Goal: Information Seeking & Learning: Learn about a topic

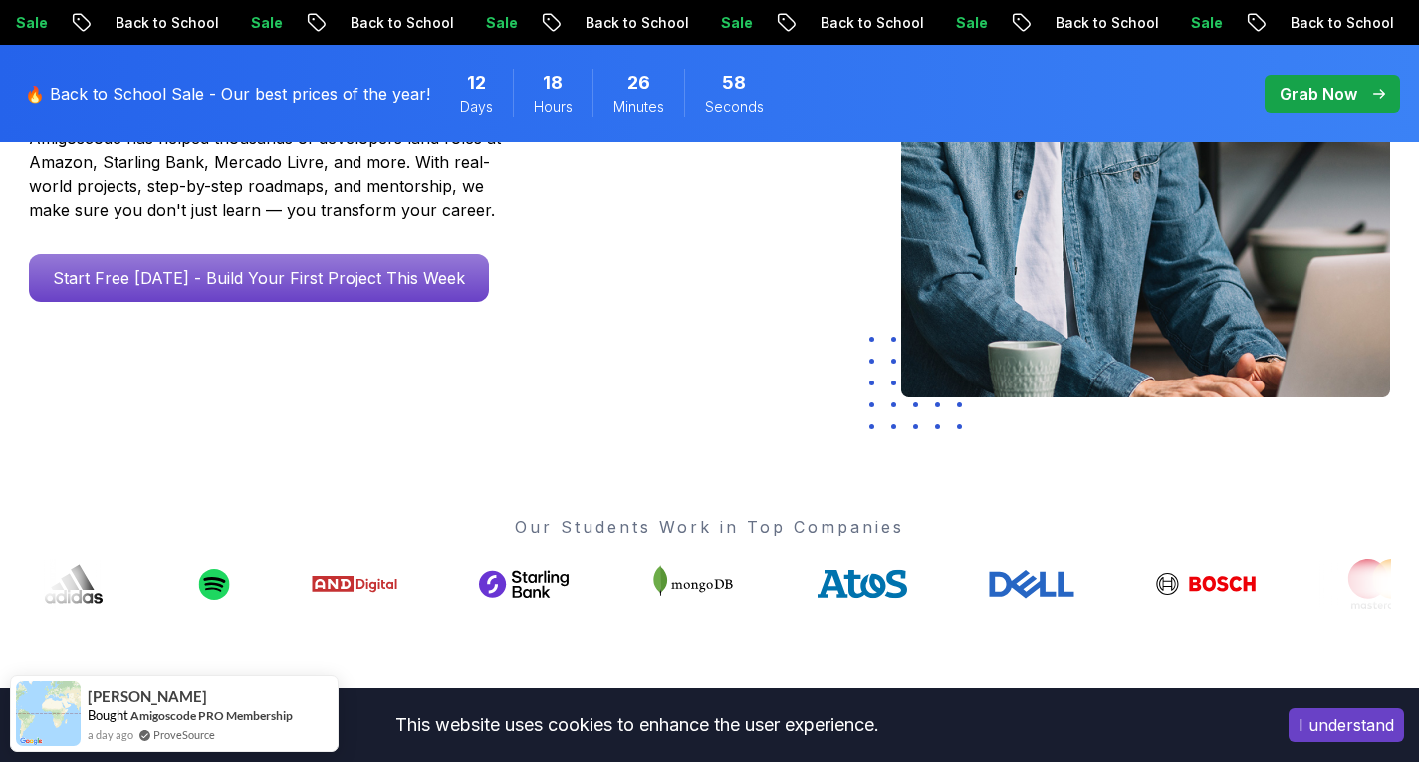
scroll to position [456, 0]
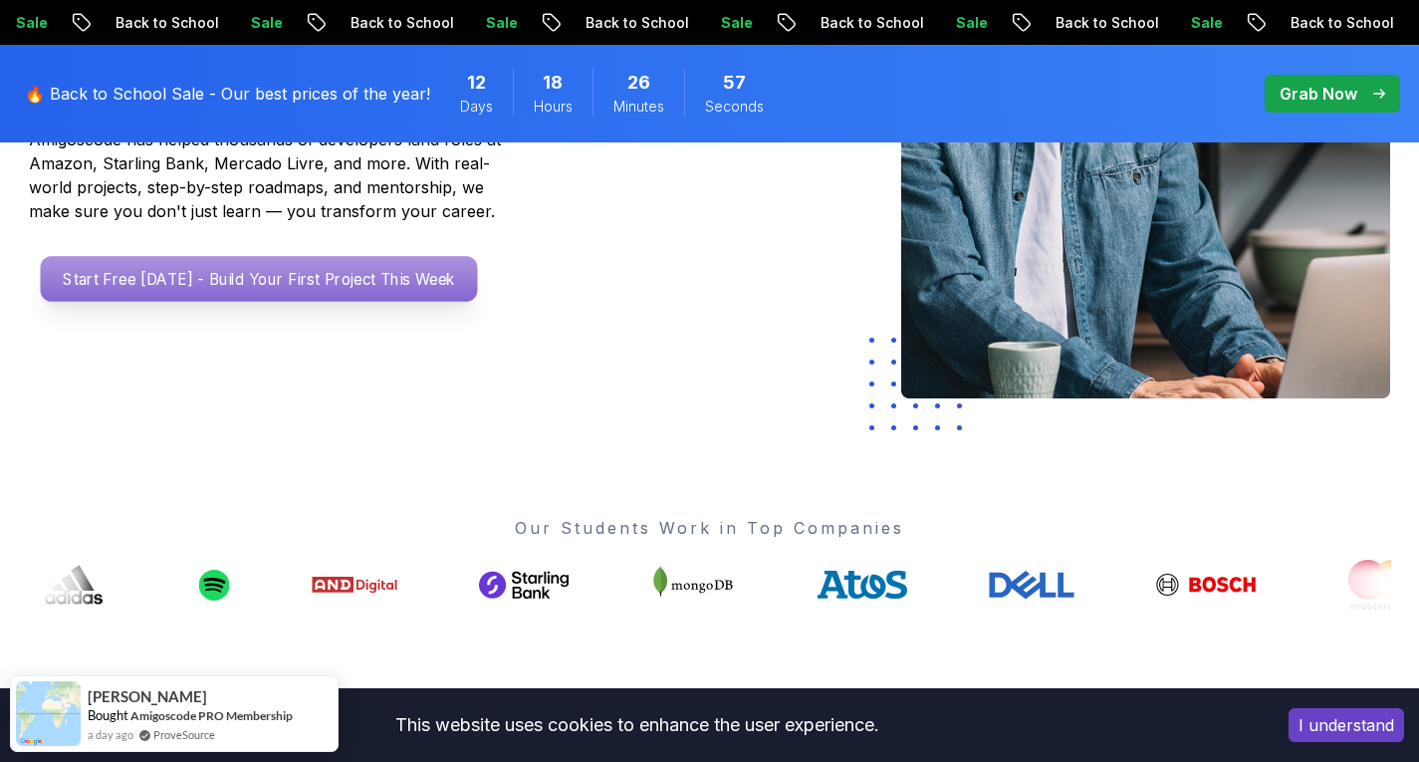
click at [401, 291] on p "Start Free Today - Build Your First Project This Week" at bounding box center [258, 279] width 437 height 46
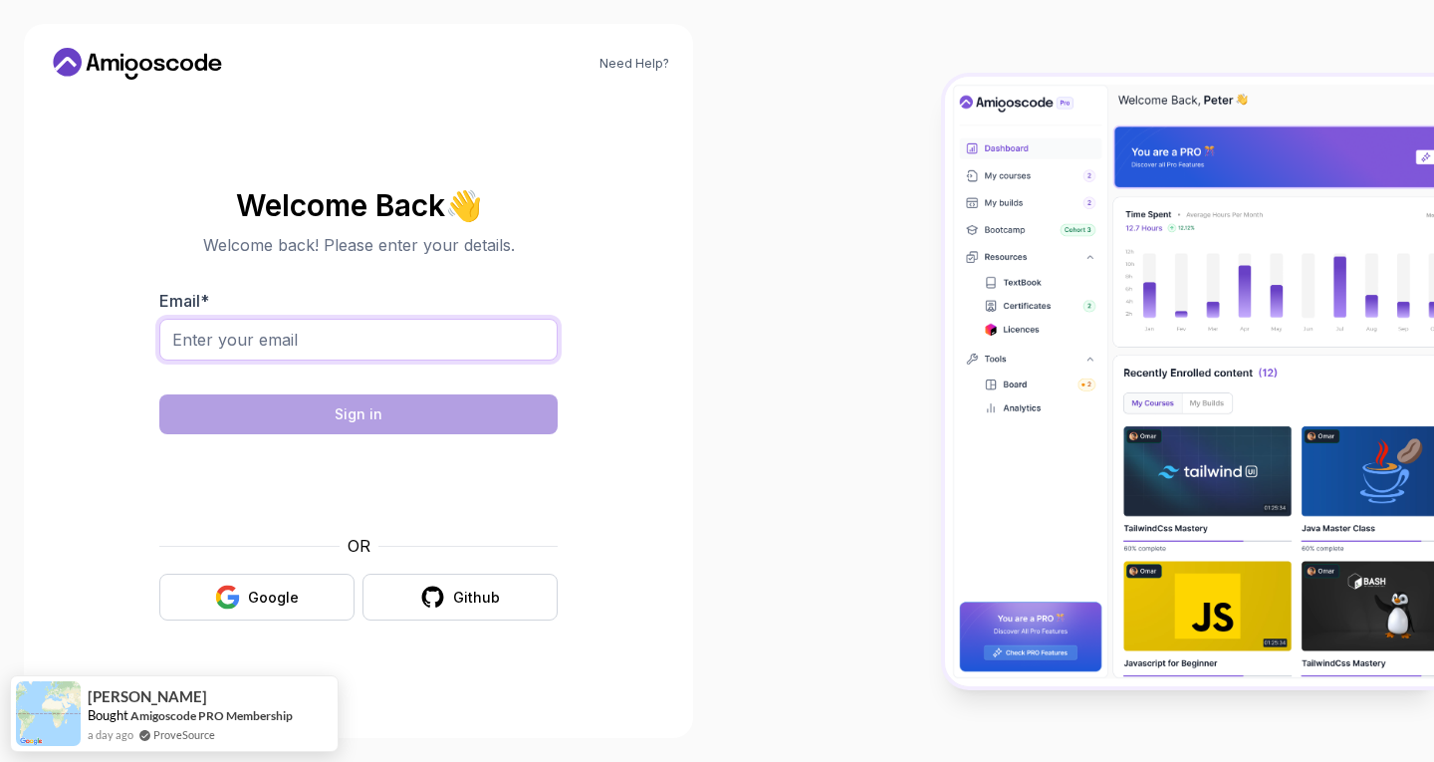
click at [376, 351] on input "Email *" at bounding box center [358, 340] width 398 height 42
type input "rkoyyadi@aum.edu"
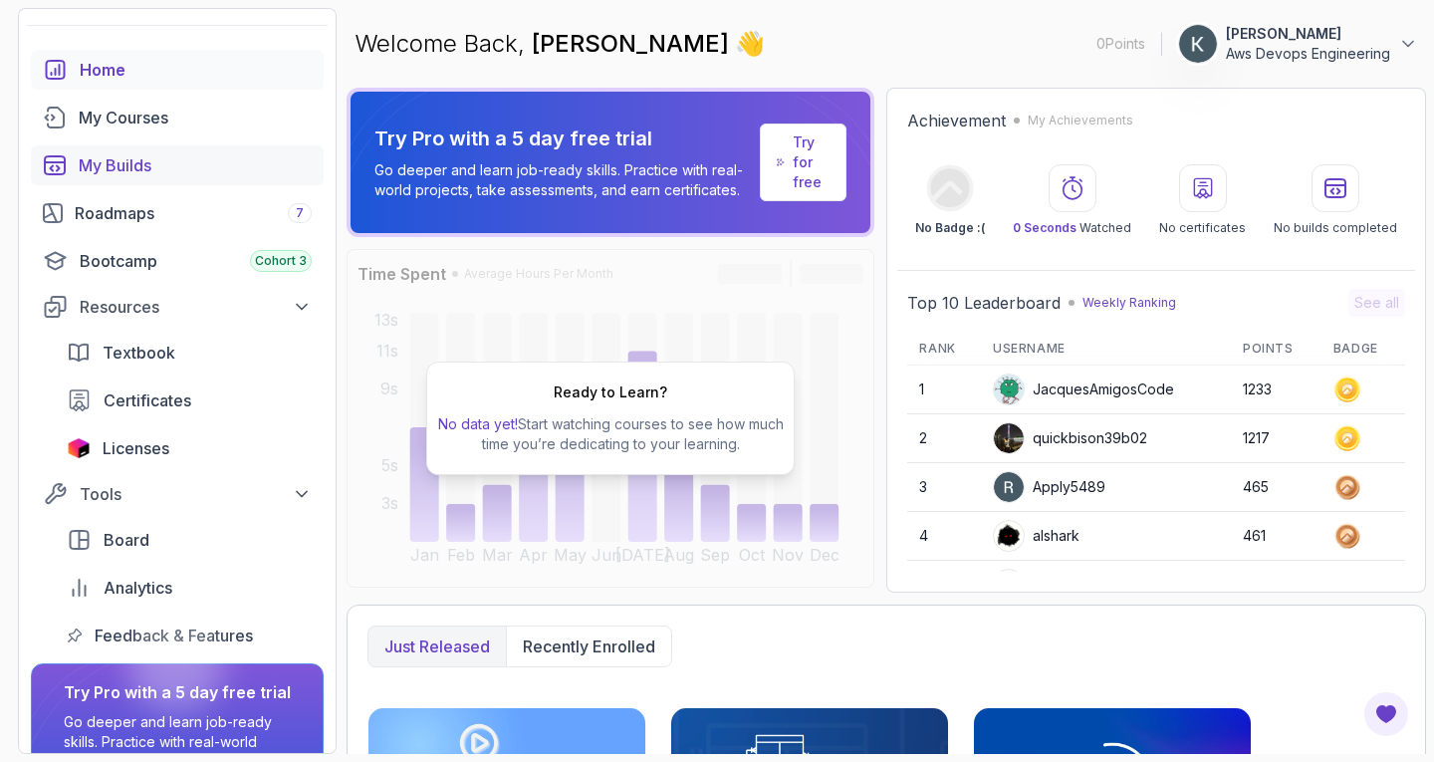
scroll to position [61, 0]
click at [154, 203] on div "Roadmaps 7" at bounding box center [193, 212] width 237 height 24
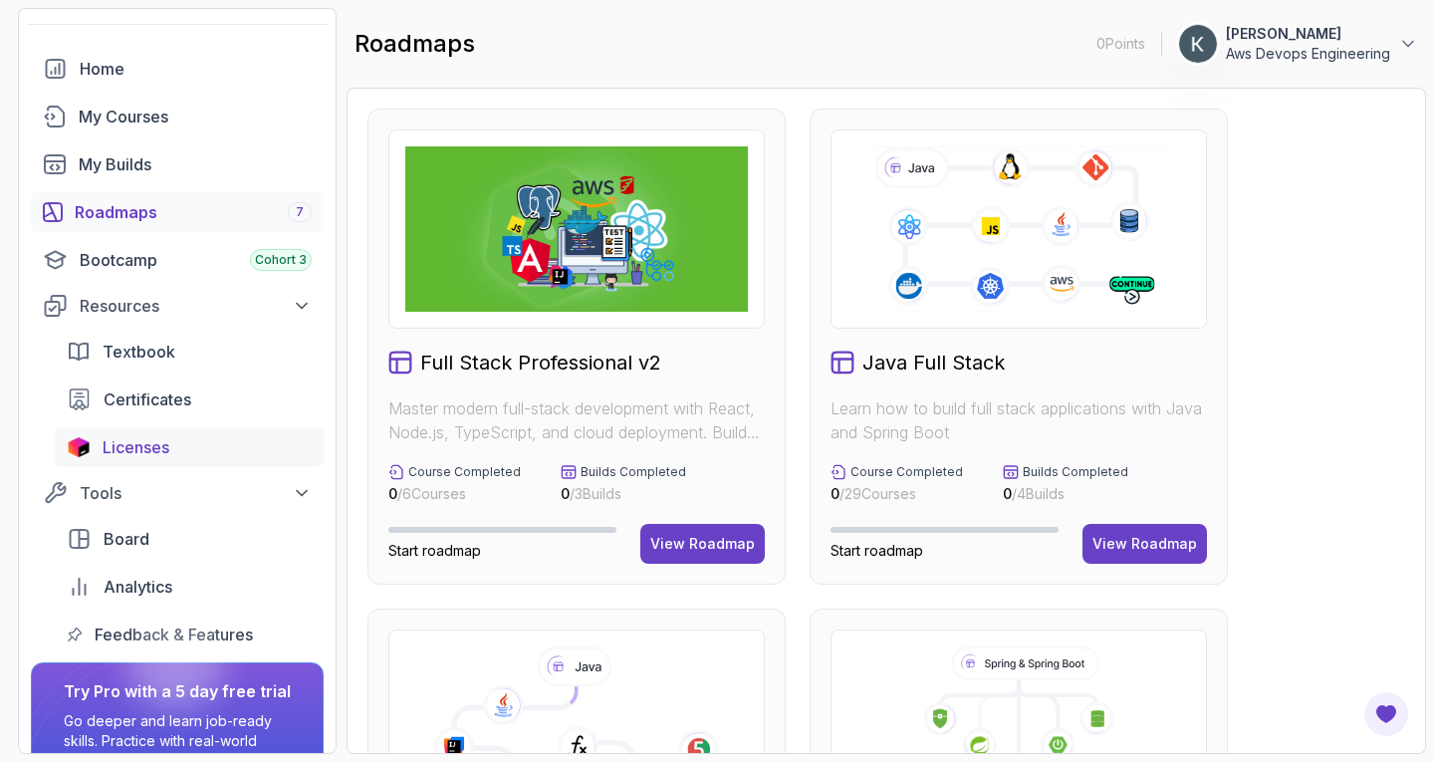
scroll to position [188, 0]
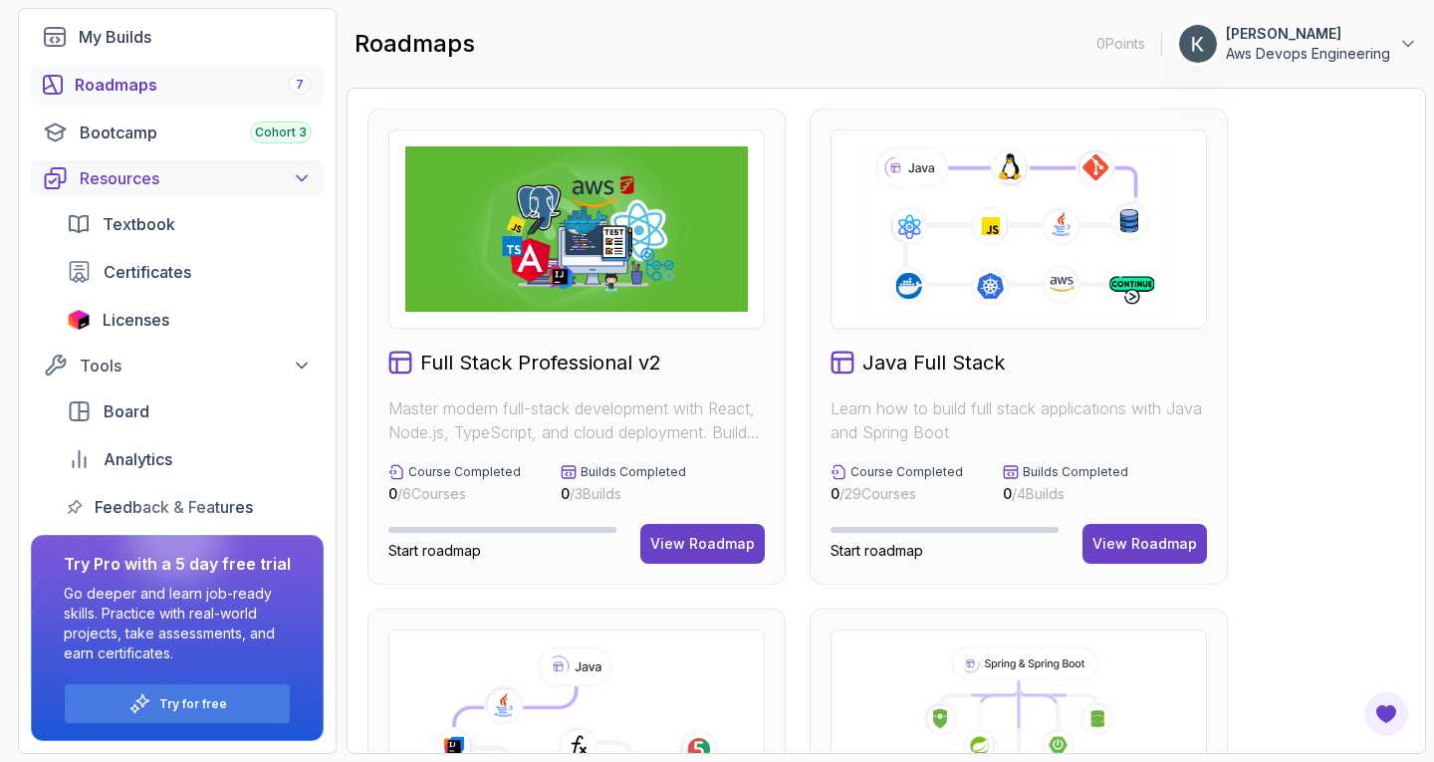
click at [286, 187] on div "Resources" at bounding box center [196, 178] width 232 height 24
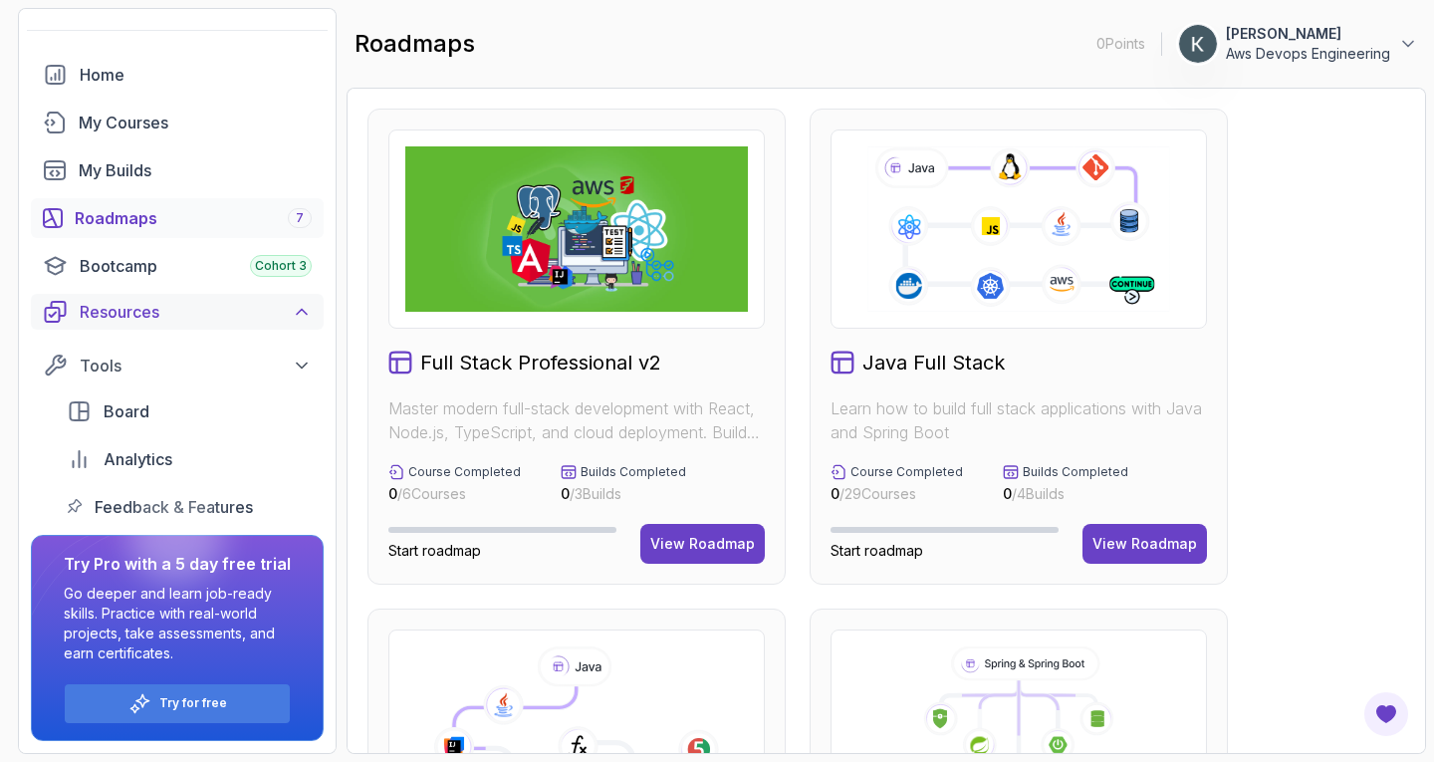
scroll to position [45, 0]
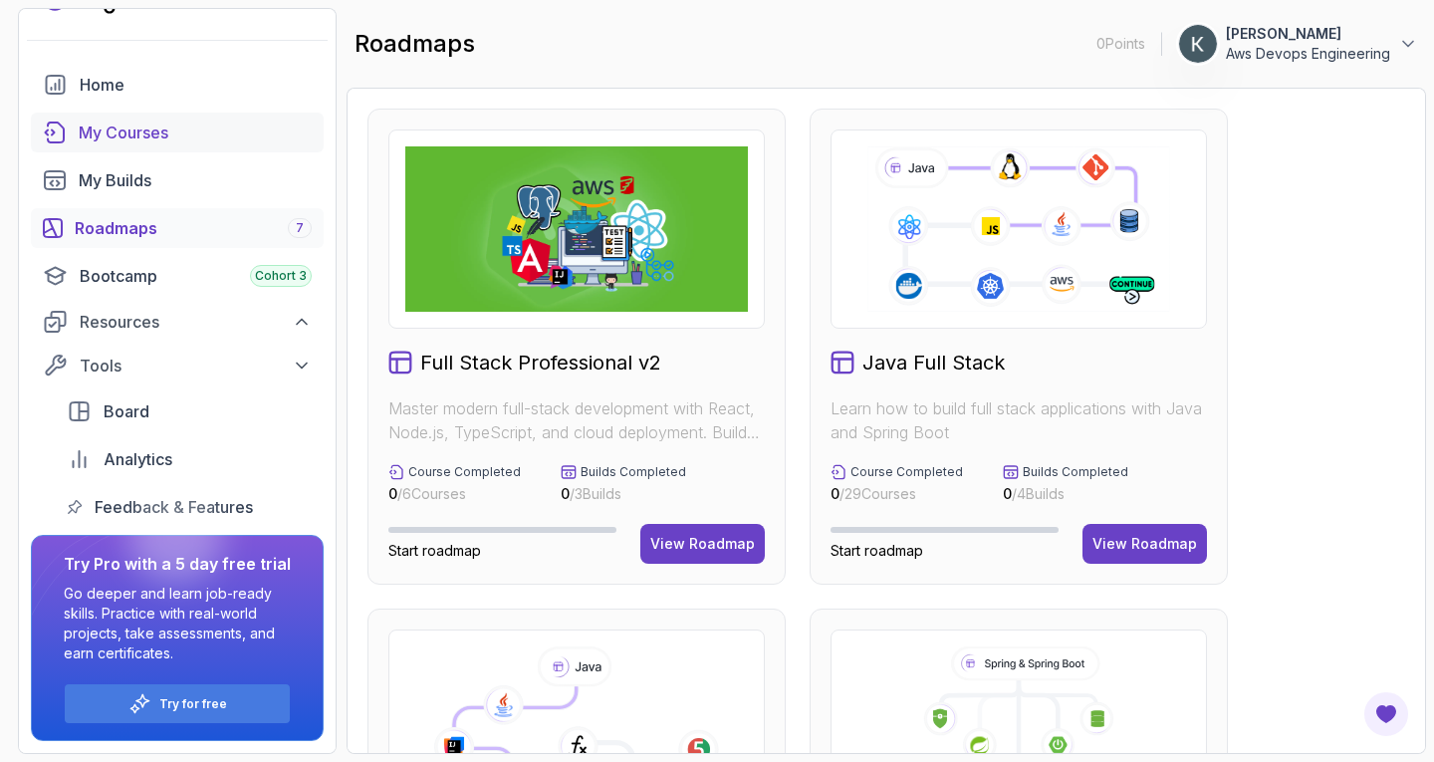
click at [211, 149] on link "My Courses" at bounding box center [177, 133] width 293 height 40
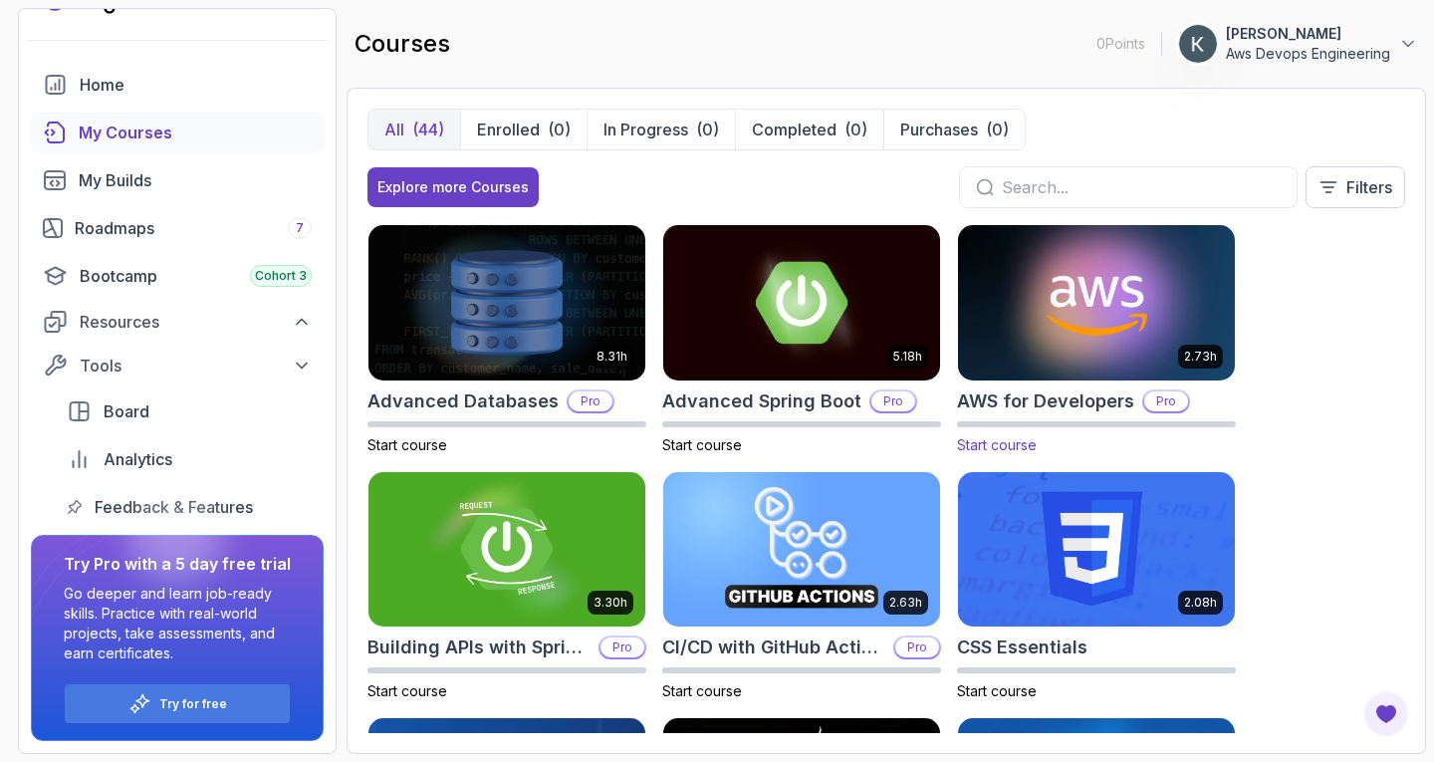
click at [1067, 334] on img at bounding box center [1096, 302] width 291 height 162
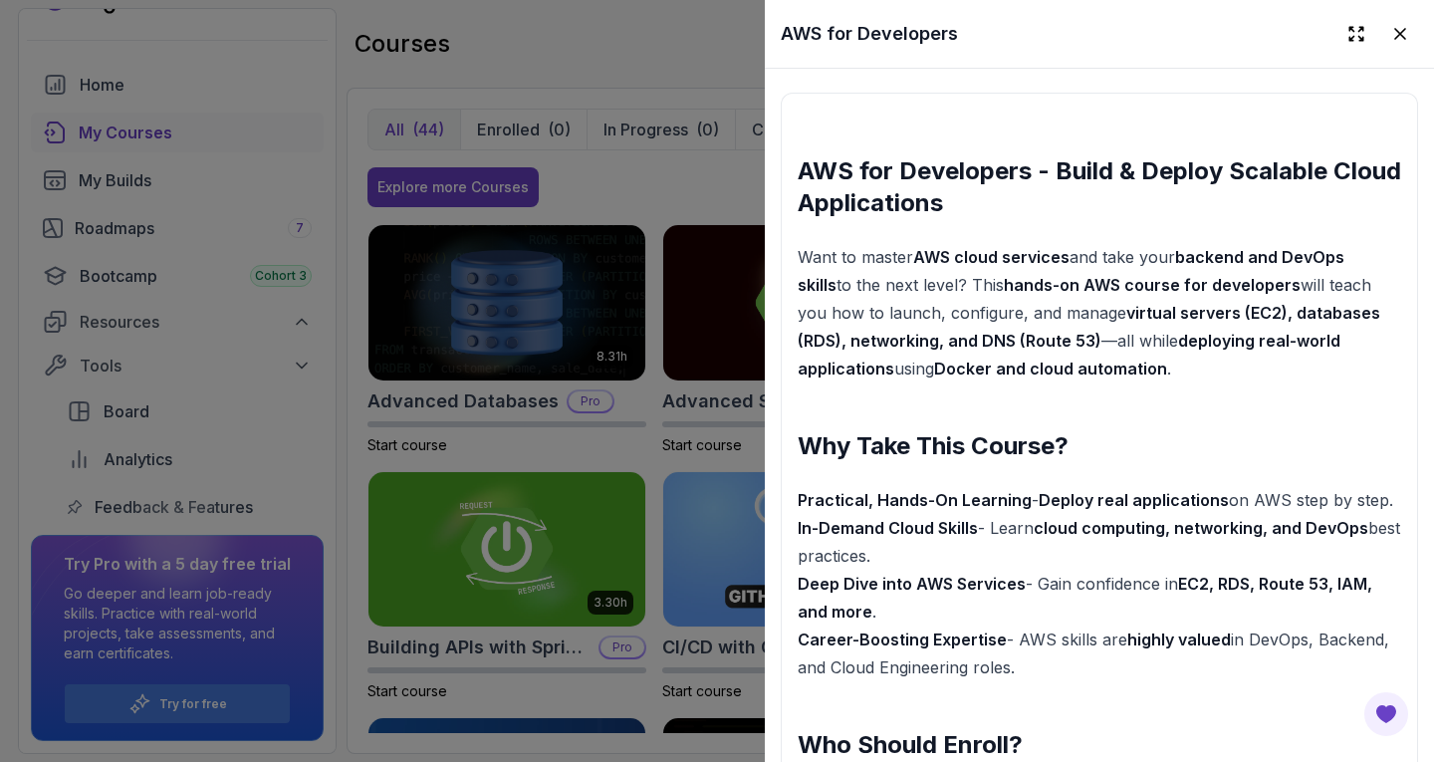
scroll to position [1747, 0]
click at [632, 44] on div at bounding box center [717, 381] width 1434 height 762
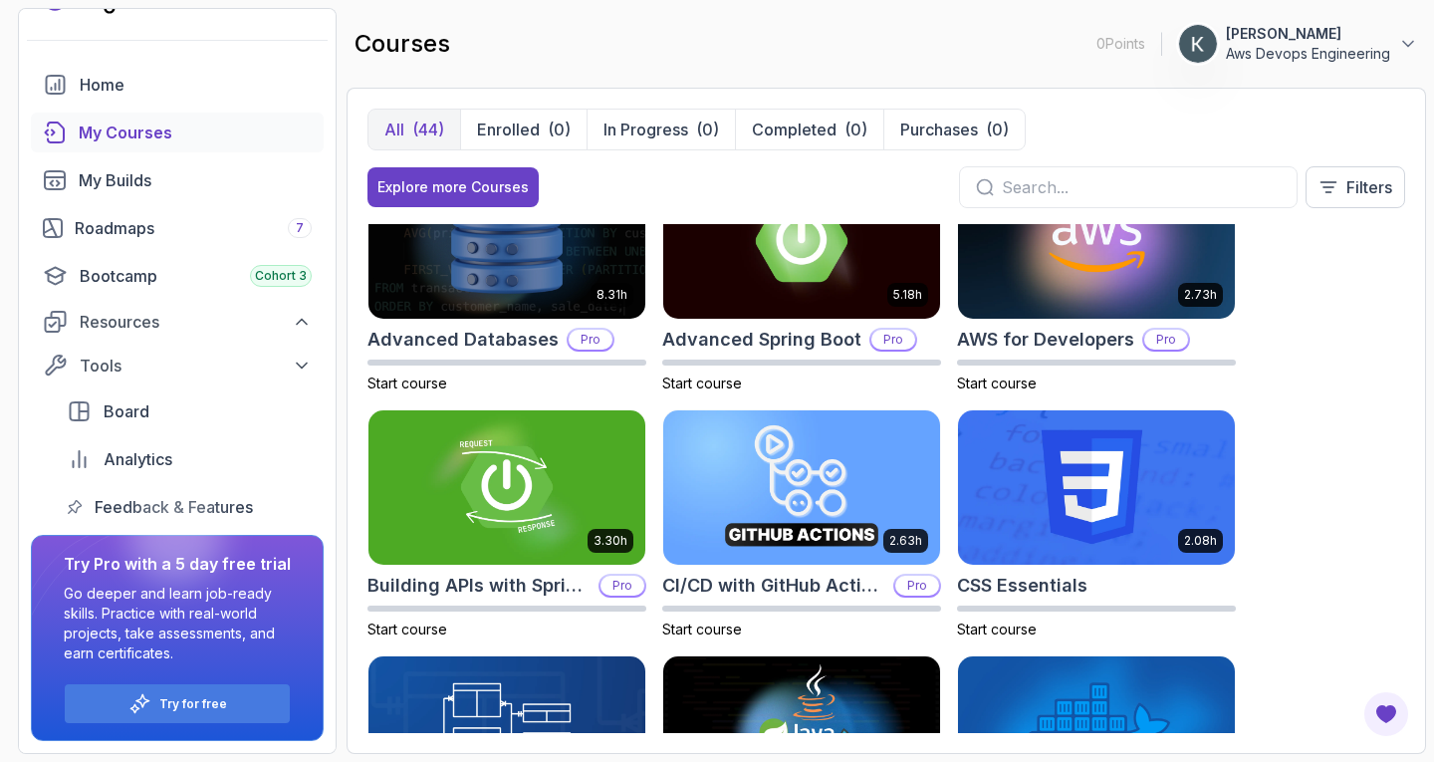
scroll to position [69, 0]
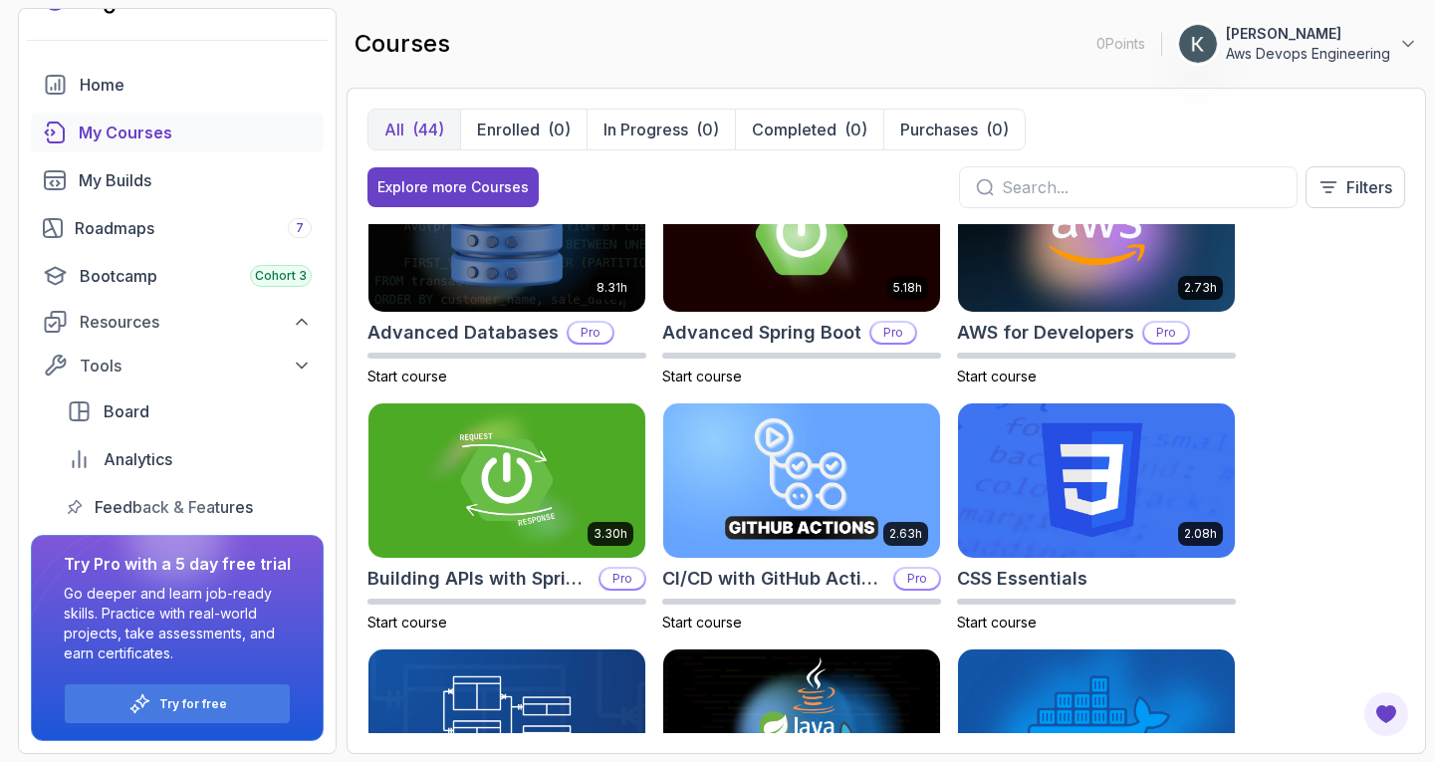
click at [870, 458] on img at bounding box center [801, 480] width 277 height 155
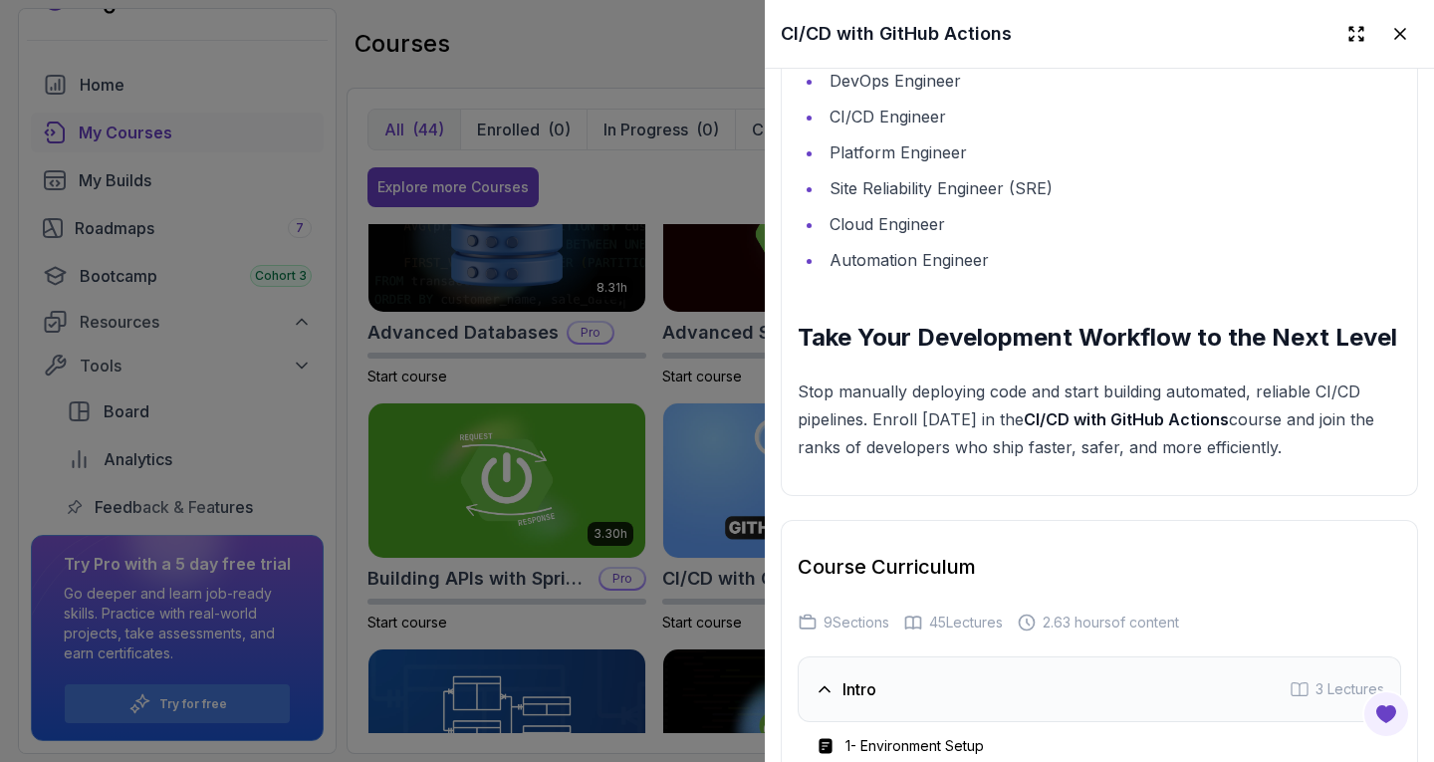
scroll to position [3555, 0]
drag, startPoint x: 959, startPoint y: 148, endPoint x: 834, endPoint y: 142, distance: 125.6
click at [834, 94] on li "DevOps Engineer" at bounding box center [1113, 80] width 578 height 28
copy li "DevOps Engineer"
click at [669, 89] on div at bounding box center [717, 381] width 1434 height 762
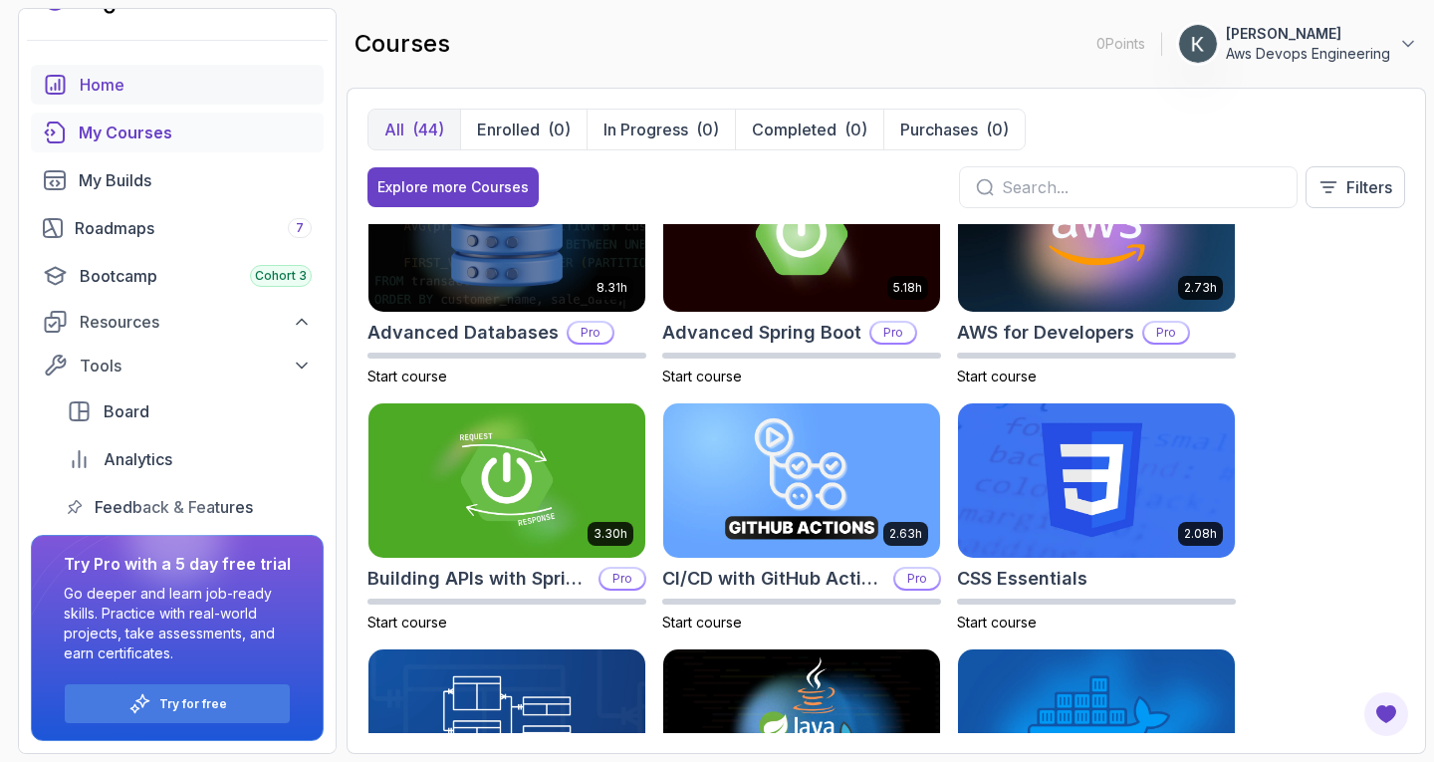
click at [125, 82] on div "Home" at bounding box center [196, 85] width 232 height 24
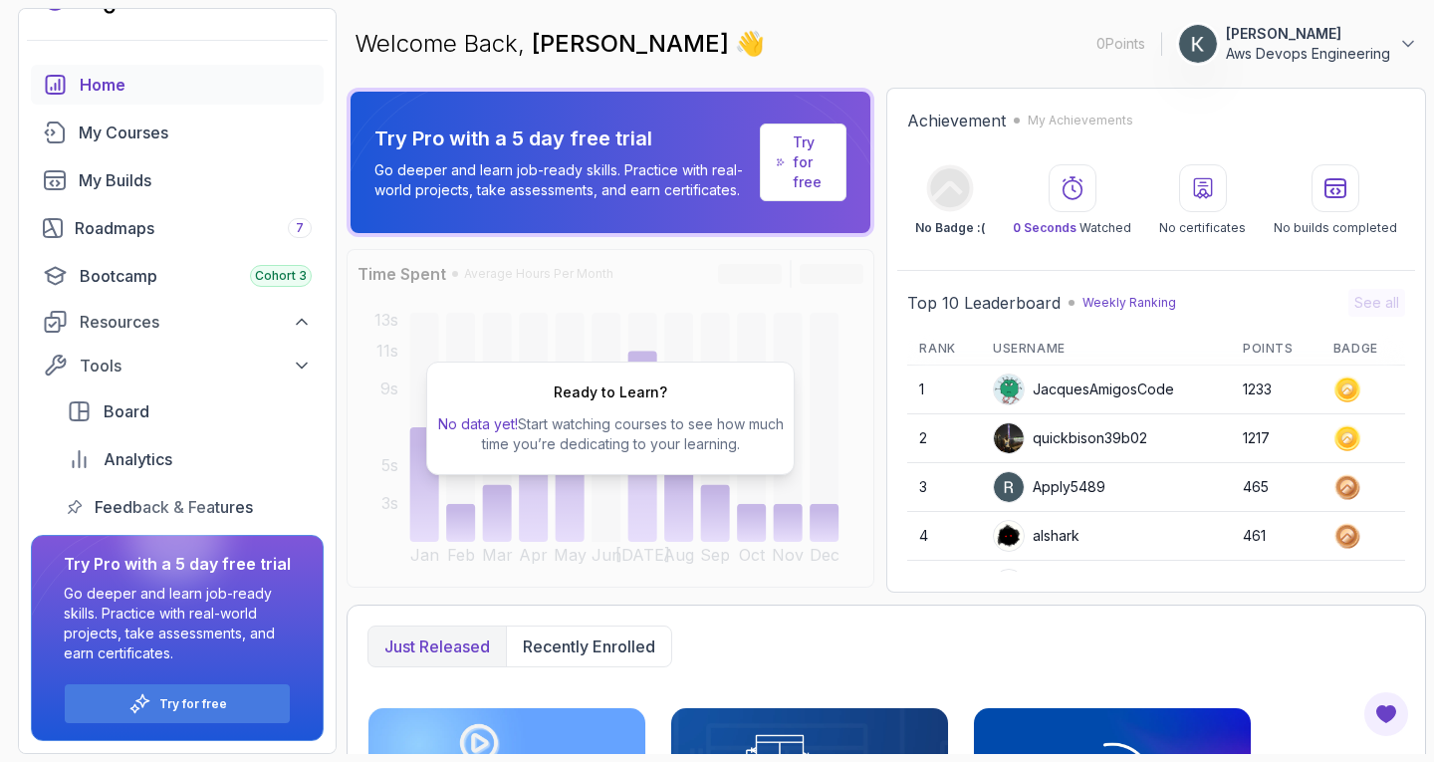
click at [1389, 37] on p "[PERSON_NAME]" at bounding box center [1308, 34] width 164 height 20
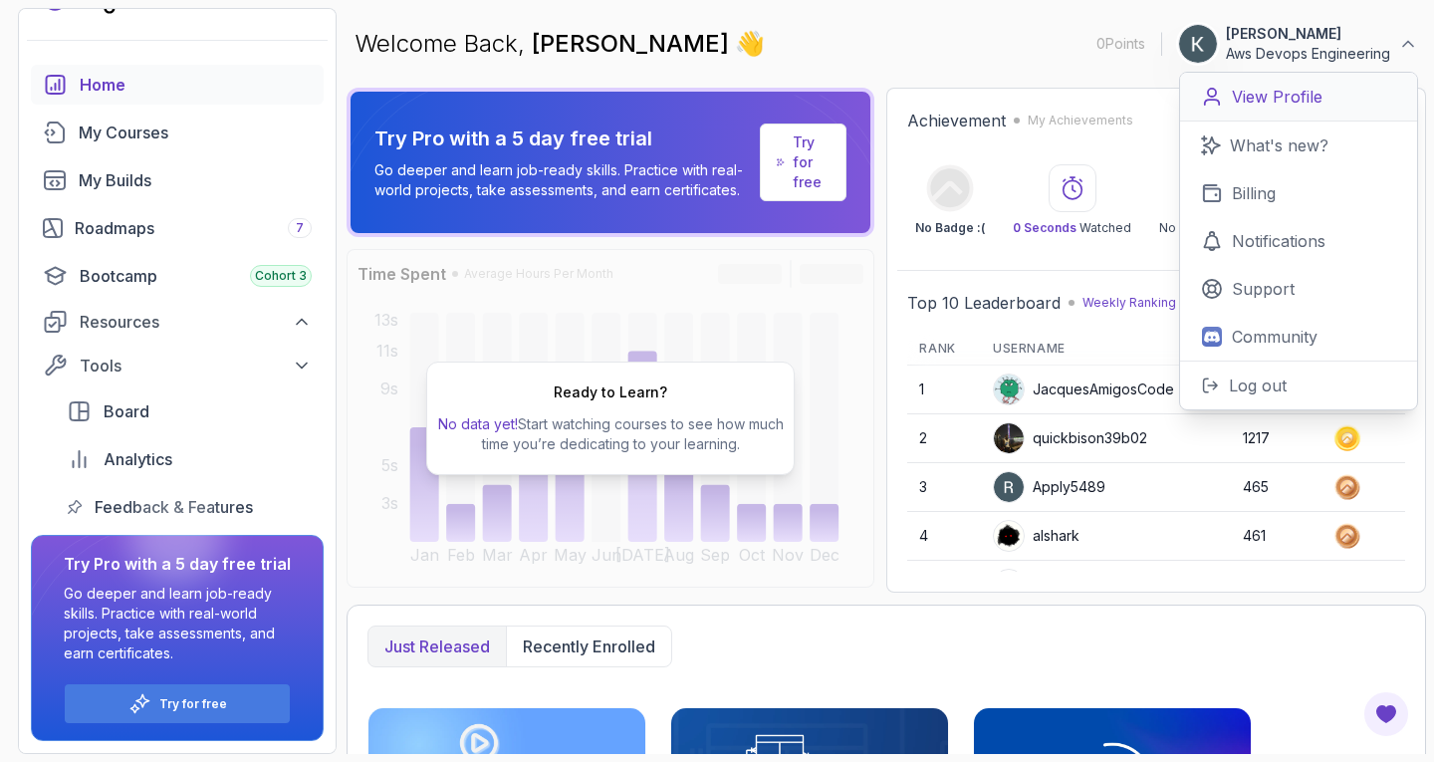
click at [1291, 108] on p "View Profile" at bounding box center [1277, 97] width 91 height 24
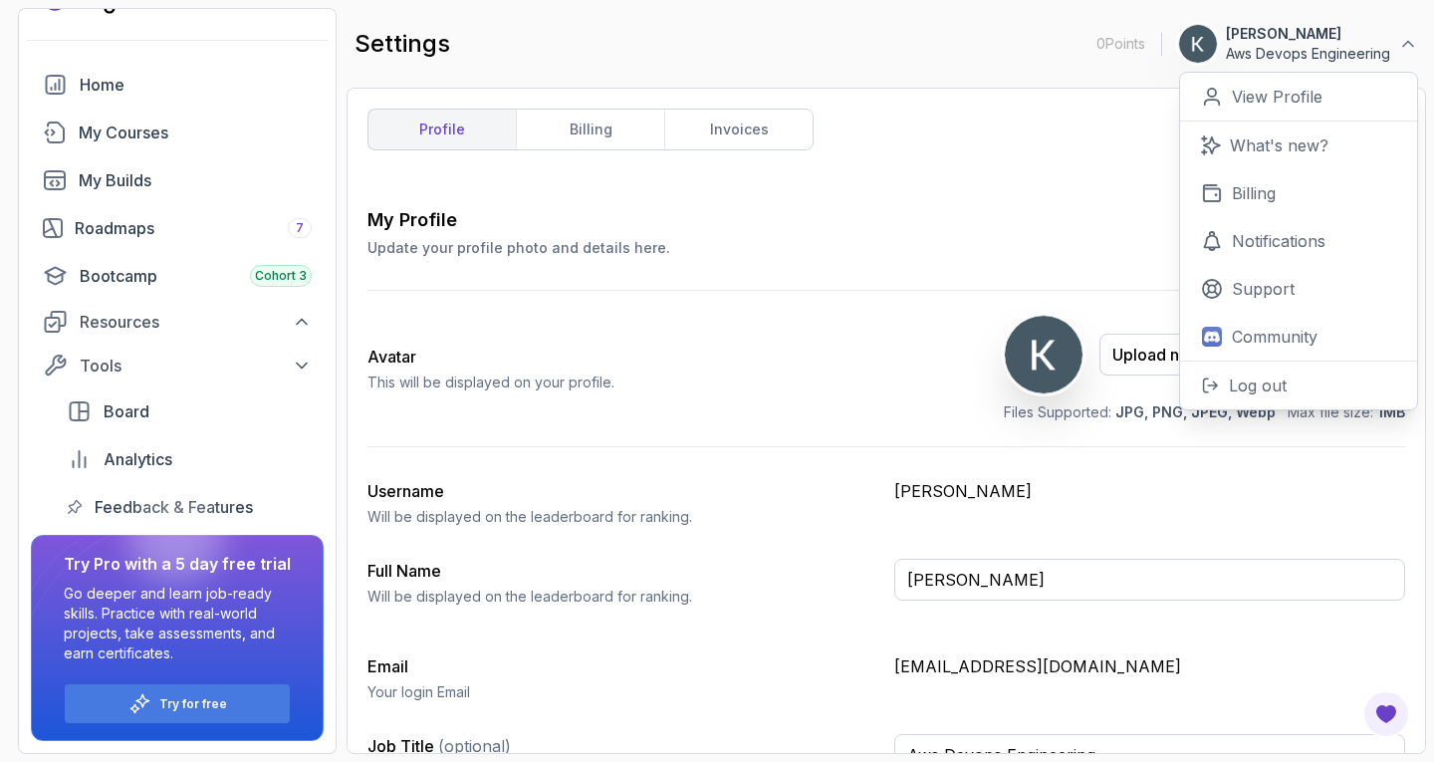
scroll to position [45, 0]
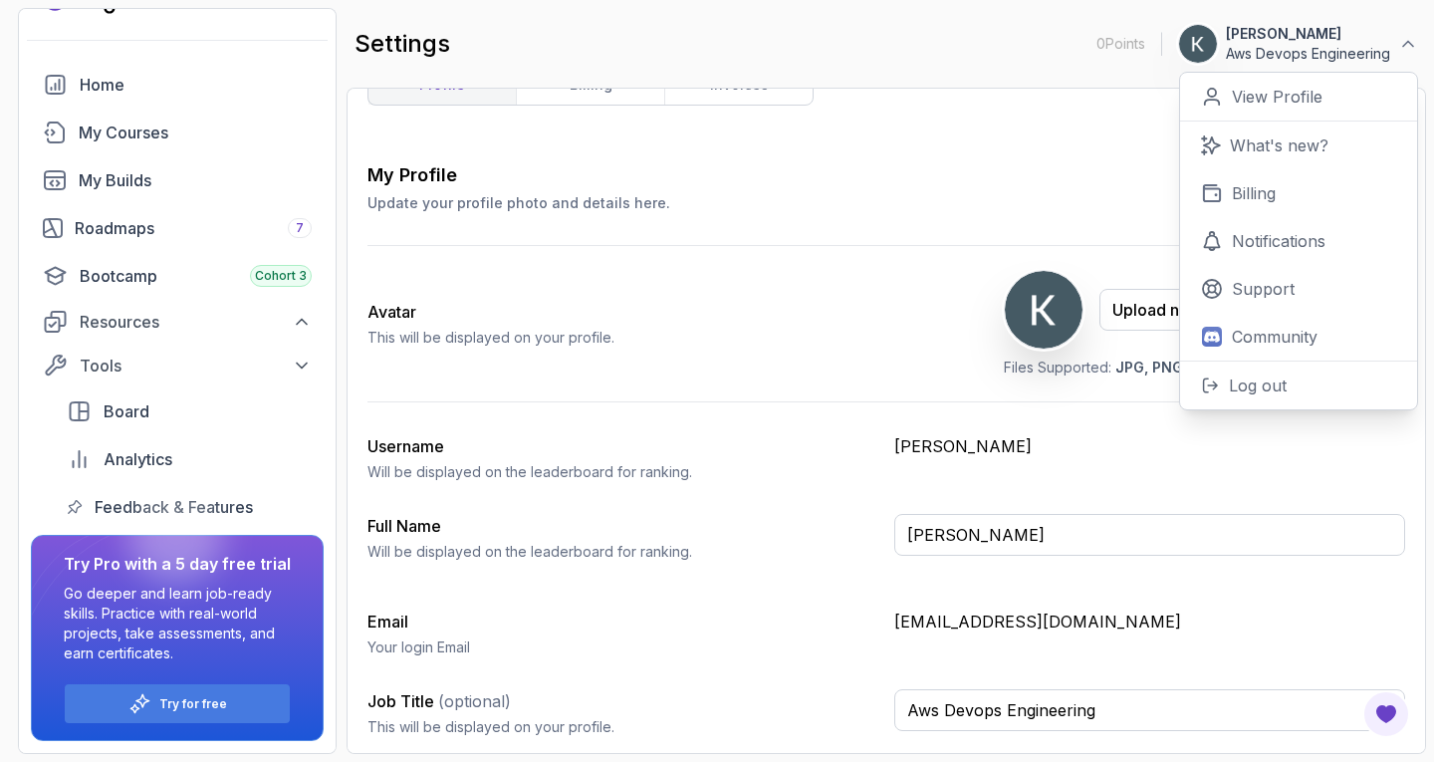
click at [863, 336] on div "Avatar This will be displayed on your profile. Upload new Picture Delete Files …" at bounding box center [887, 323] width 1038 height 155
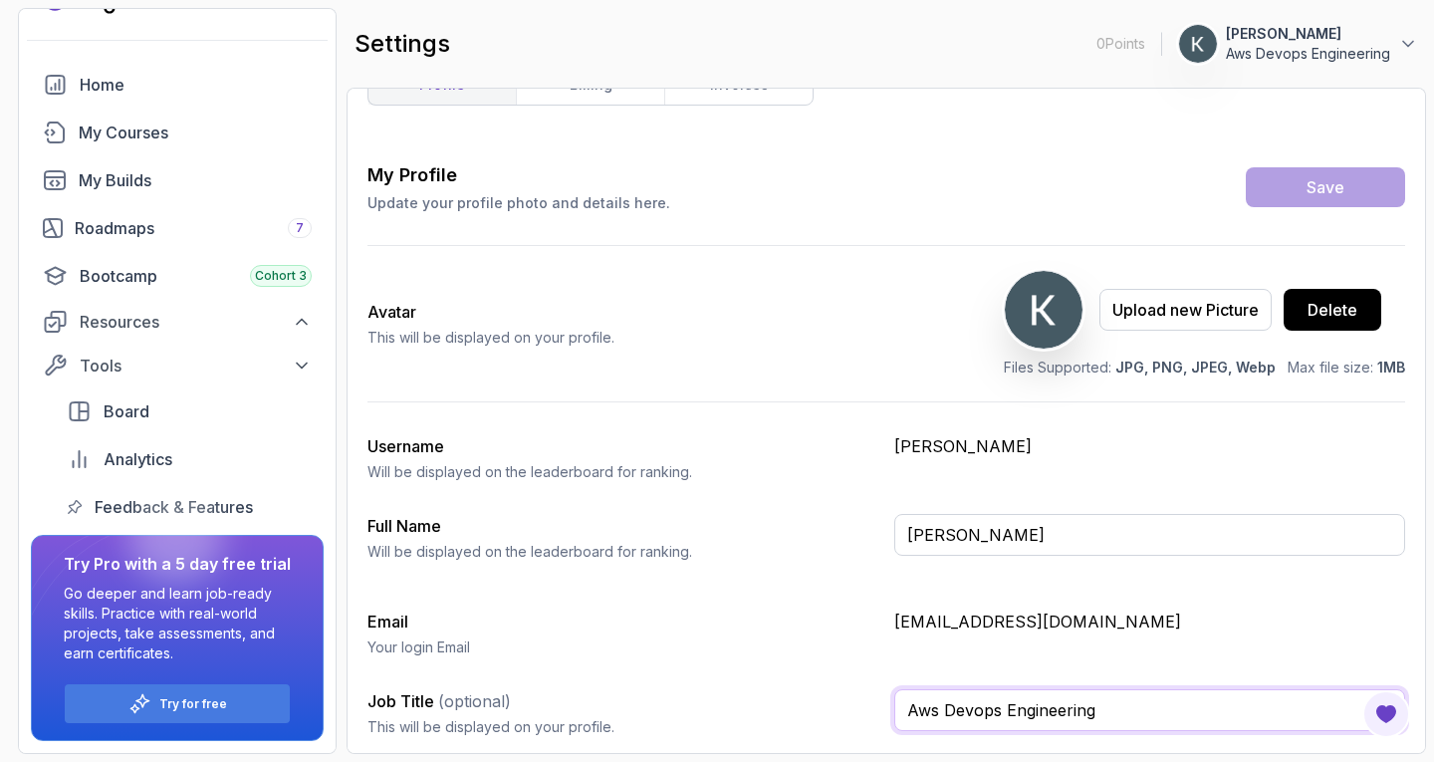
click at [937, 707] on input "Aws Devops Engineering" at bounding box center [1149, 710] width 511 height 42
type input "Devops Engineering"
drag, startPoint x: 1099, startPoint y: 714, endPoint x: 657, endPoint y: 715, distance: 441.2
click at [657, 715] on div "Job Title (optional) This will be displayed on your profile. Devops Engineering" at bounding box center [887, 721] width 1038 height 64
paste input "DevOps Engineer"
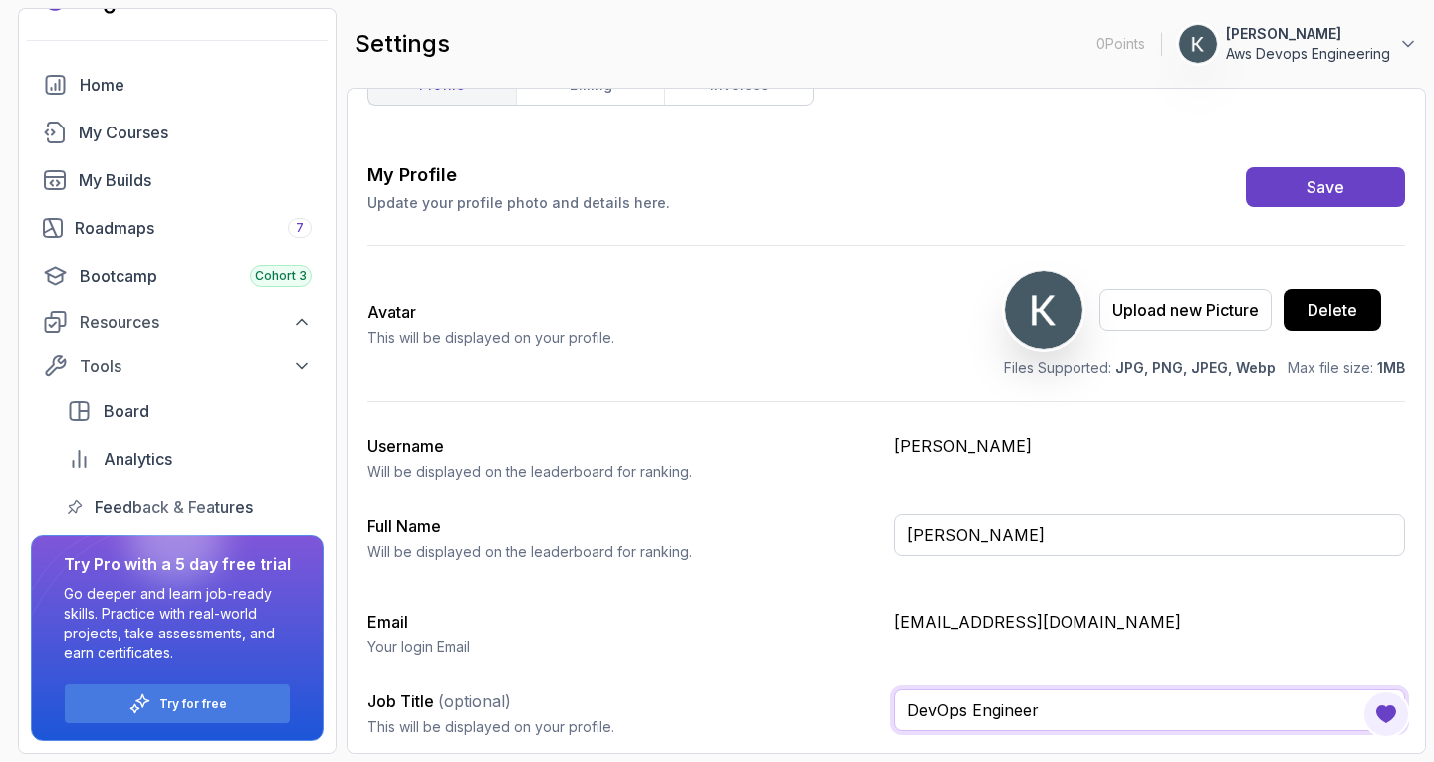
type input "DevOps Engineer"
click at [1246, 167] on button "Save" at bounding box center [1325, 187] width 159 height 40
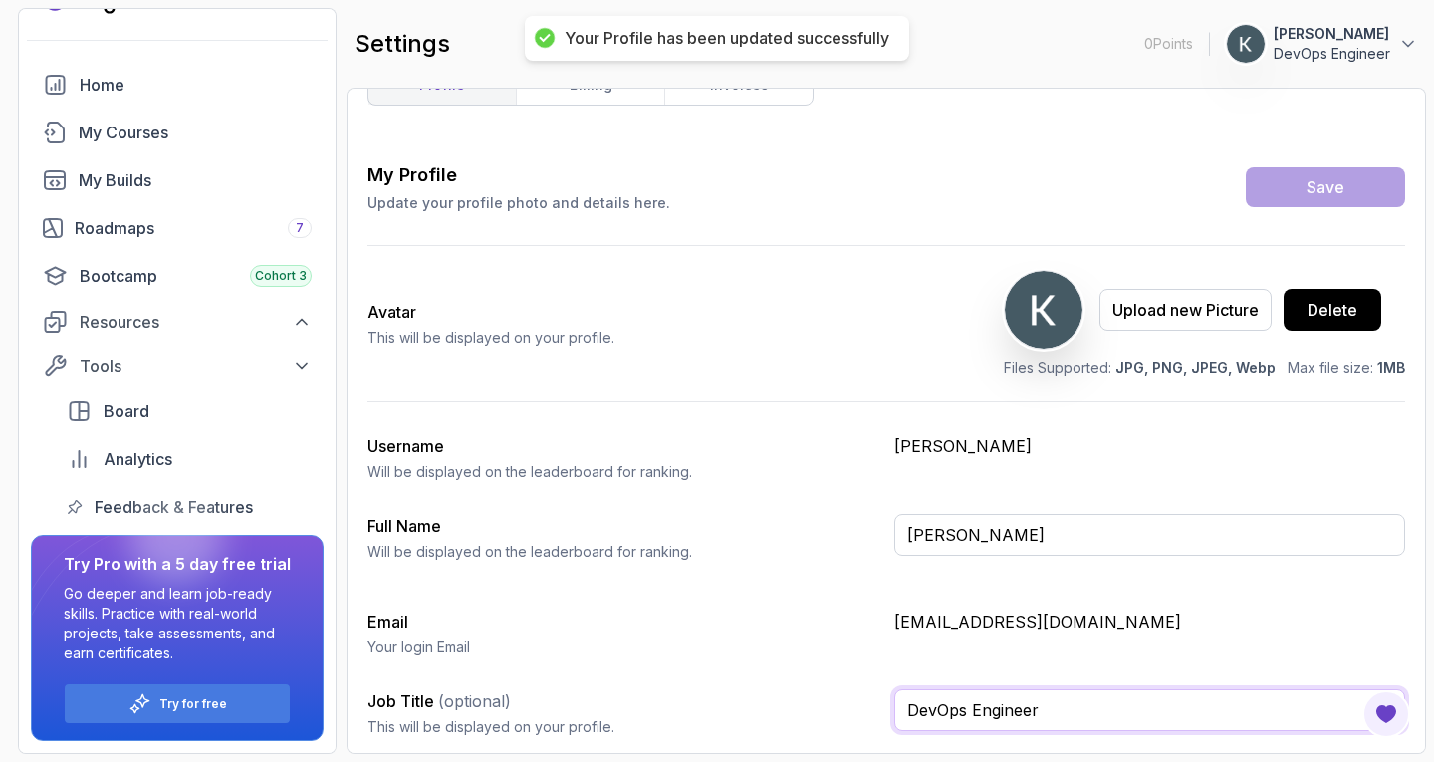
scroll to position [0, 0]
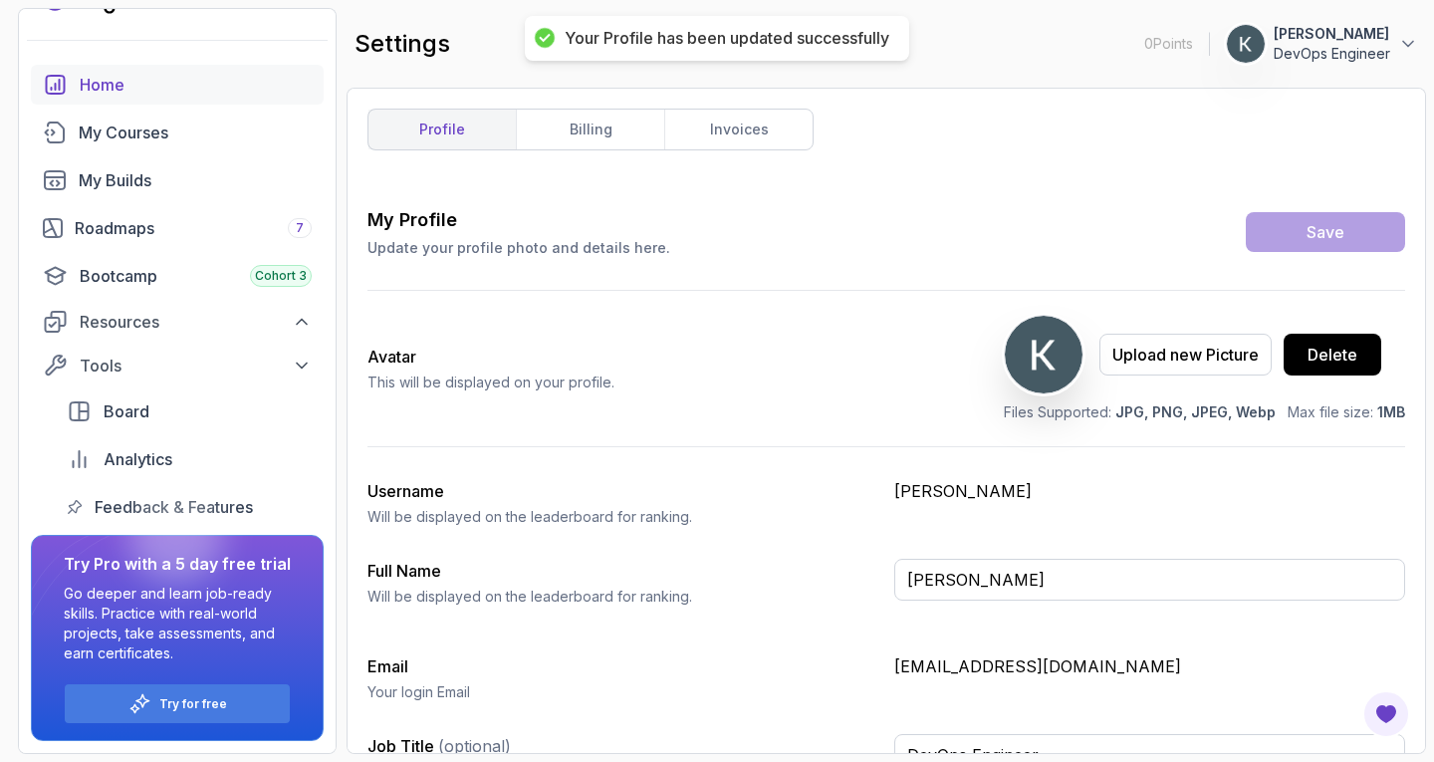
click at [207, 84] on div "Home" at bounding box center [196, 85] width 232 height 24
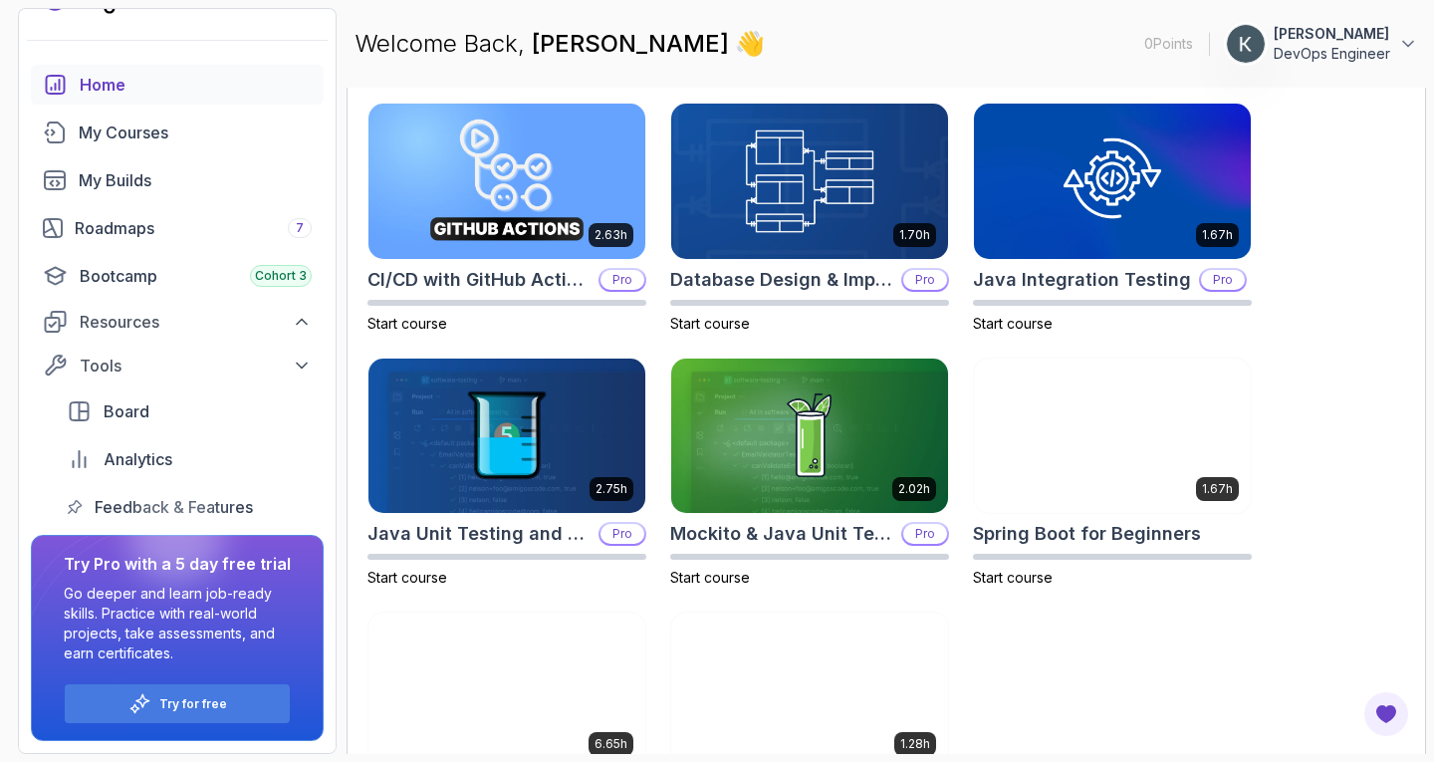
scroll to position [713, 0]
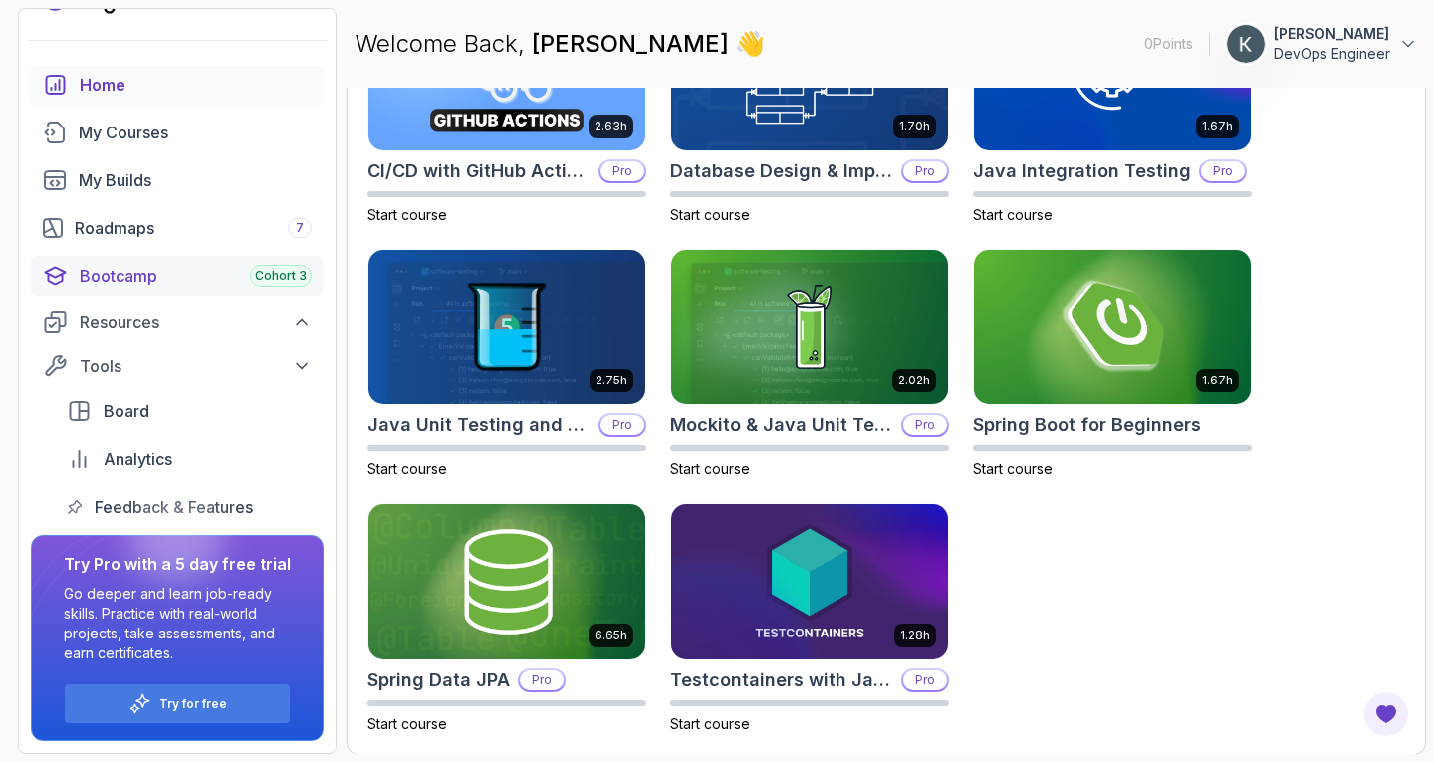
click at [285, 263] on link "Bootcamp Cohort 3" at bounding box center [177, 276] width 293 height 40
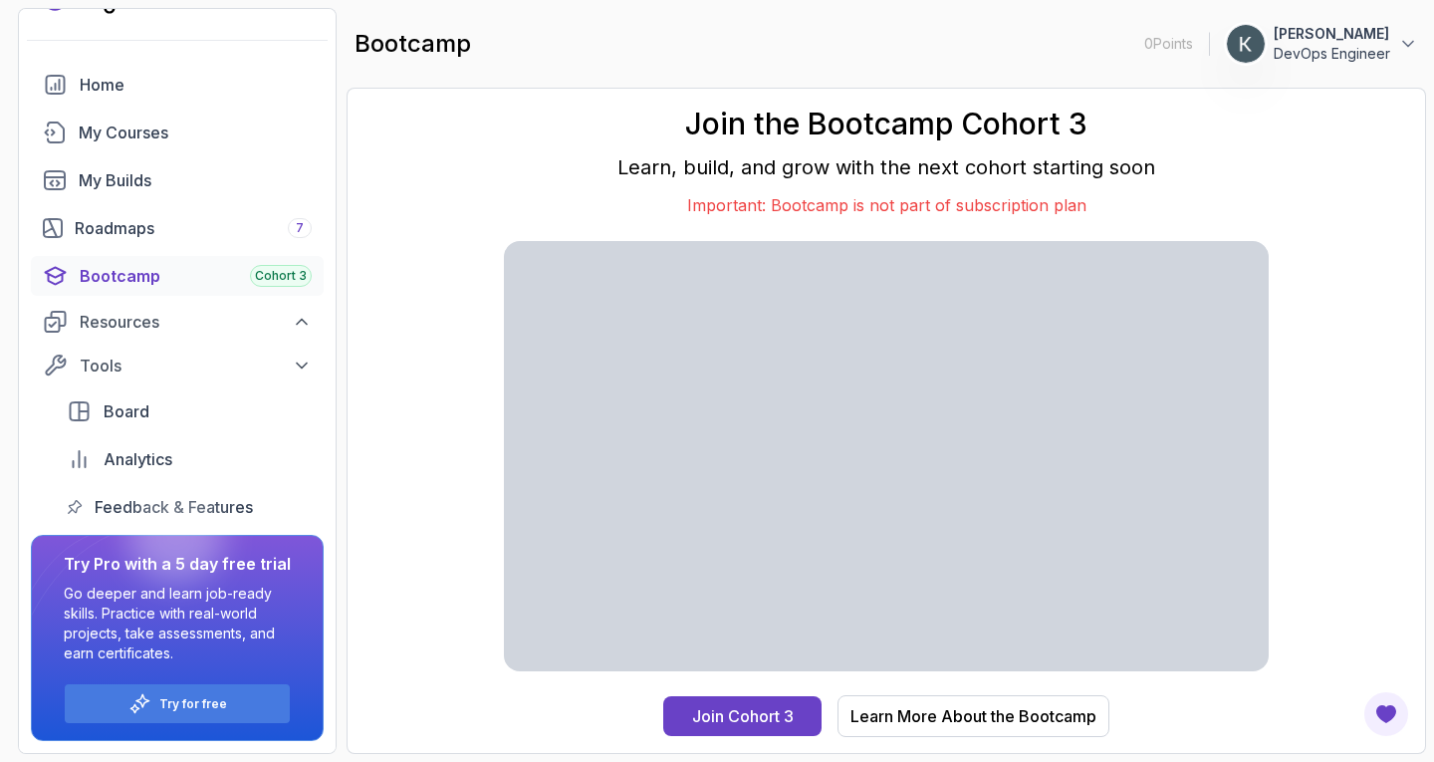
click at [372, 639] on div "Join the Bootcamp Cohort 3 Learn, build, and grow with the next cohort starting…" at bounding box center [887, 421] width 1038 height 624
click at [184, 392] on link "Board" at bounding box center [189, 411] width 269 height 40
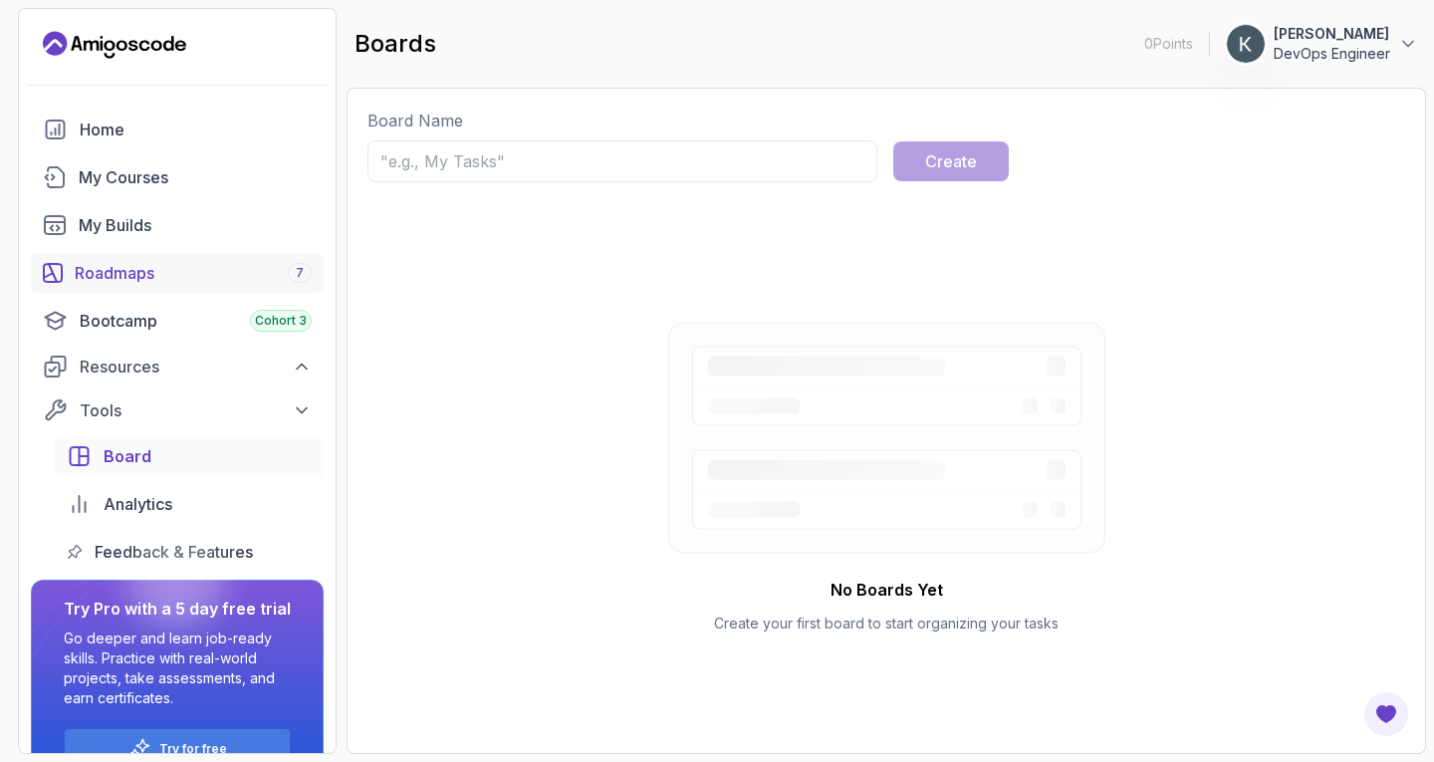
click at [169, 266] on div "Roadmaps 7" at bounding box center [193, 273] width 237 height 24
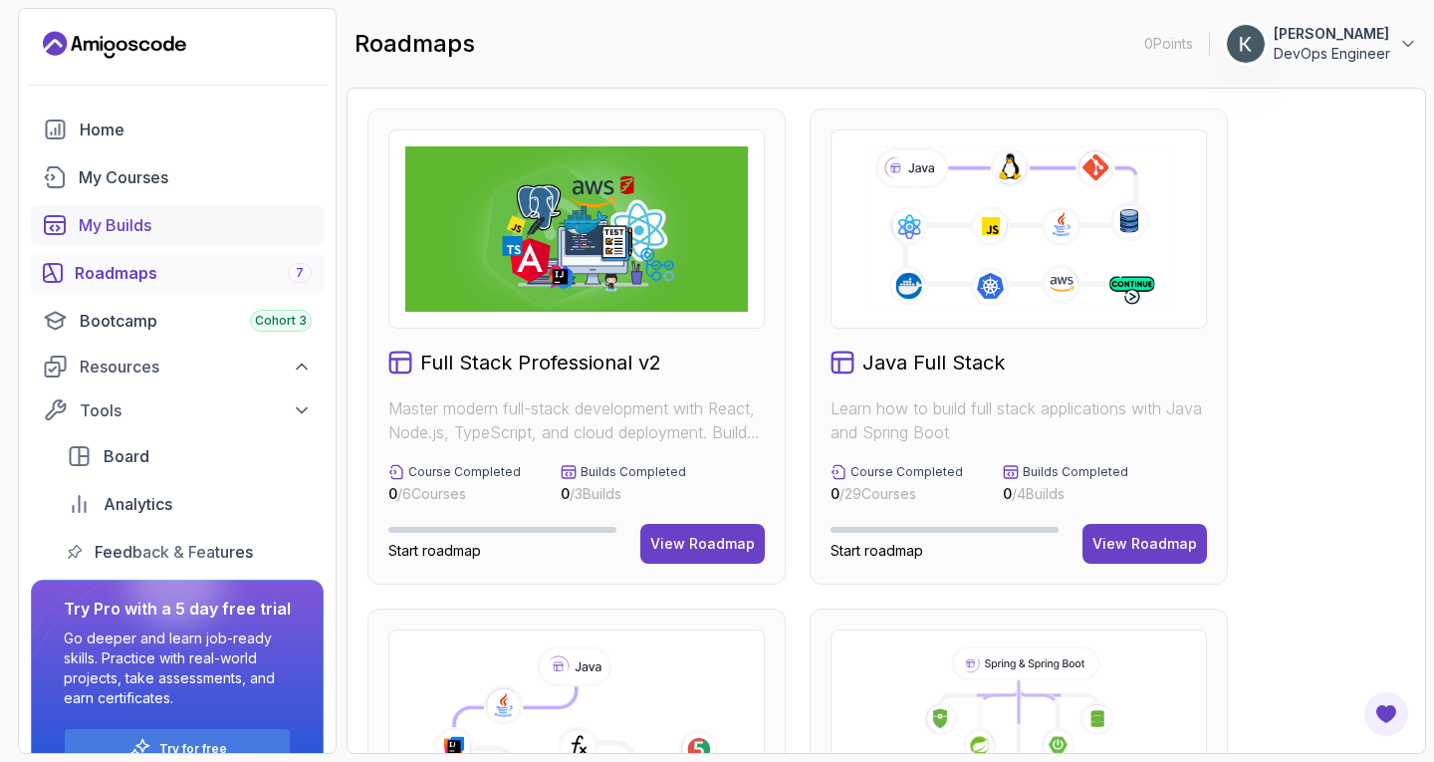
click at [196, 232] on div "My Builds" at bounding box center [195, 225] width 233 height 24
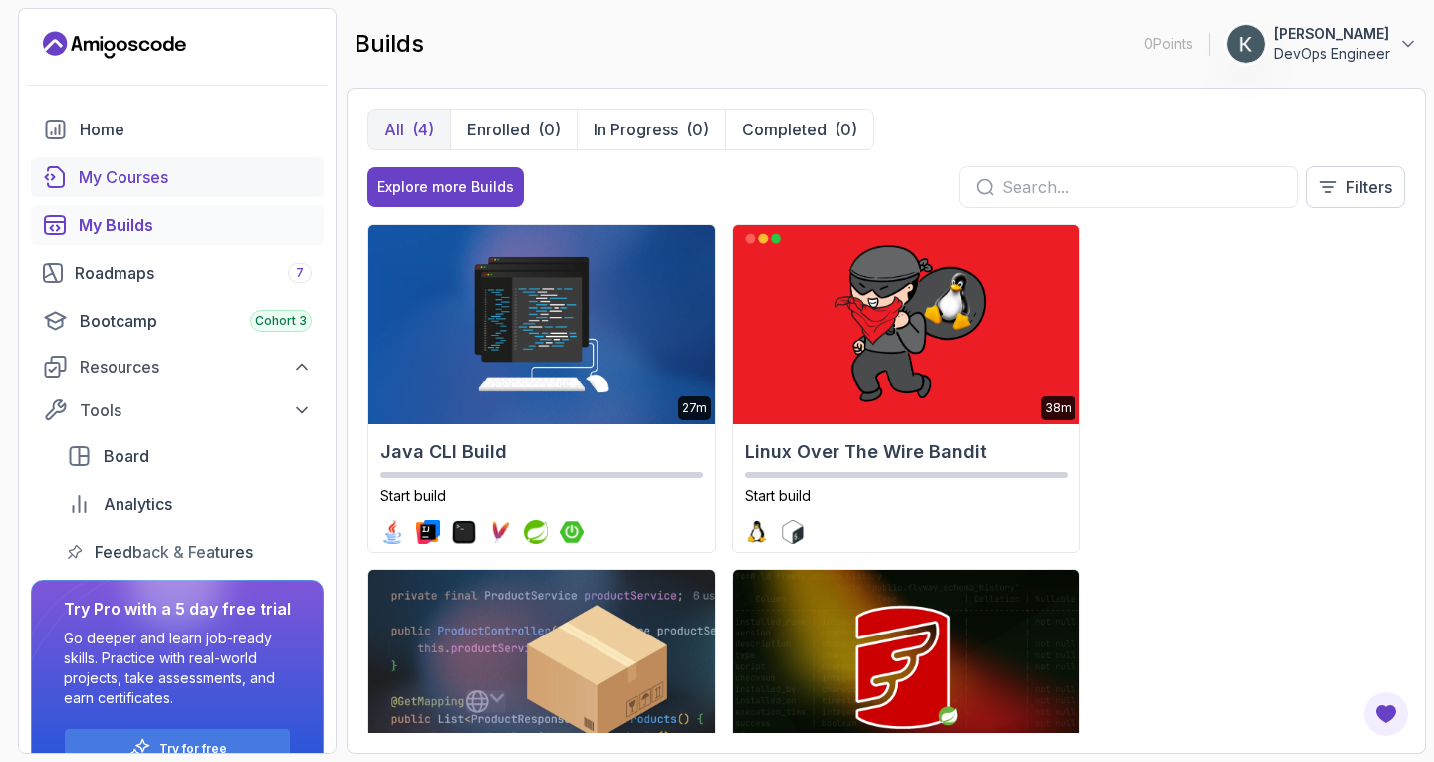
click at [264, 187] on div "My Courses" at bounding box center [195, 177] width 233 height 24
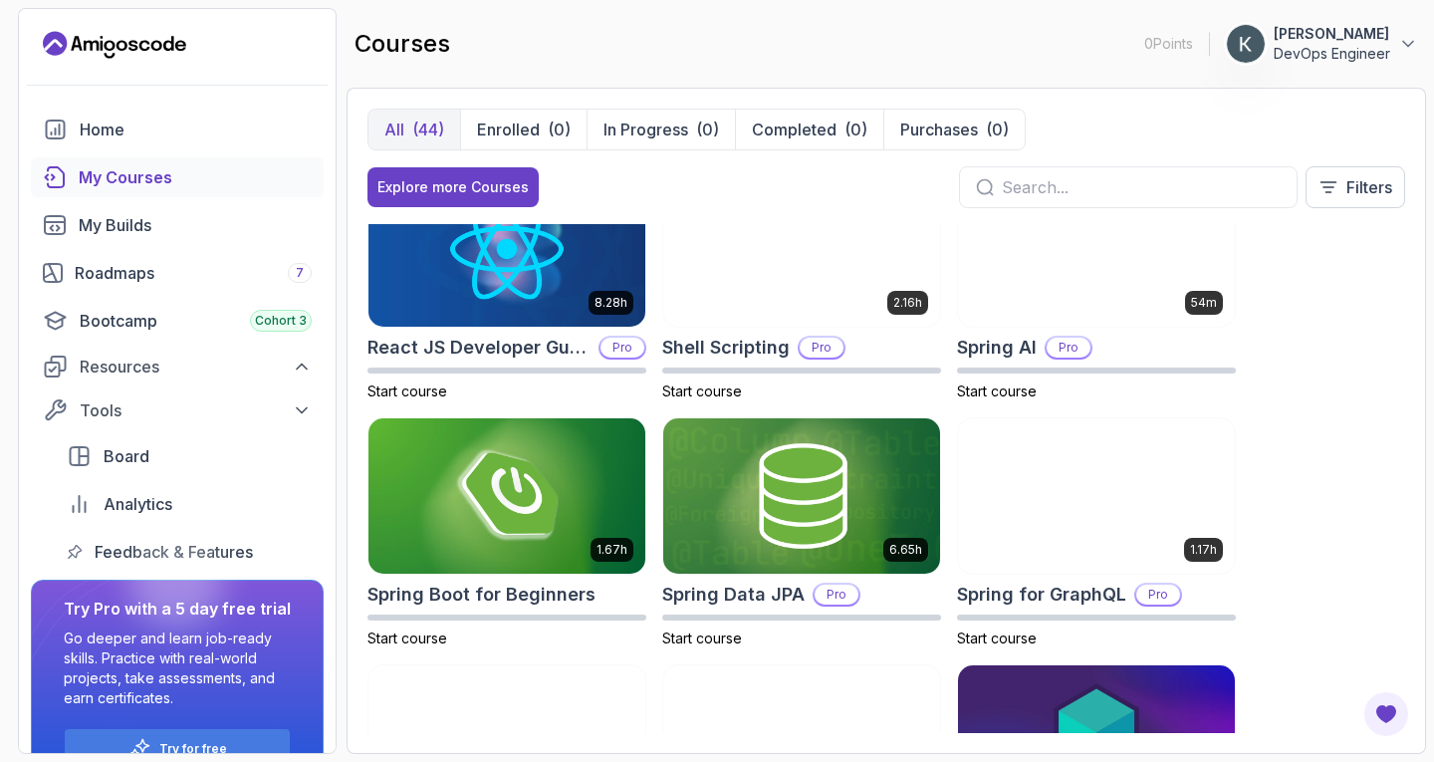
scroll to position [3196, 0]
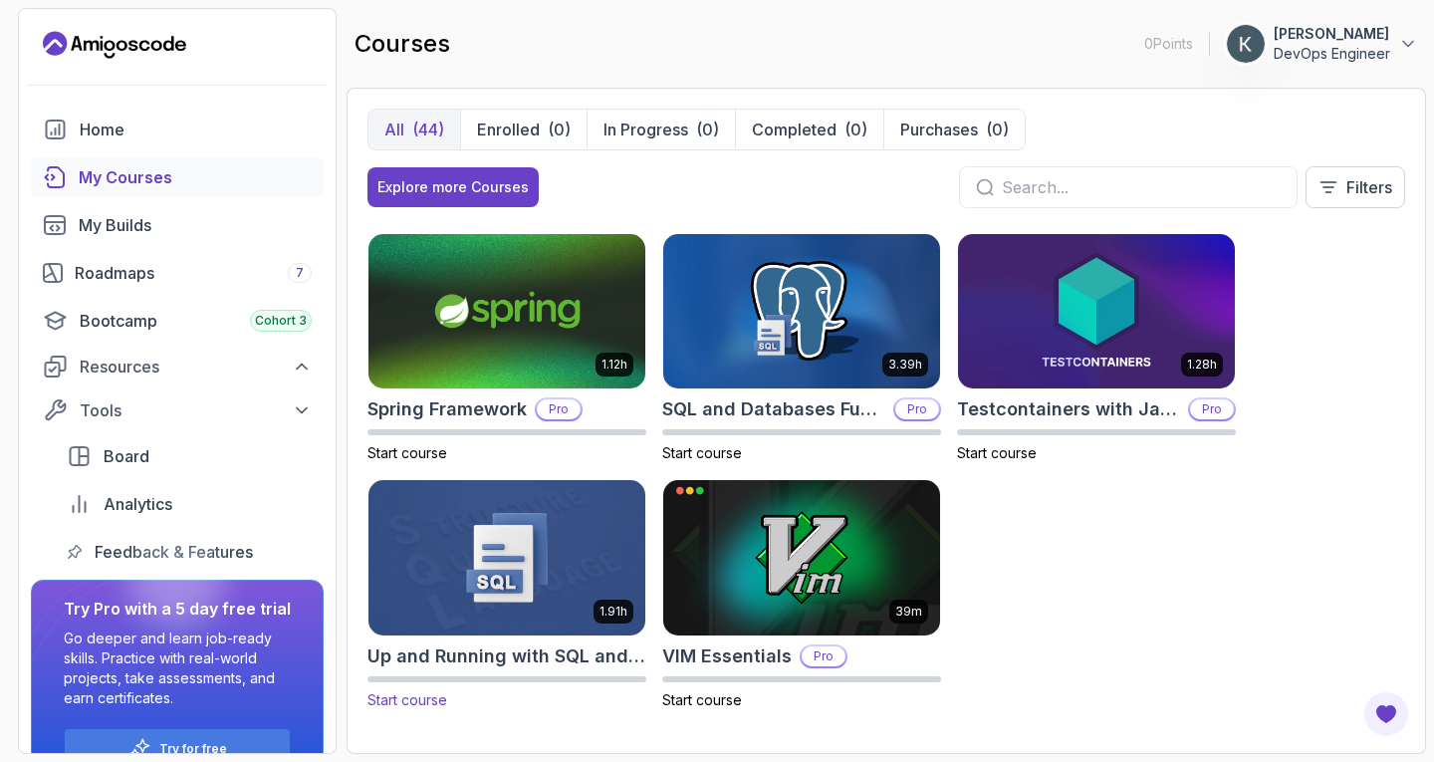
click at [545, 495] on img at bounding box center [507, 557] width 291 height 162
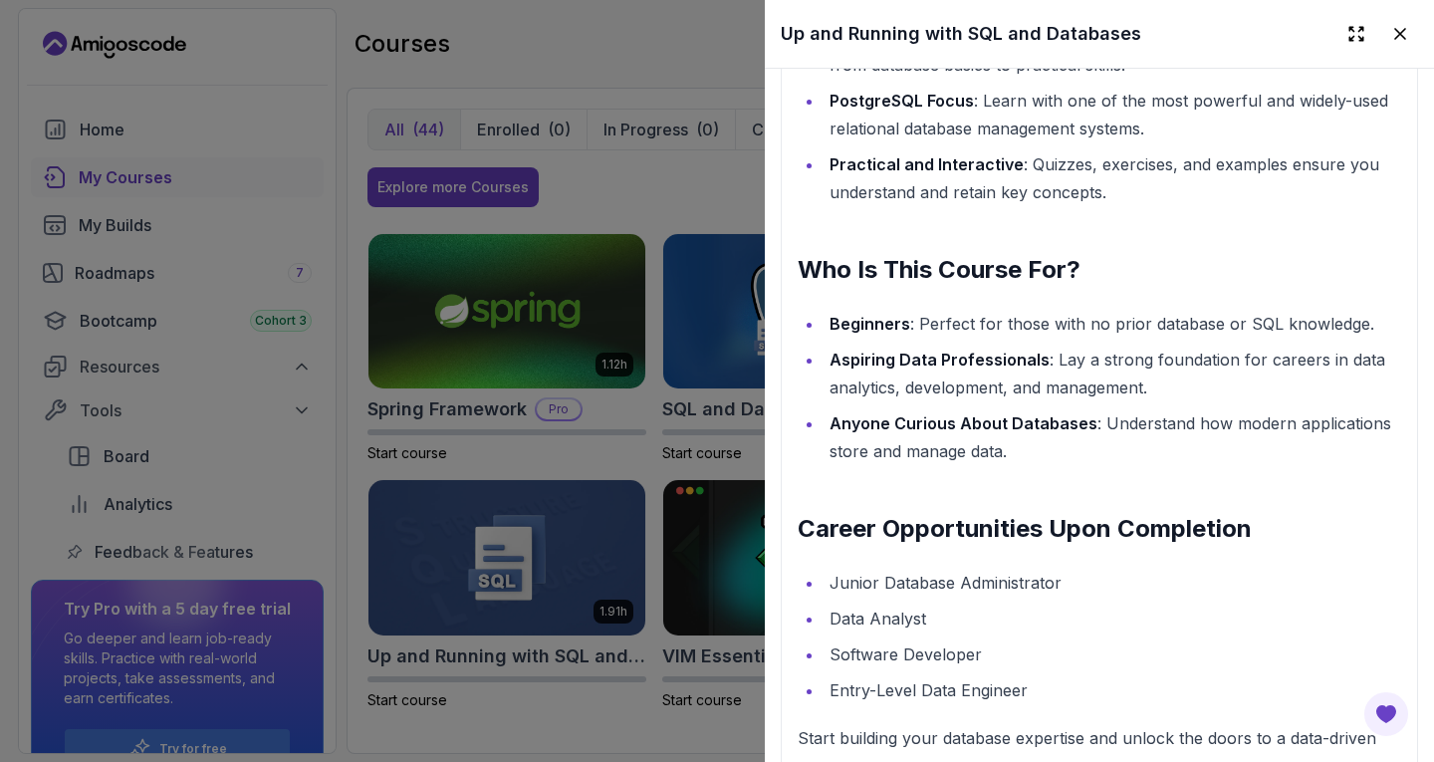
scroll to position [1910, 0]
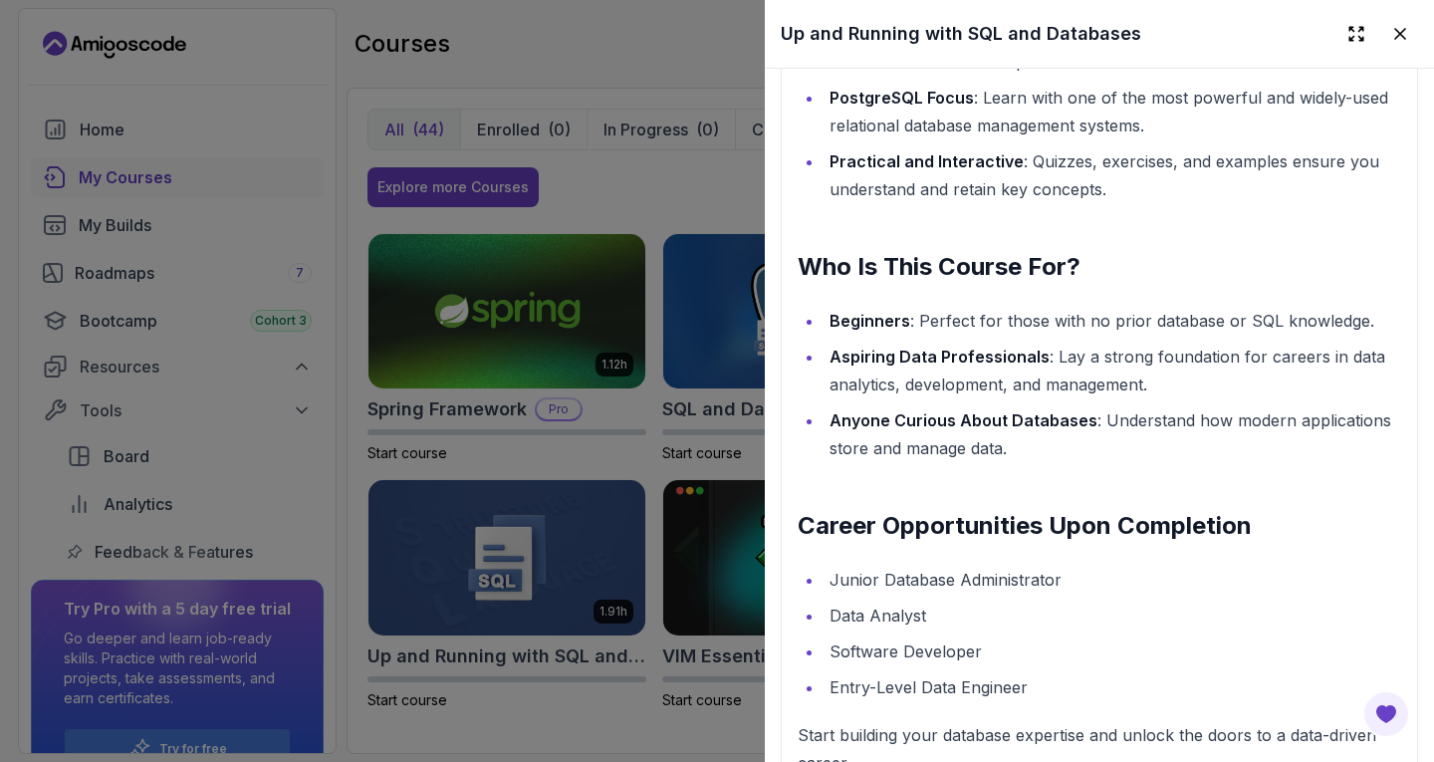
click at [717, 439] on div at bounding box center [717, 381] width 1434 height 762
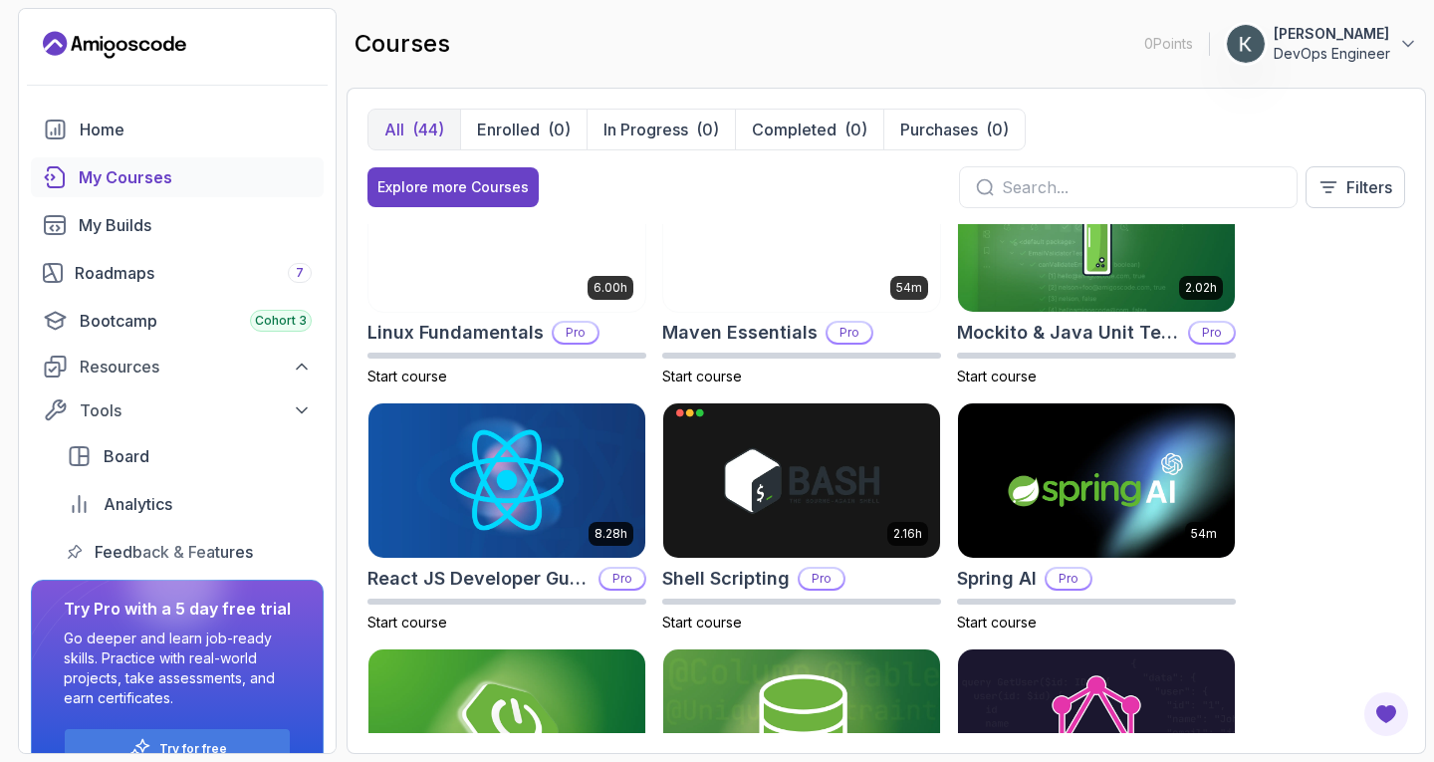
scroll to position [2533, 0]
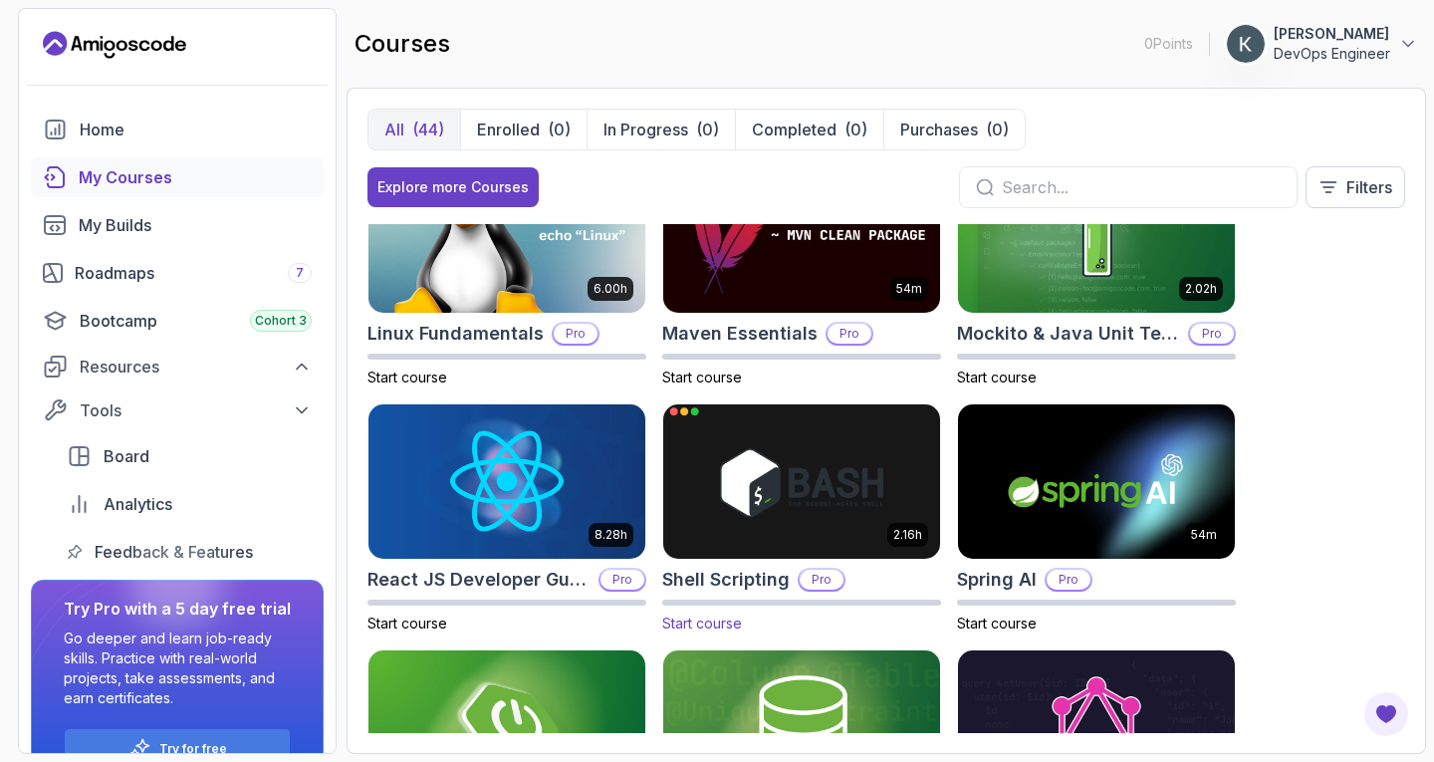
click at [773, 537] on img at bounding box center [801, 481] width 291 height 162
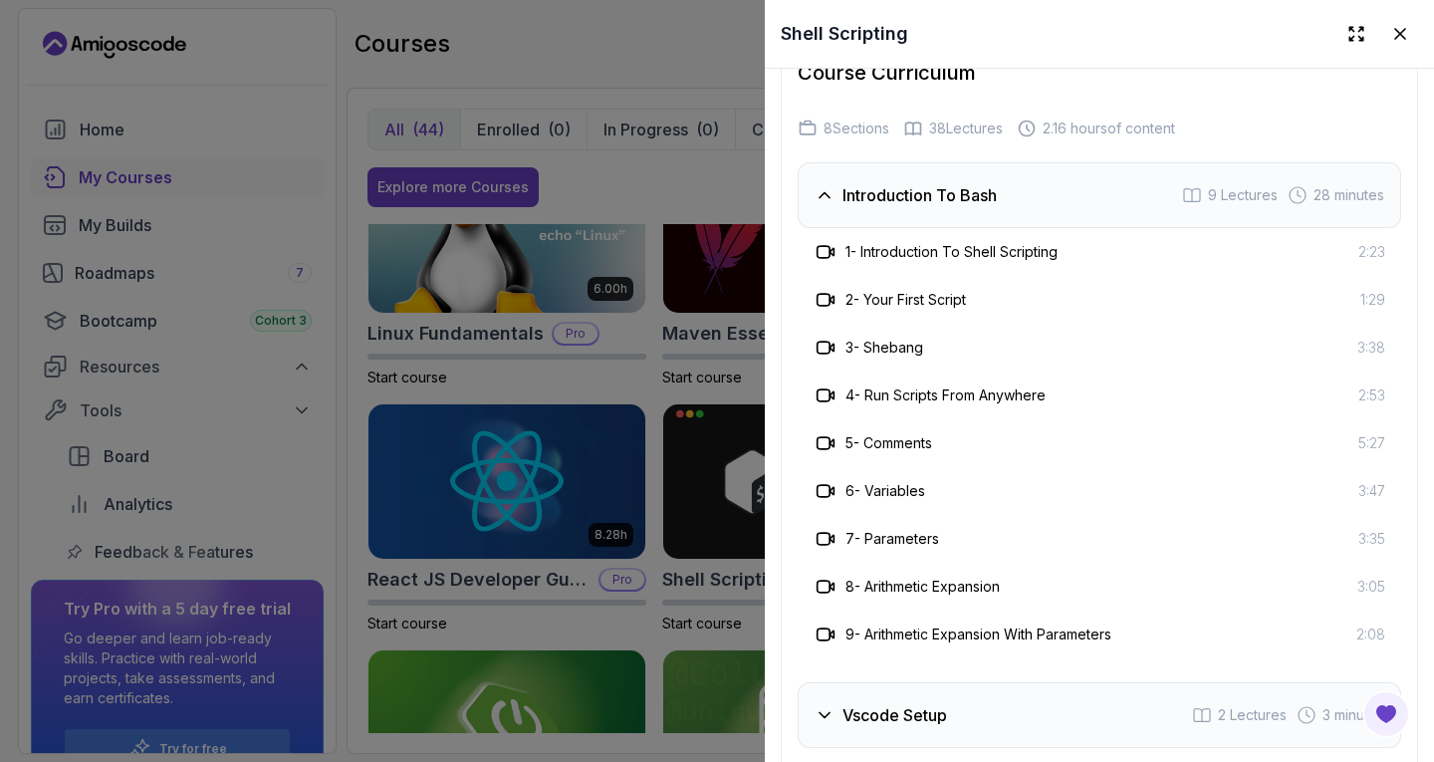
scroll to position [3658, 0]
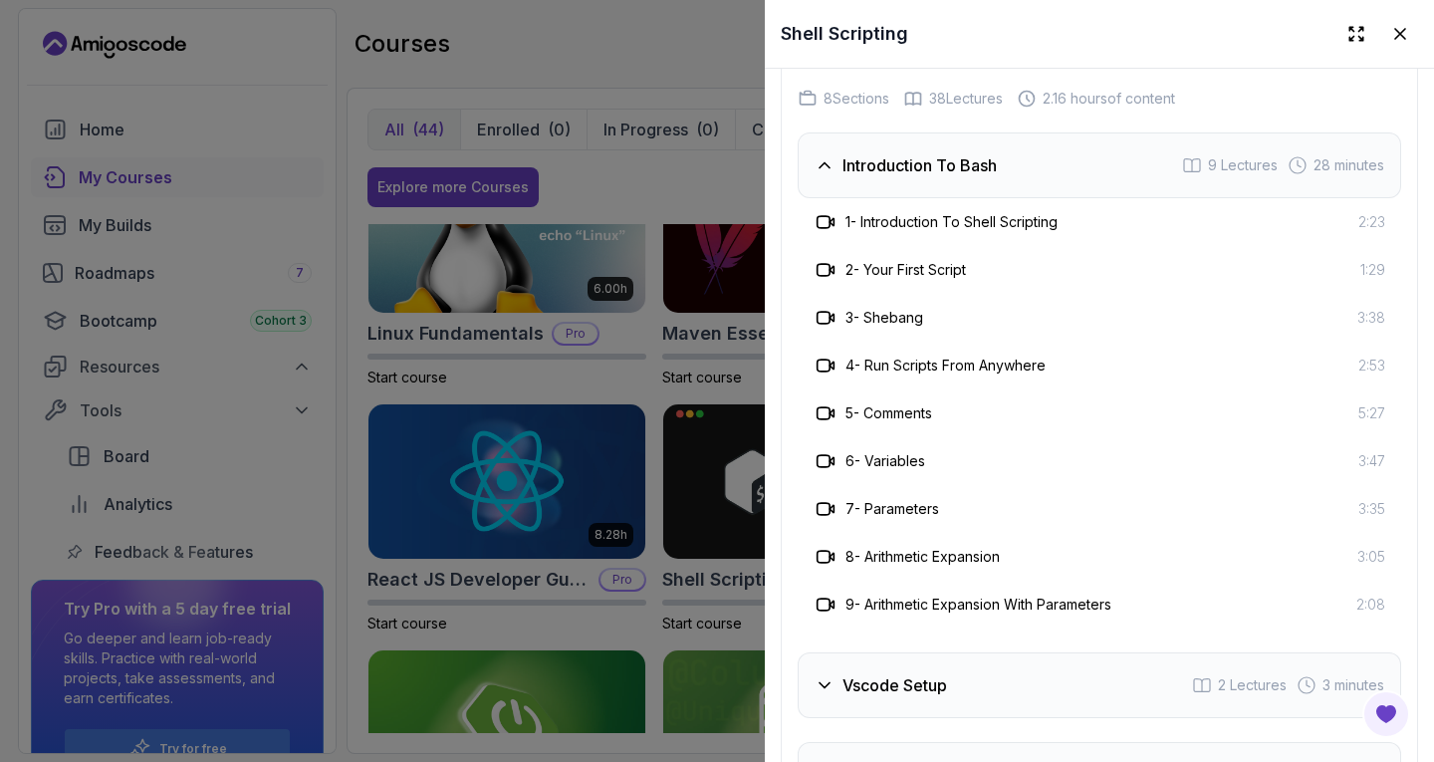
click at [687, 246] on div at bounding box center [717, 381] width 1434 height 762
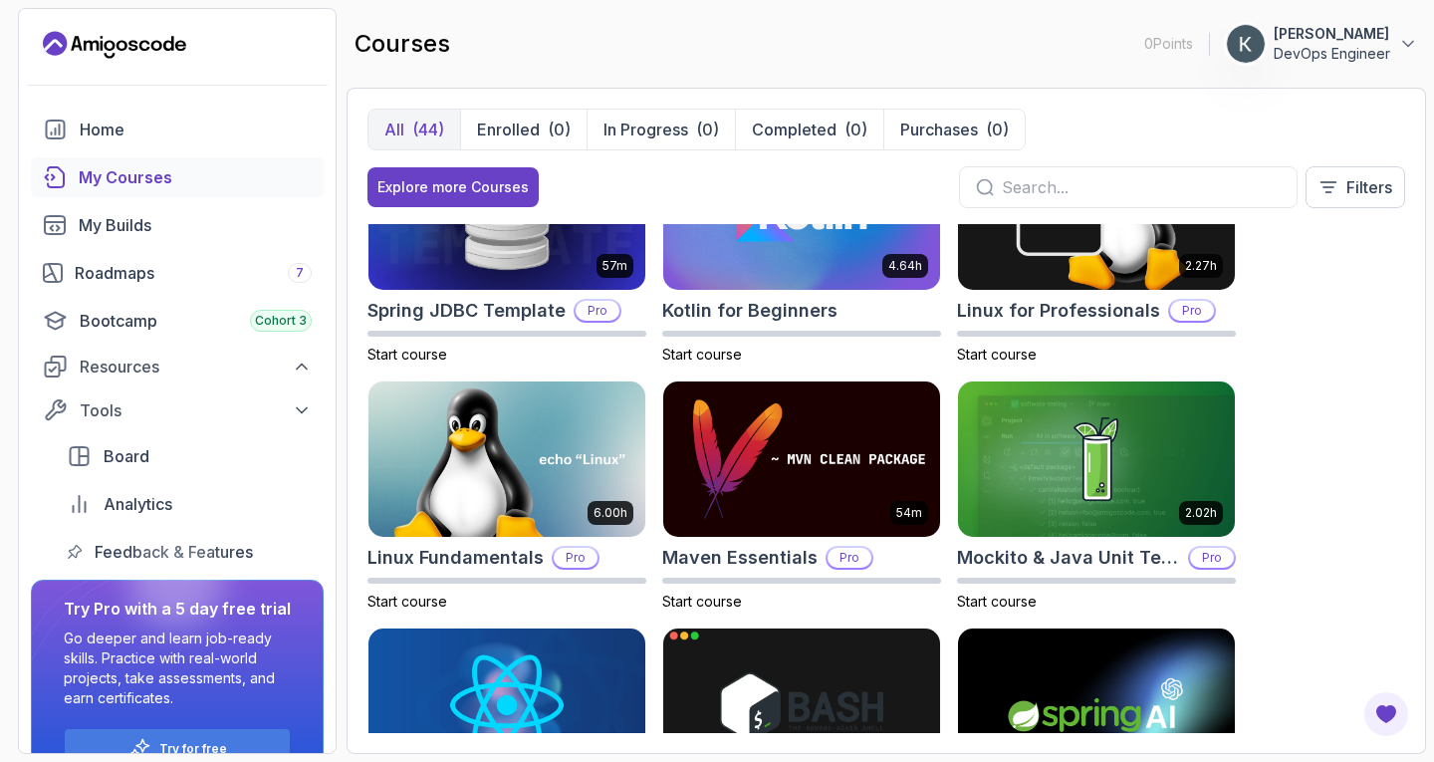
scroll to position [2306, 0]
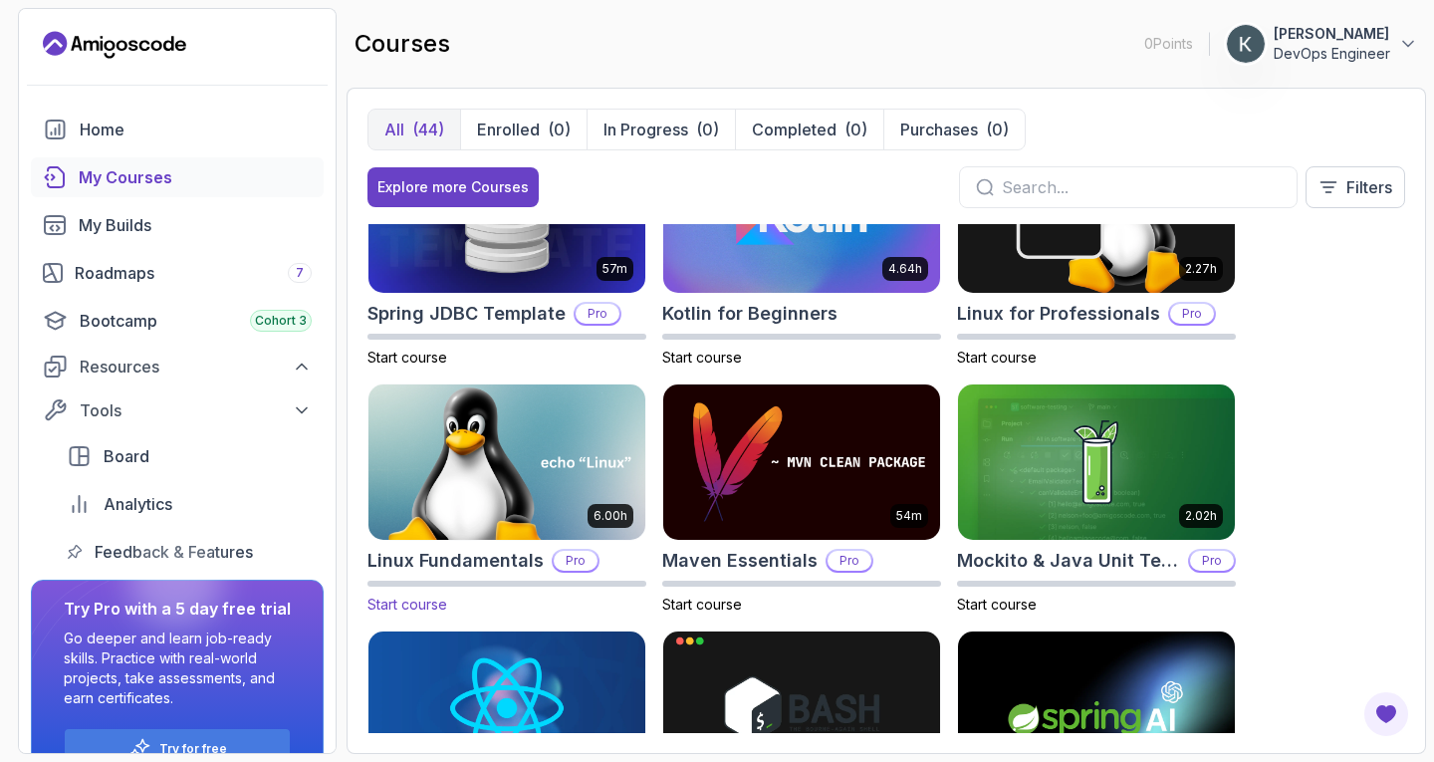
click at [517, 491] on img at bounding box center [507, 461] width 291 height 162
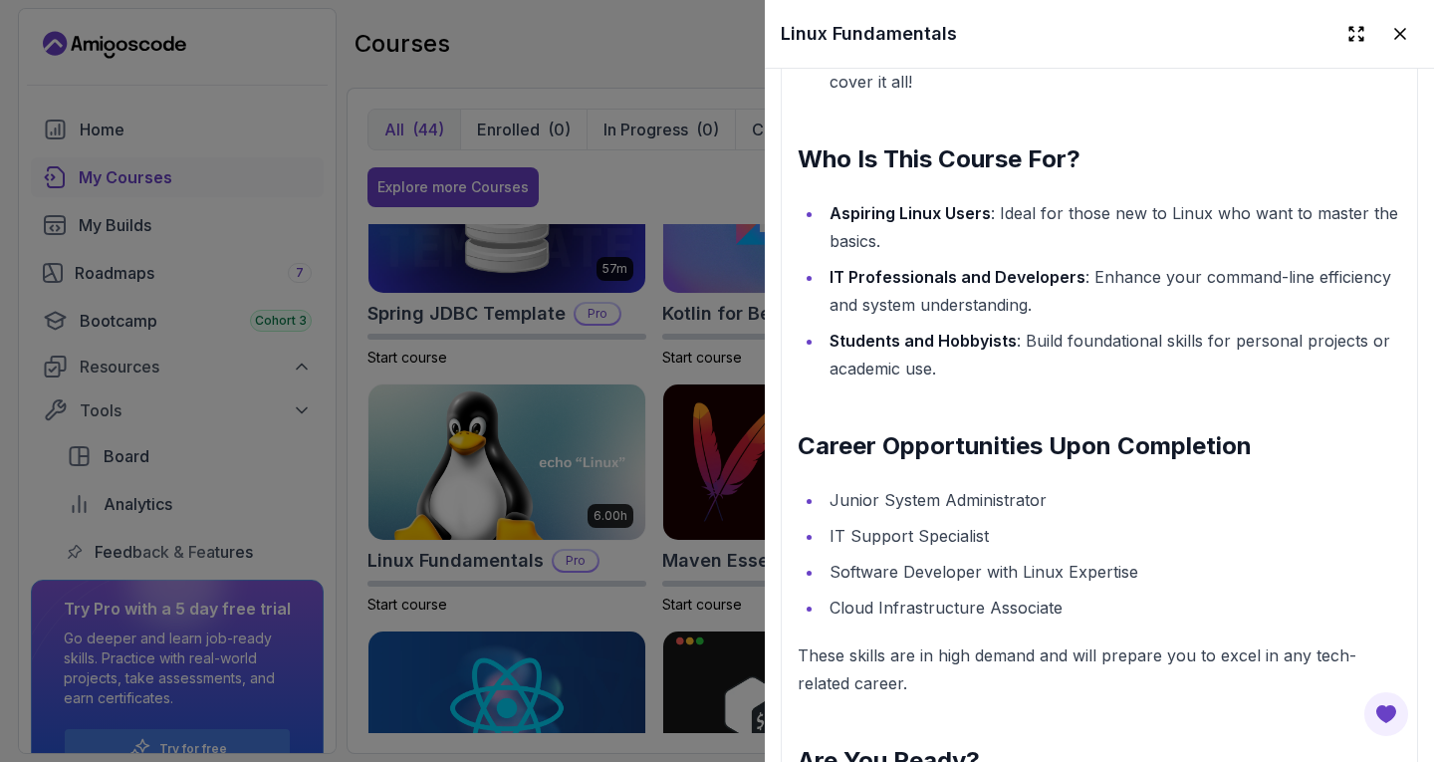
scroll to position [2651, 0]
click at [901, 594] on li "Cloud Infrastructure Associate" at bounding box center [1113, 607] width 578 height 28
click at [693, 370] on div at bounding box center [717, 381] width 1434 height 762
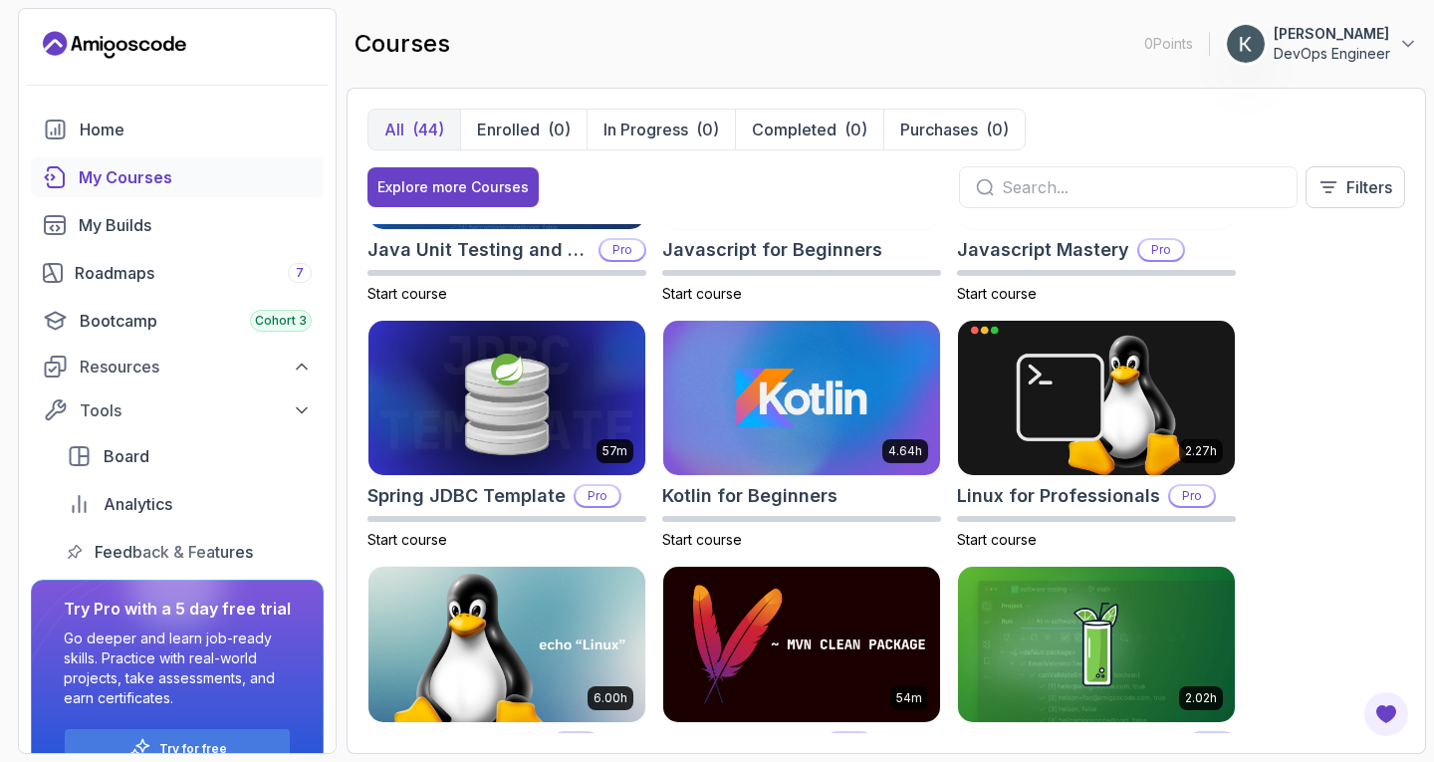
scroll to position [2122, 0]
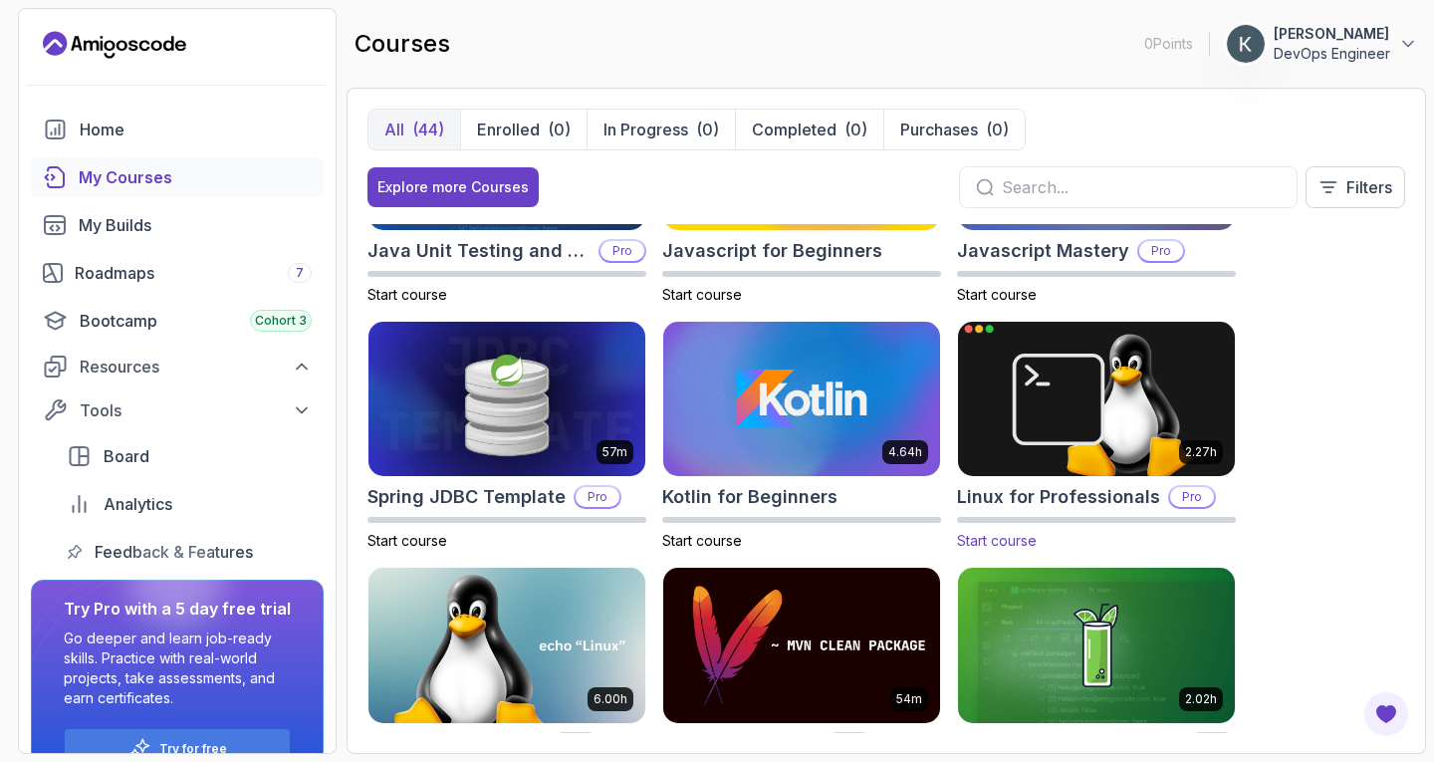
click at [998, 426] on img at bounding box center [1096, 399] width 291 height 162
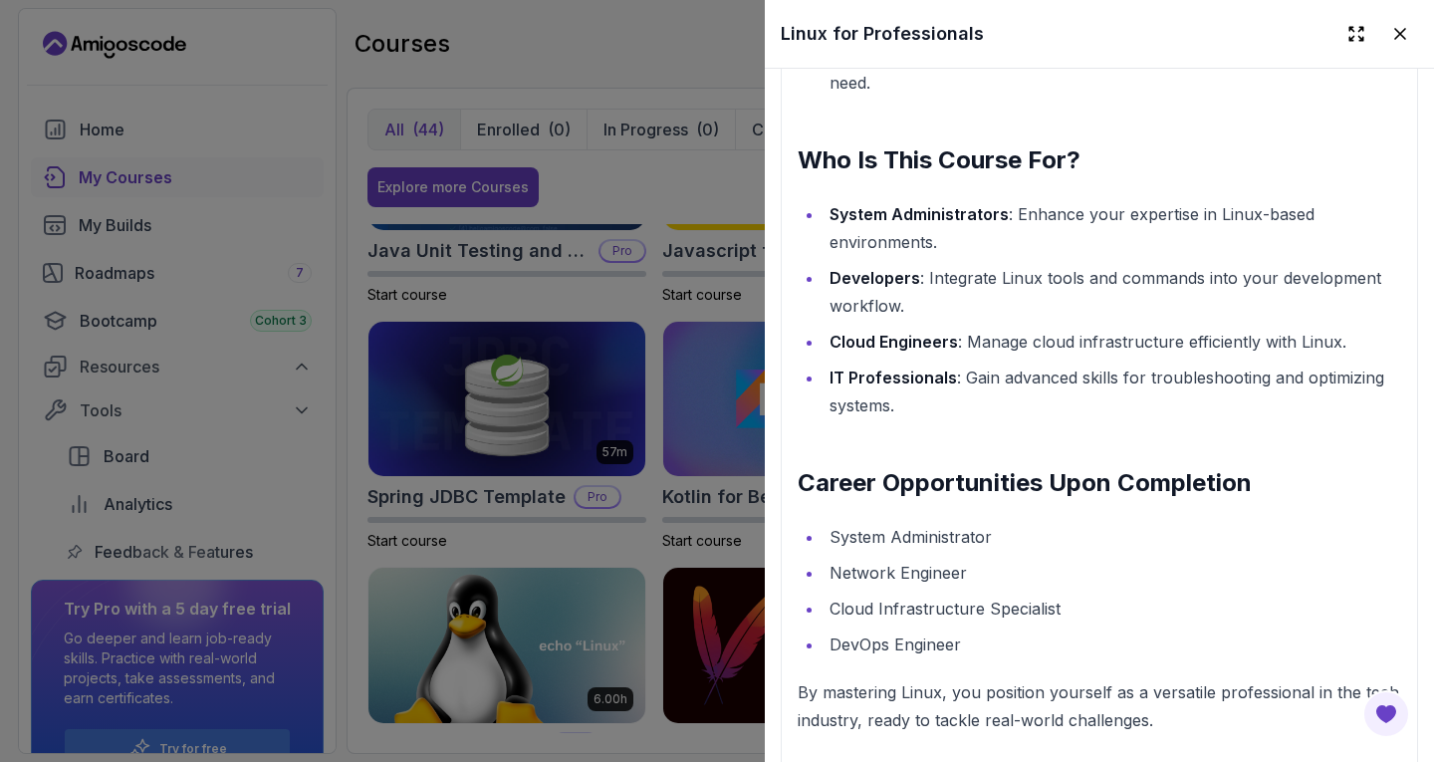
scroll to position [2622, 0]
click at [897, 634] on li "DevOps Engineer" at bounding box center [1113, 643] width 578 height 28
click at [706, 434] on div at bounding box center [717, 381] width 1434 height 762
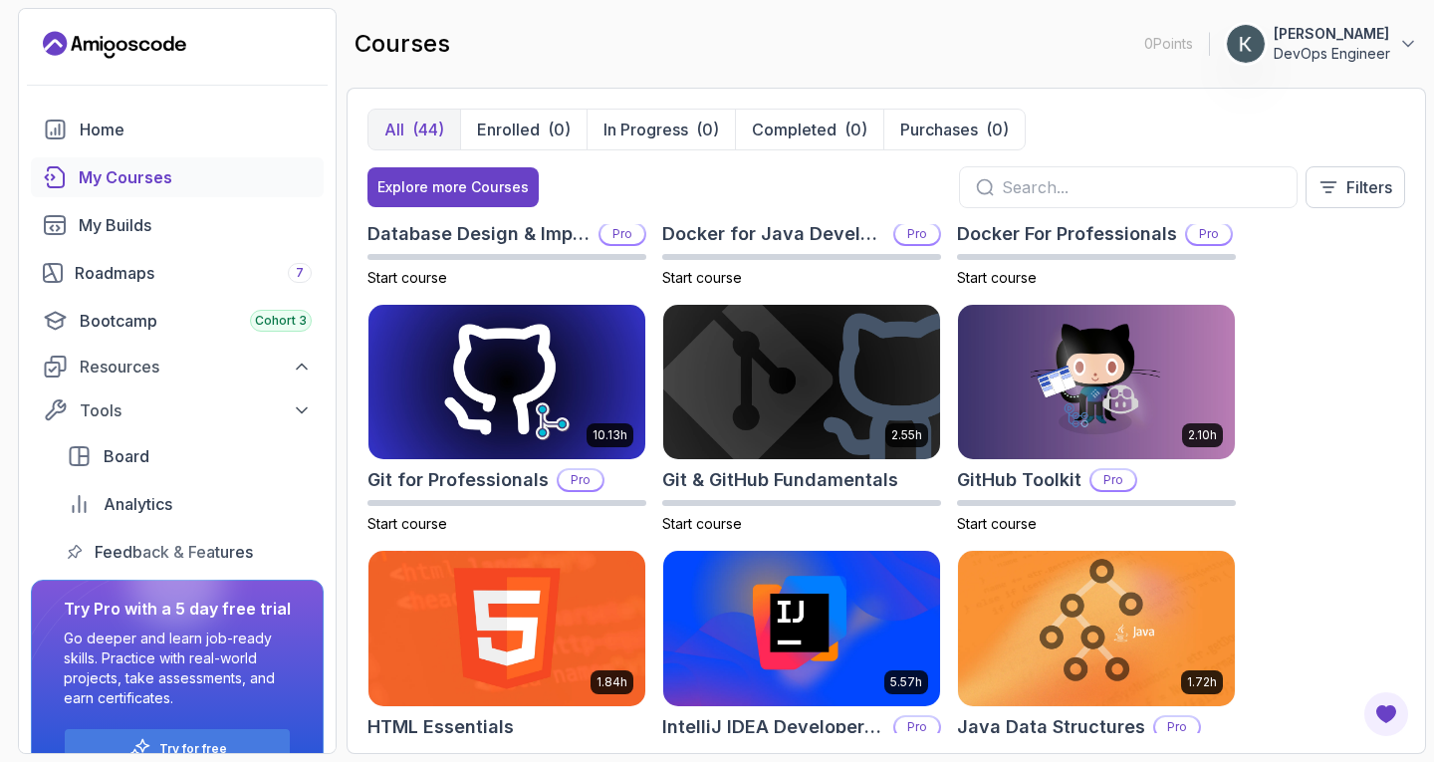
scroll to position [658, 0]
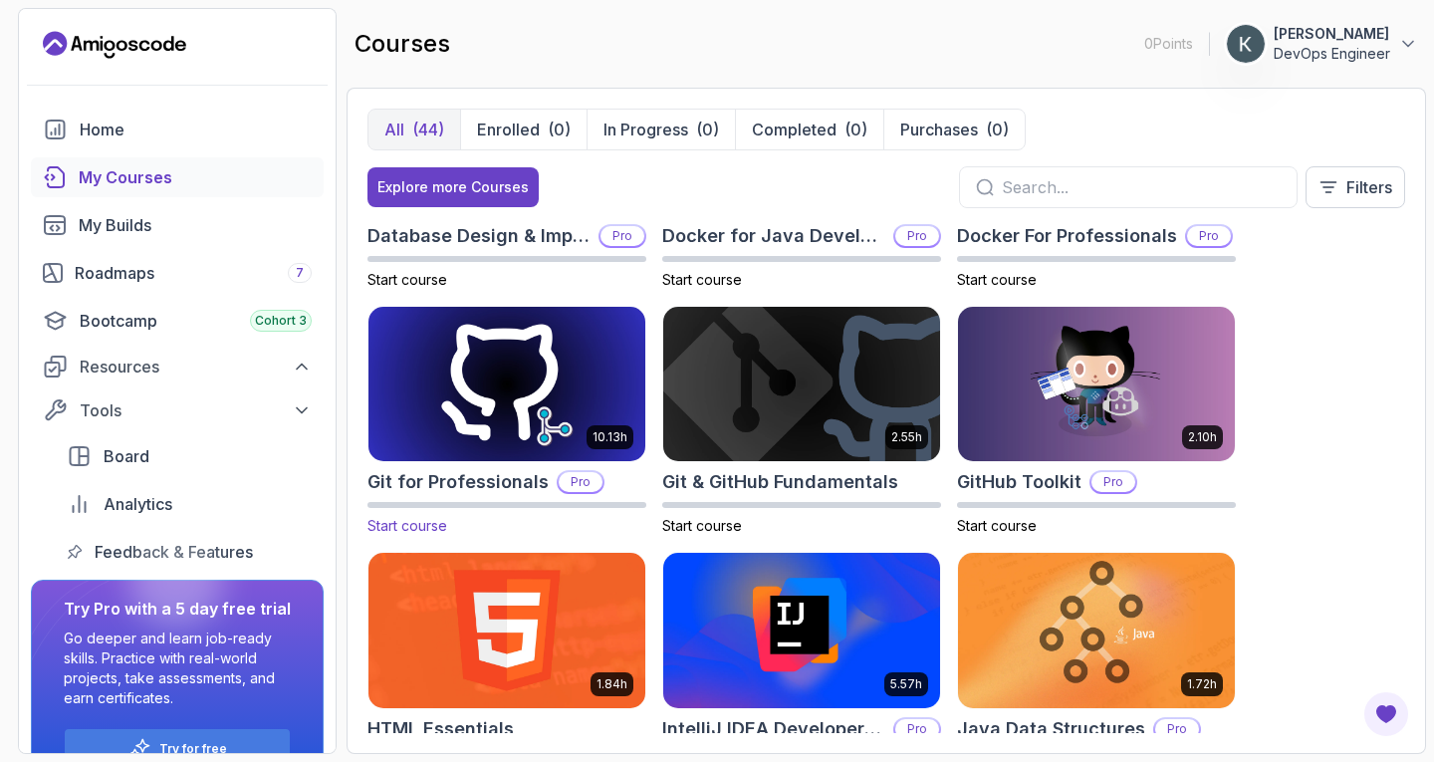
click at [556, 435] on img at bounding box center [507, 384] width 291 height 162
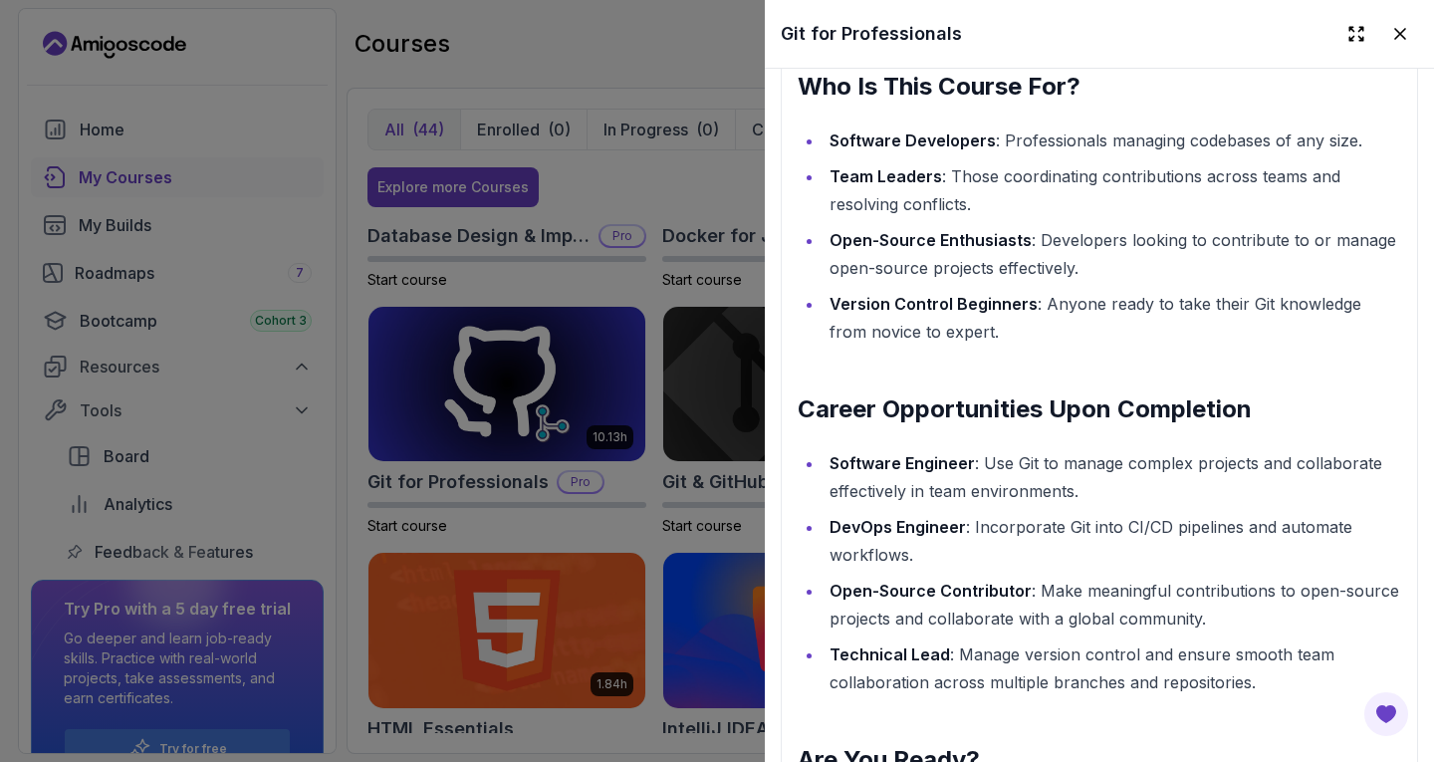
scroll to position [2800, 0]
click at [933, 520] on strong "DevOps Engineer" at bounding box center [898, 526] width 136 height 20
click at [715, 525] on div at bounding box center [717, 381] width 1434 height 762
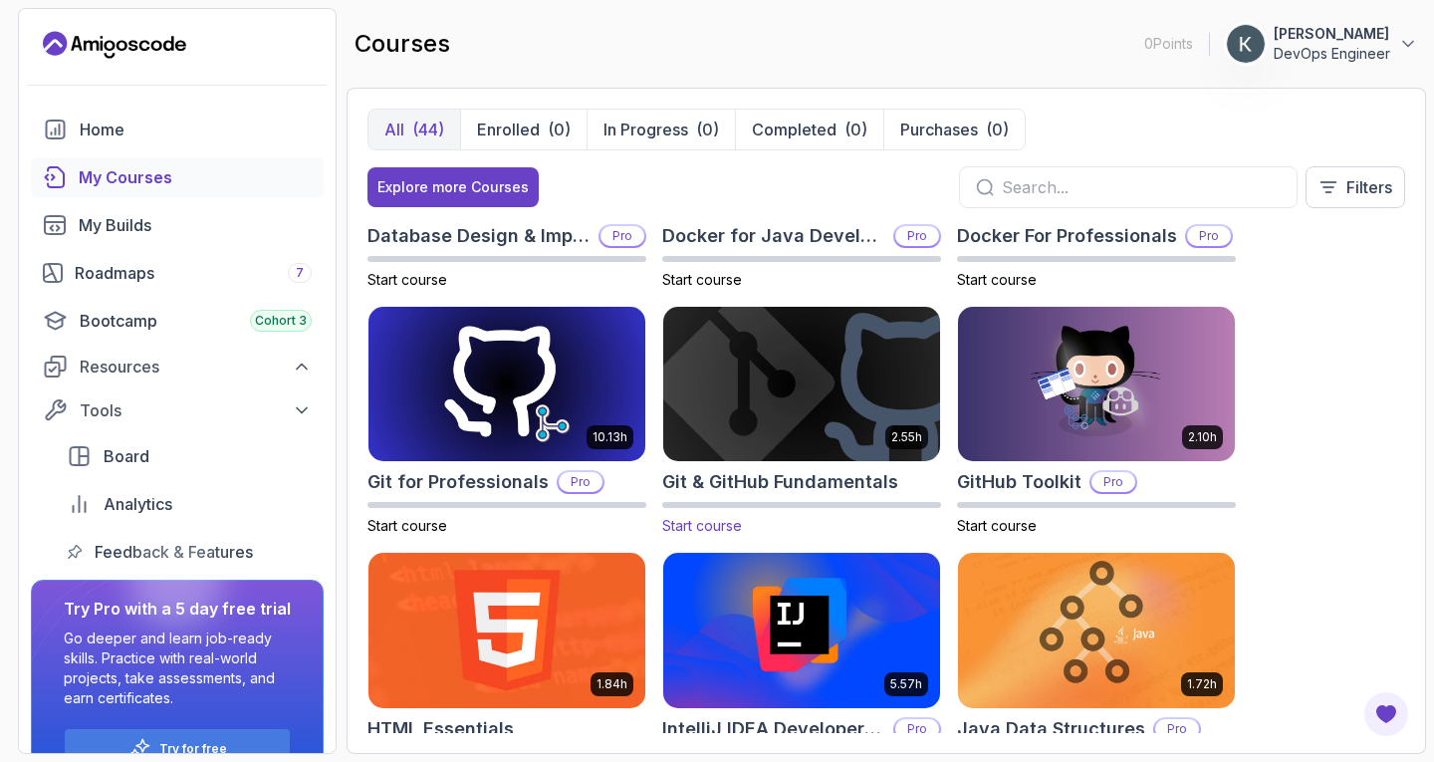
click at [757, 465] on div "2.55h Git & GitHub Fundamentals Start course" at bounding box center [801, 421] width 279 height 231
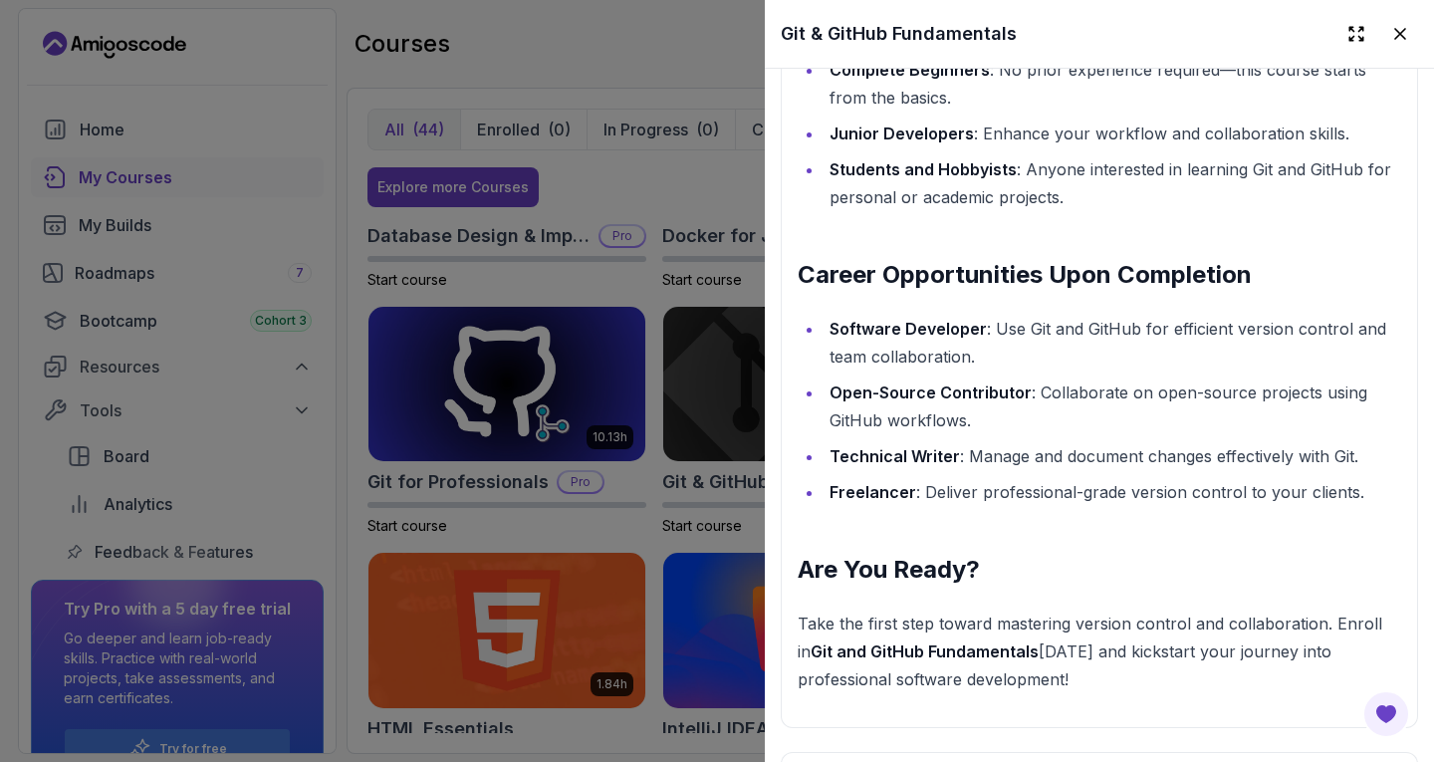
scroll to position [2406, 0]
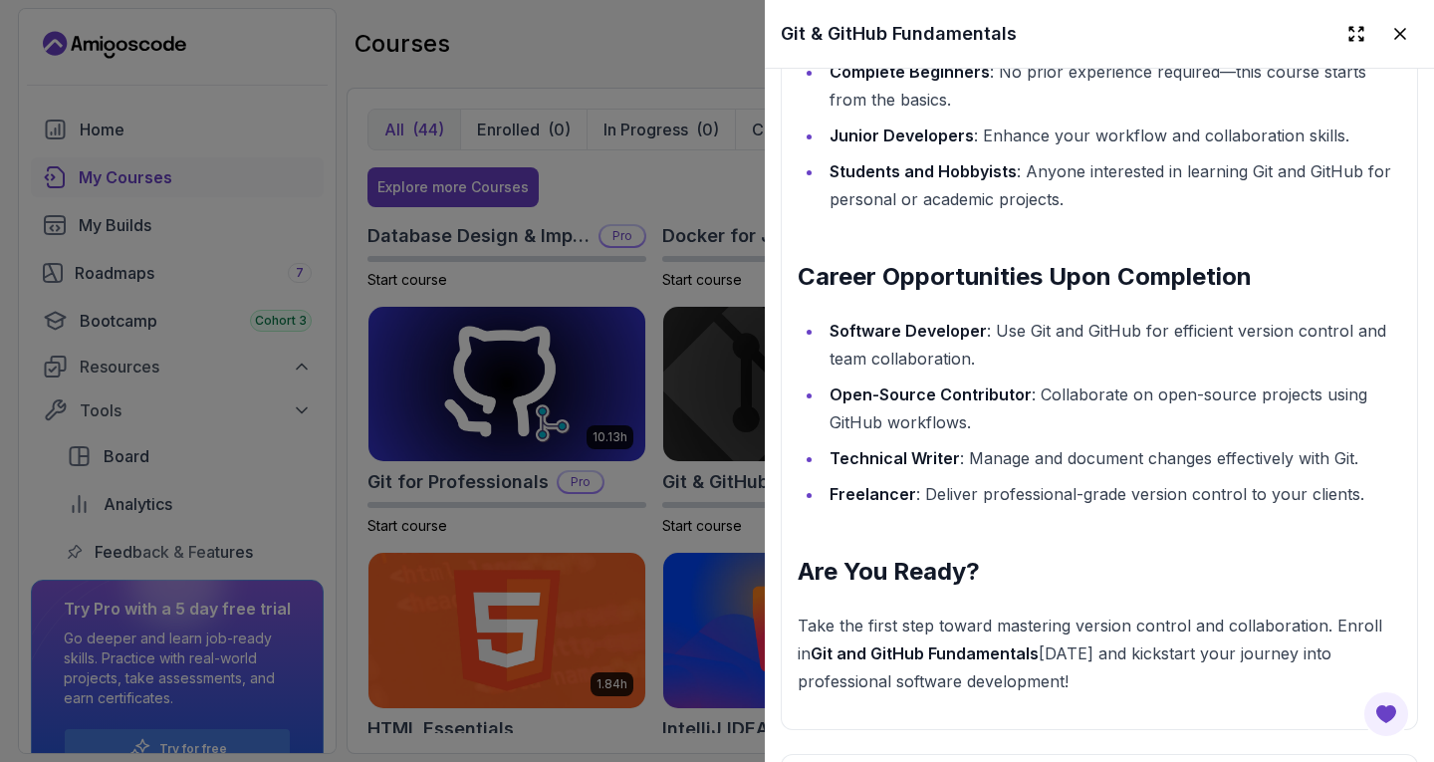
click at [647, 563] on div at bounding box center [717, 381] width 1434 height 762
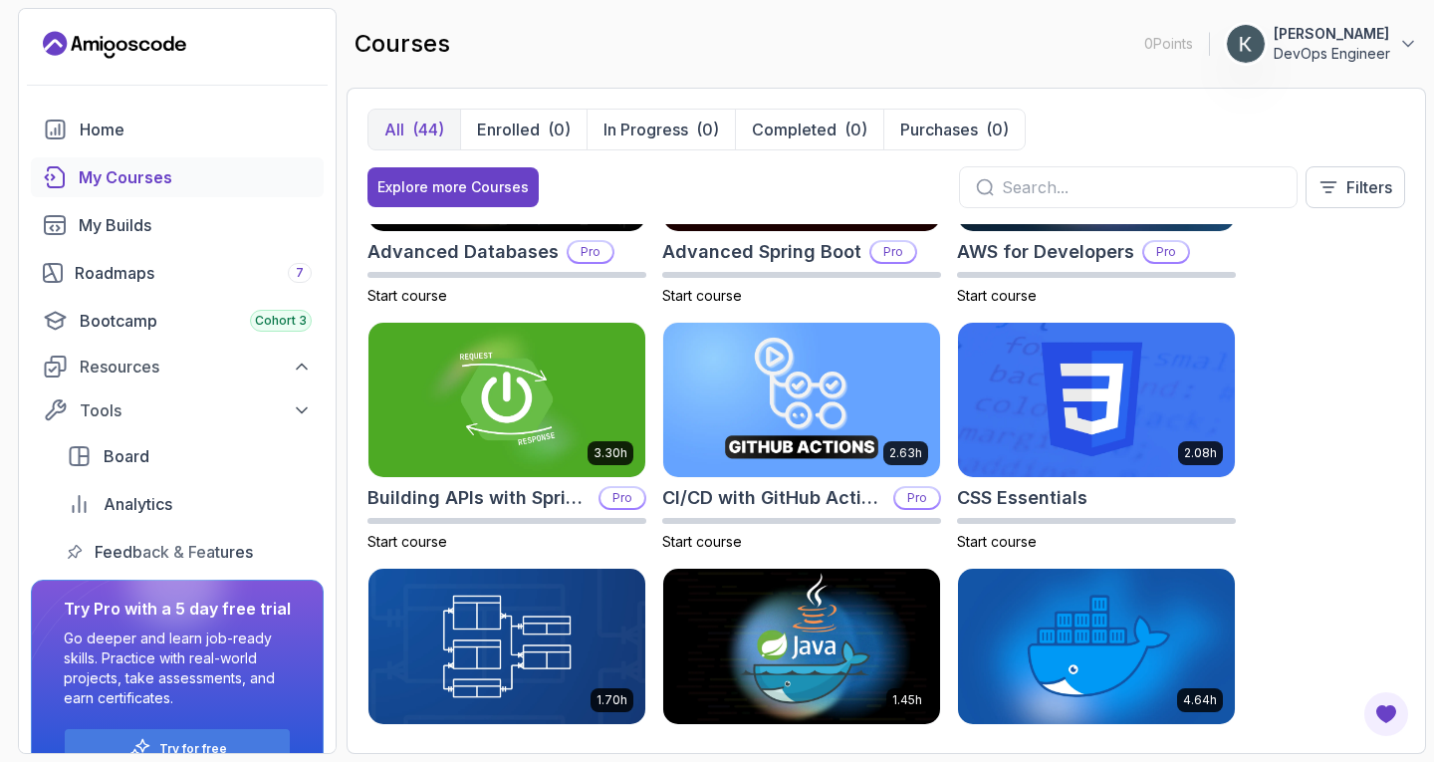
scroll to position [148, 0]
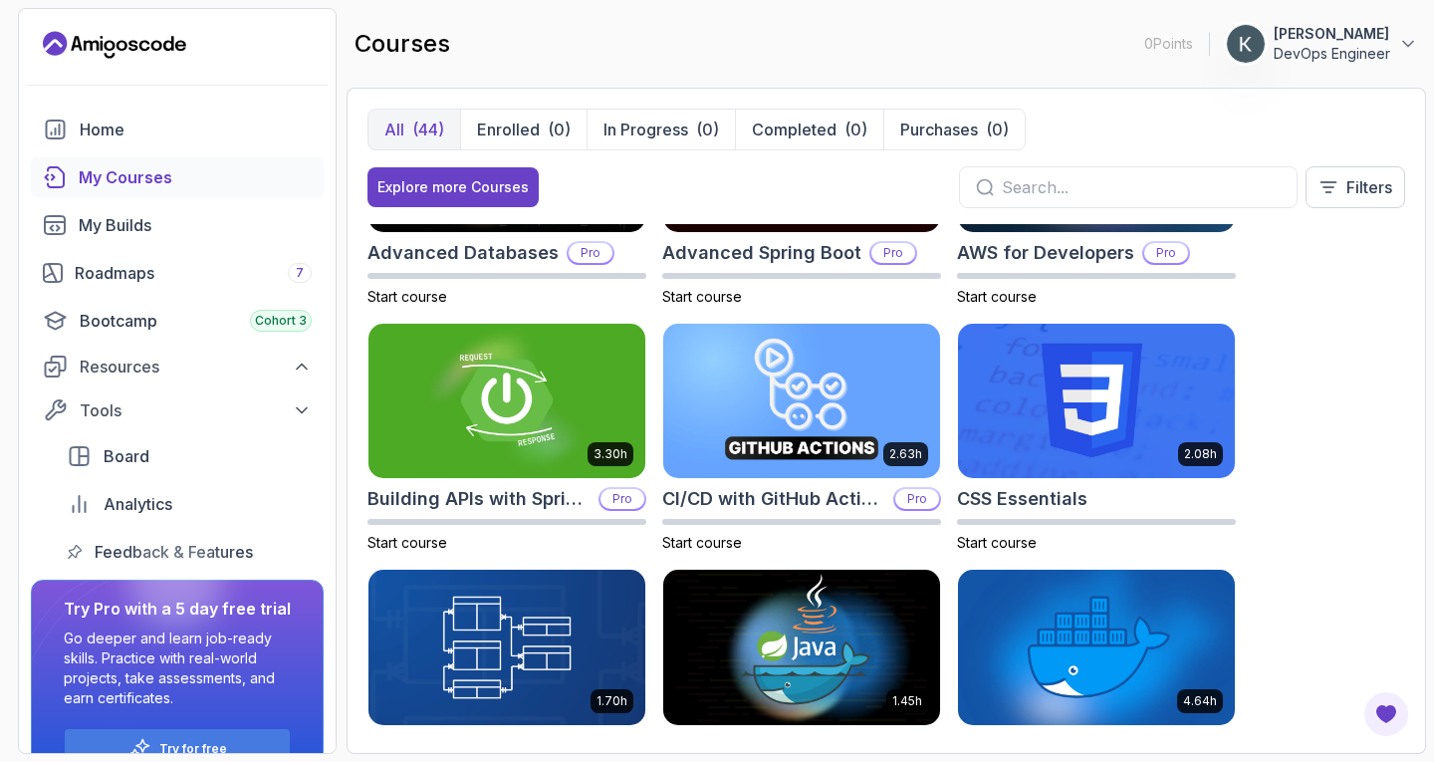
click at [773, 457] on img at bounding box center [801, 401] width 277 height 155
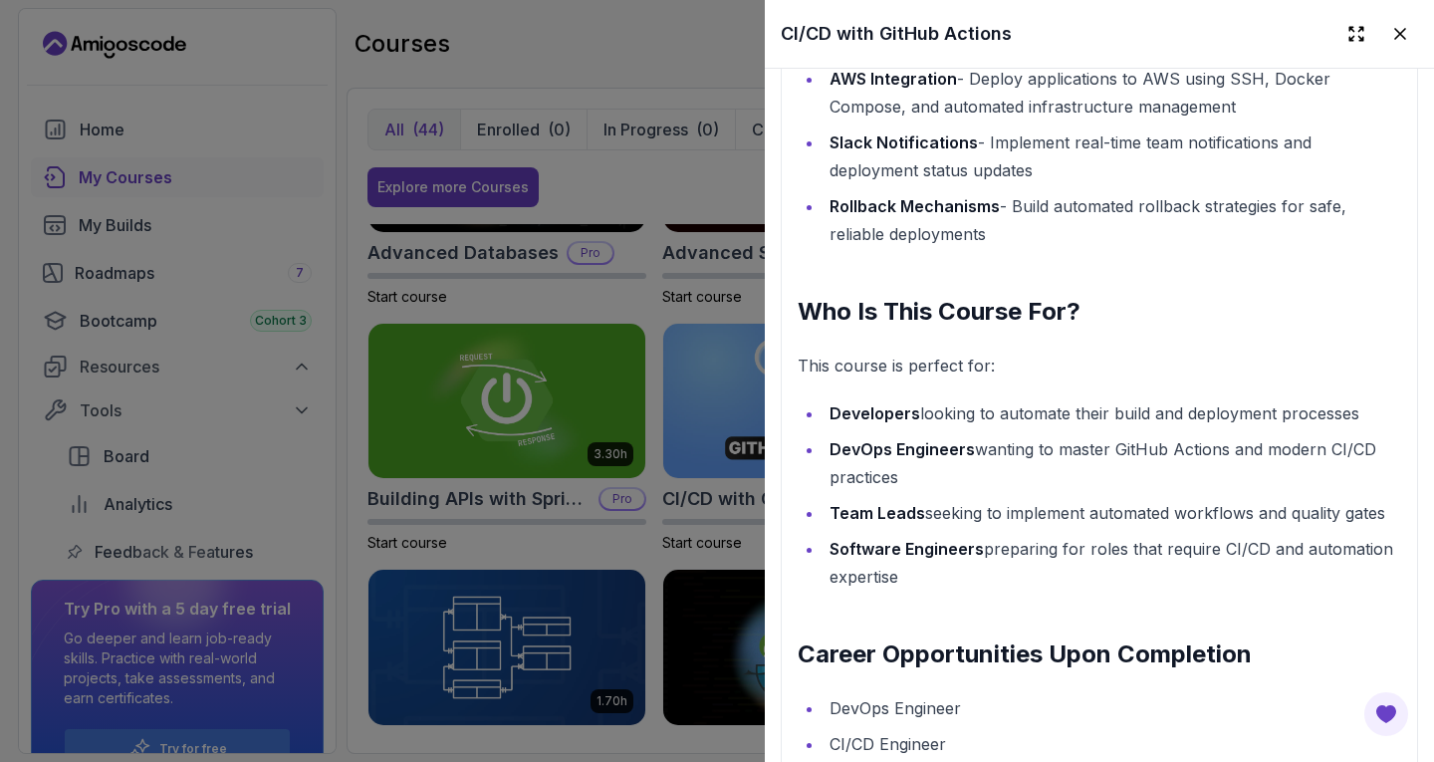
scroll to position [2927, 0]
click at [727, 319] on div at bounding box center [717, 381] width 1434 height 762
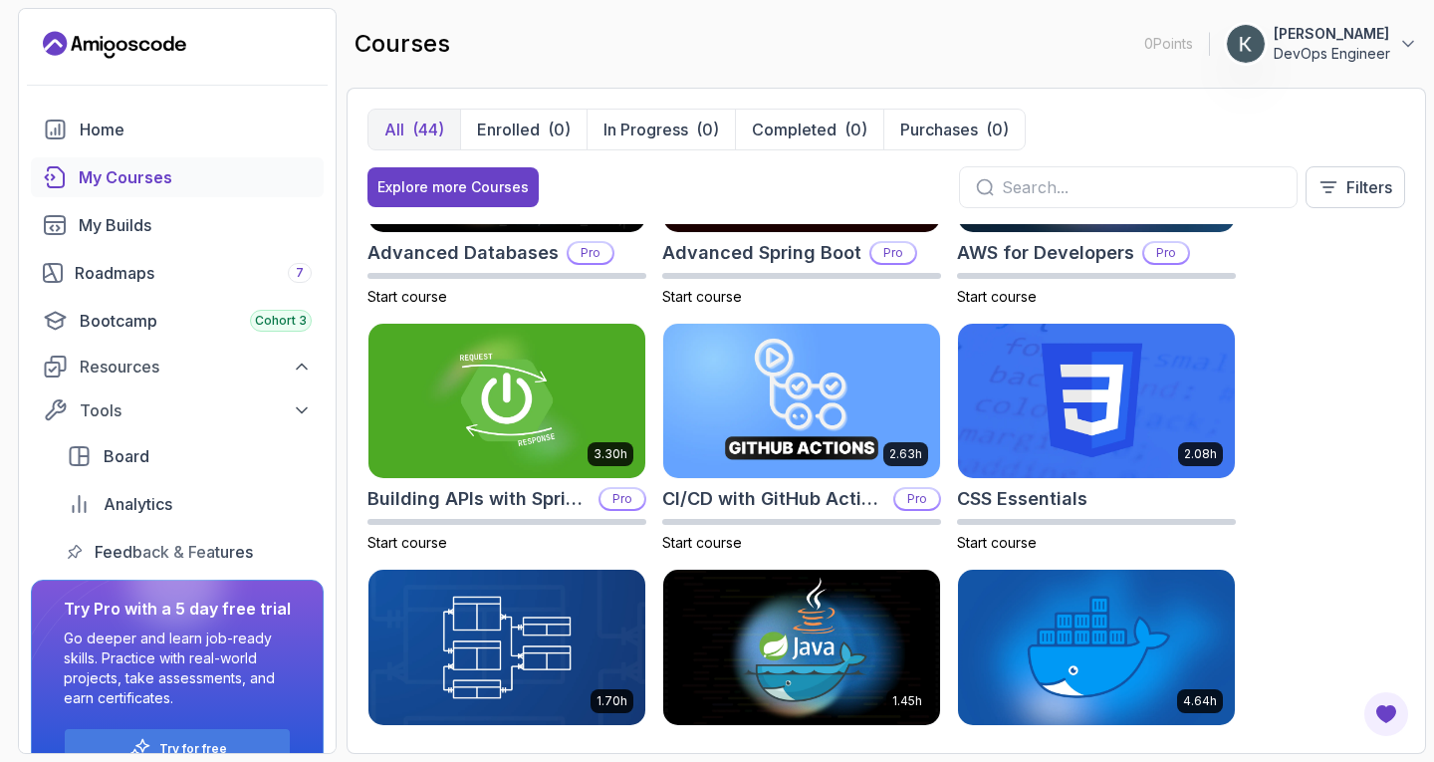
scroll to position [0, 0]
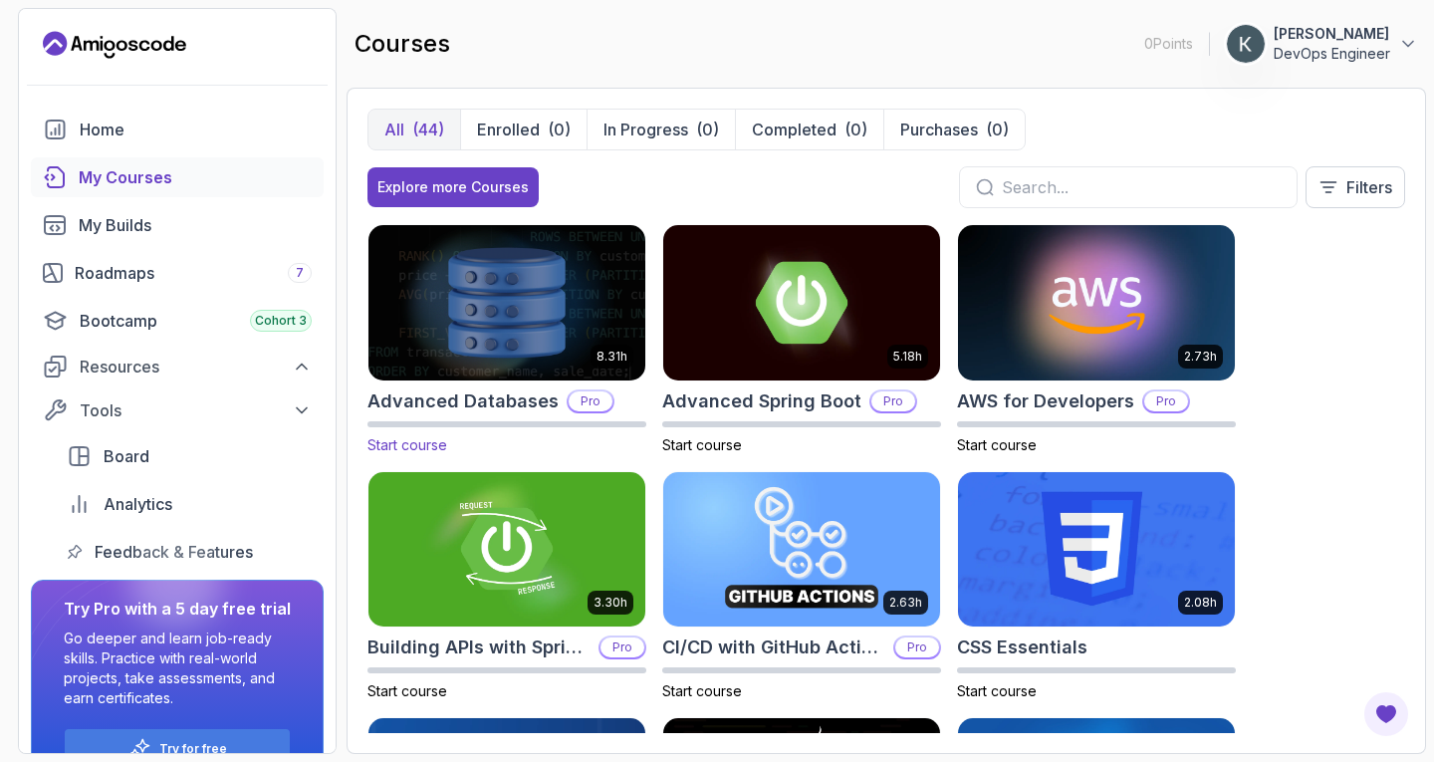
click at [546, 369] on img at bounding box center [507, 302] width 291 height 162
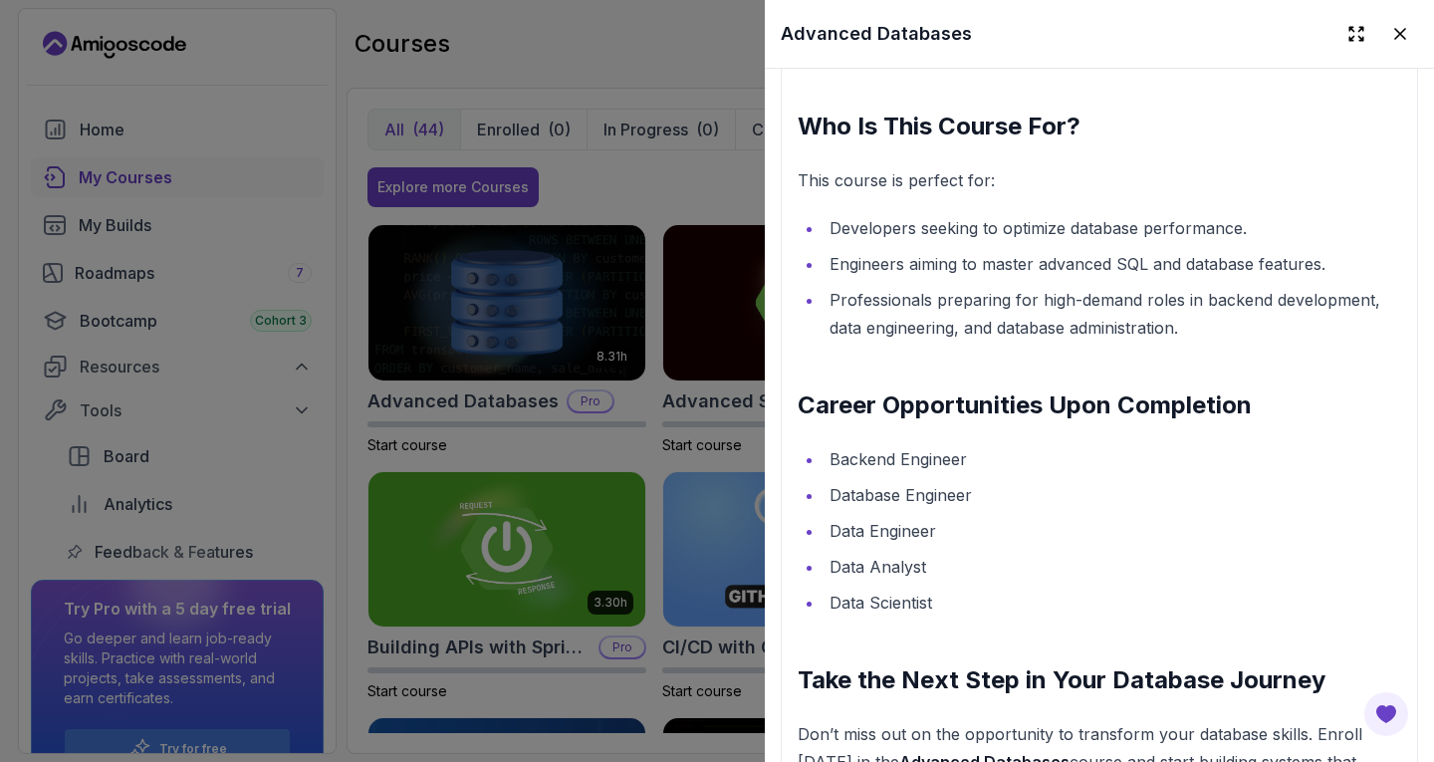
scroll to position [2632, 0]
click at [661, 460] on div at bounding box center [717, 381] width 1434 height 762
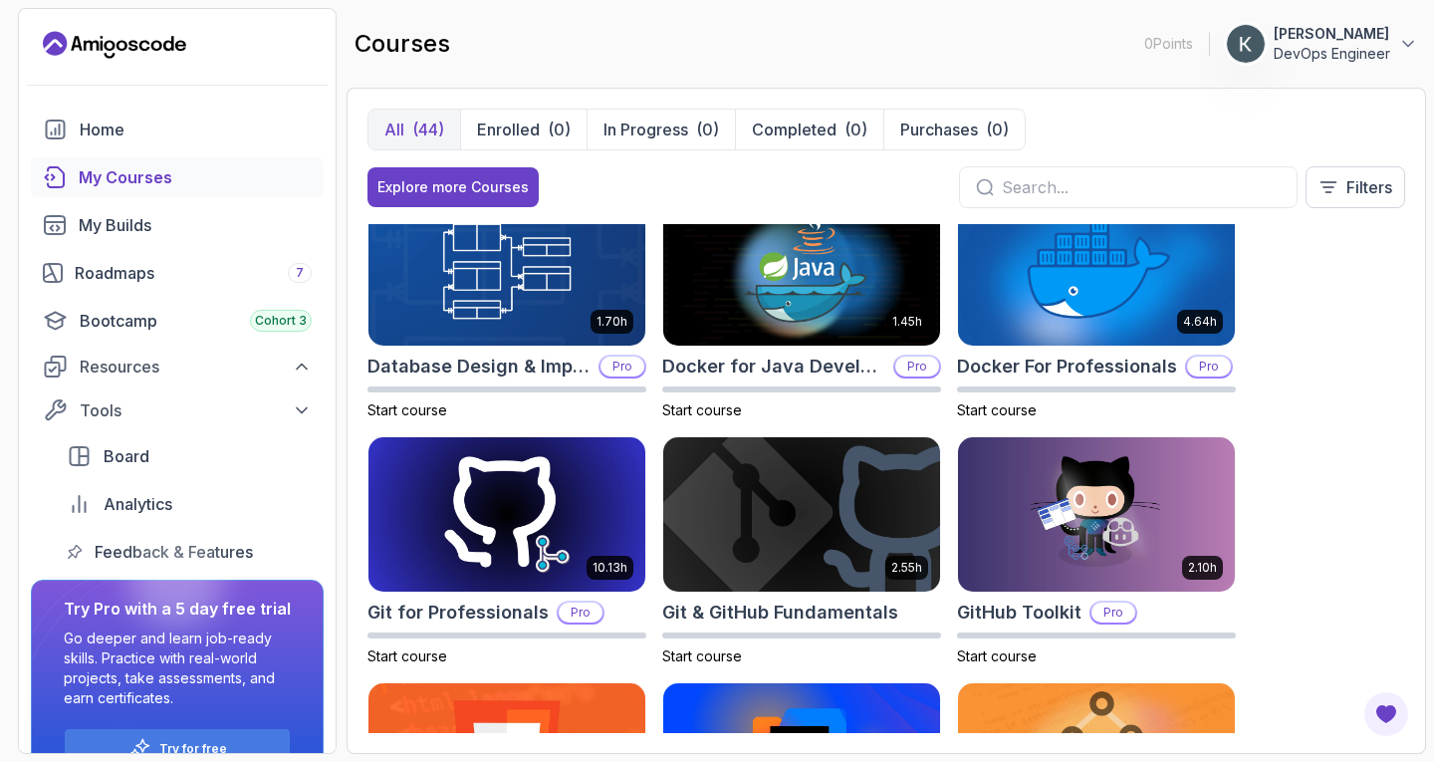
scroll to position [524, 0]
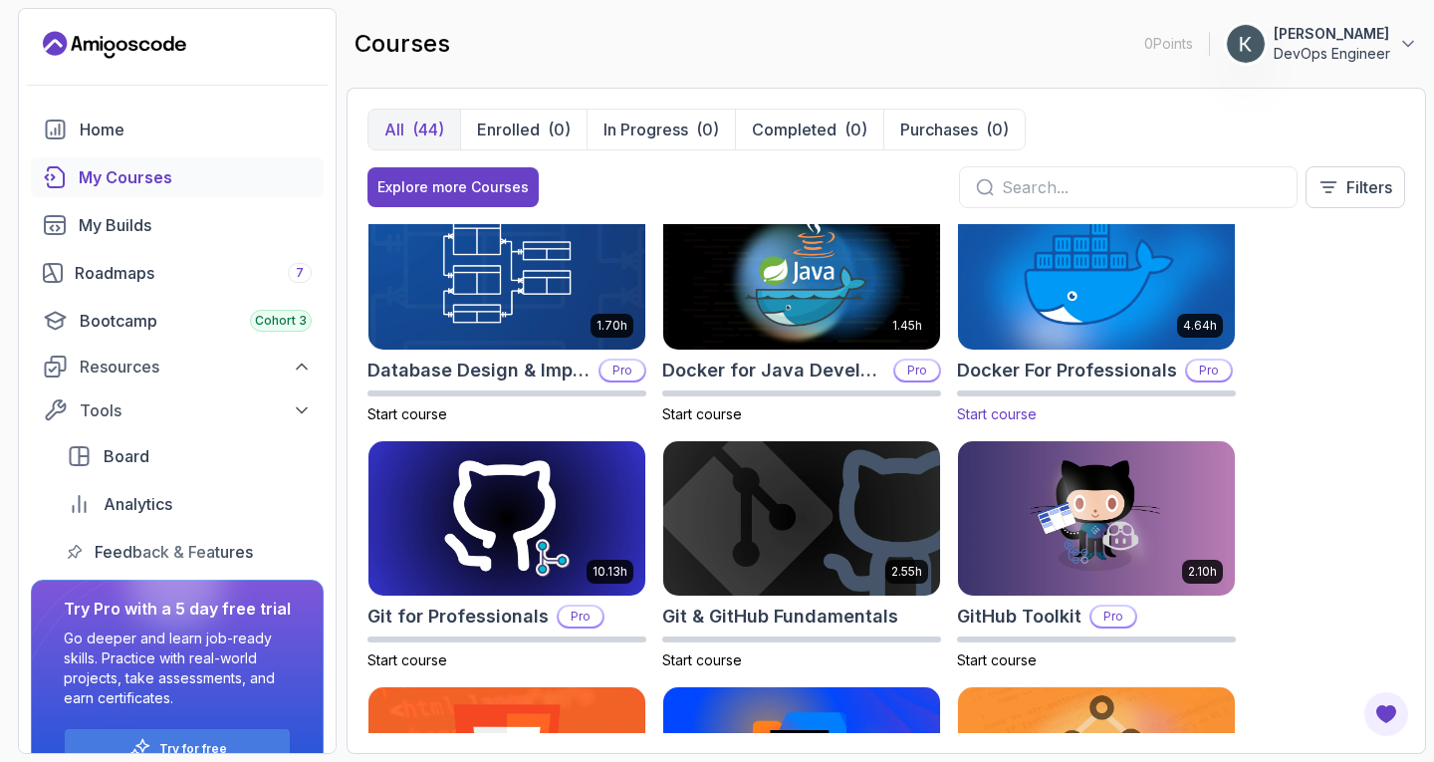
click at [1042, 297] on img at bounding box center [1096, 271] width 291 height 162
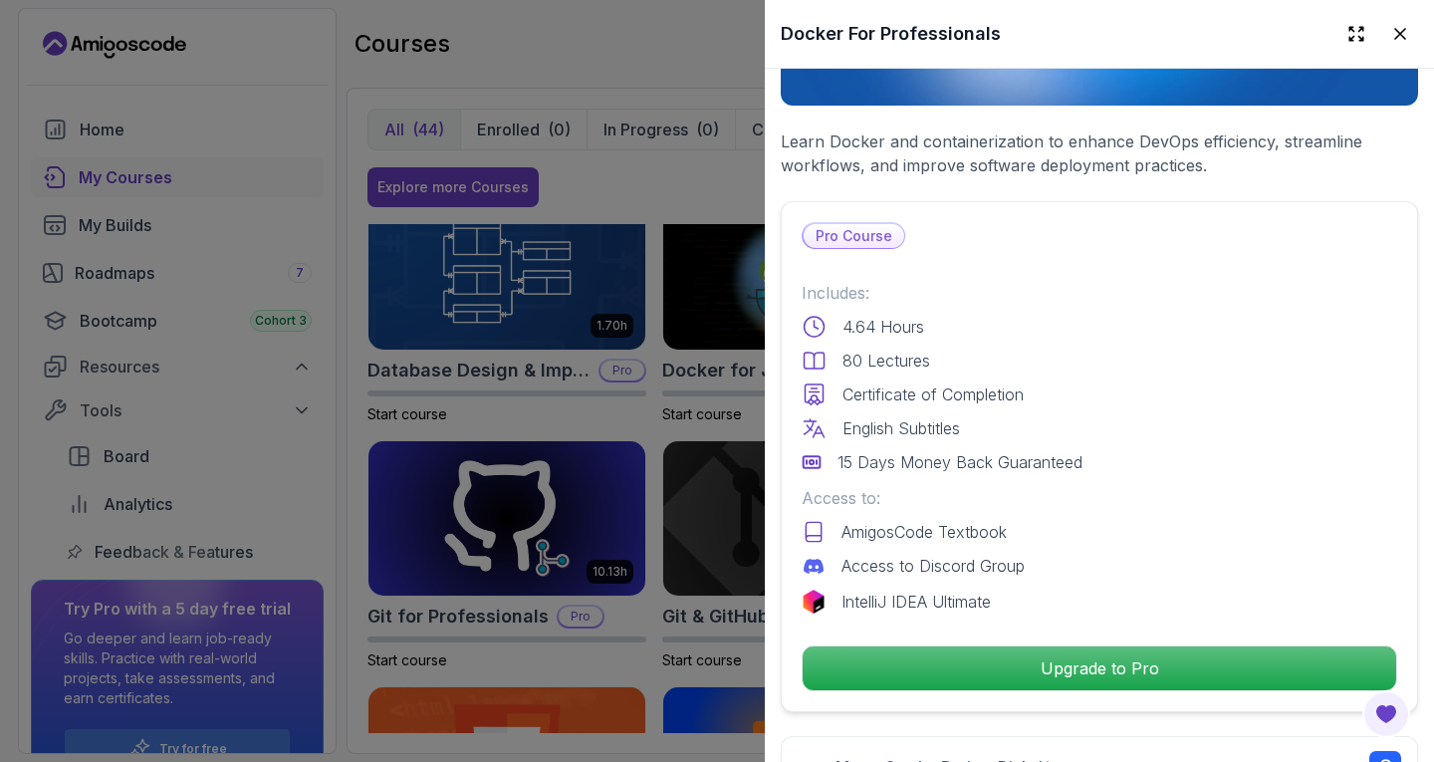
scroll to position [0, 0]
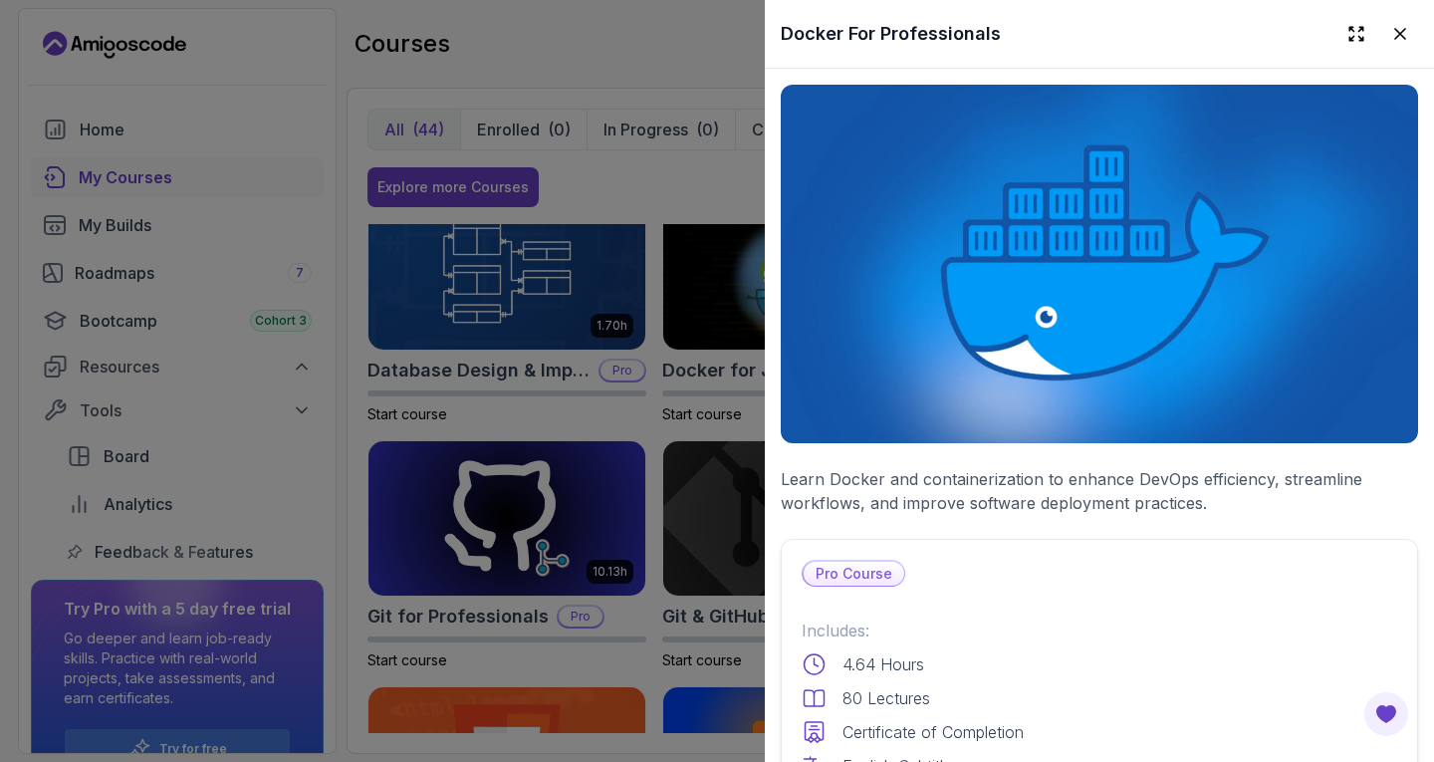
click at [675, 346] on div at bounding box center [717, 381] width 1434 height 762
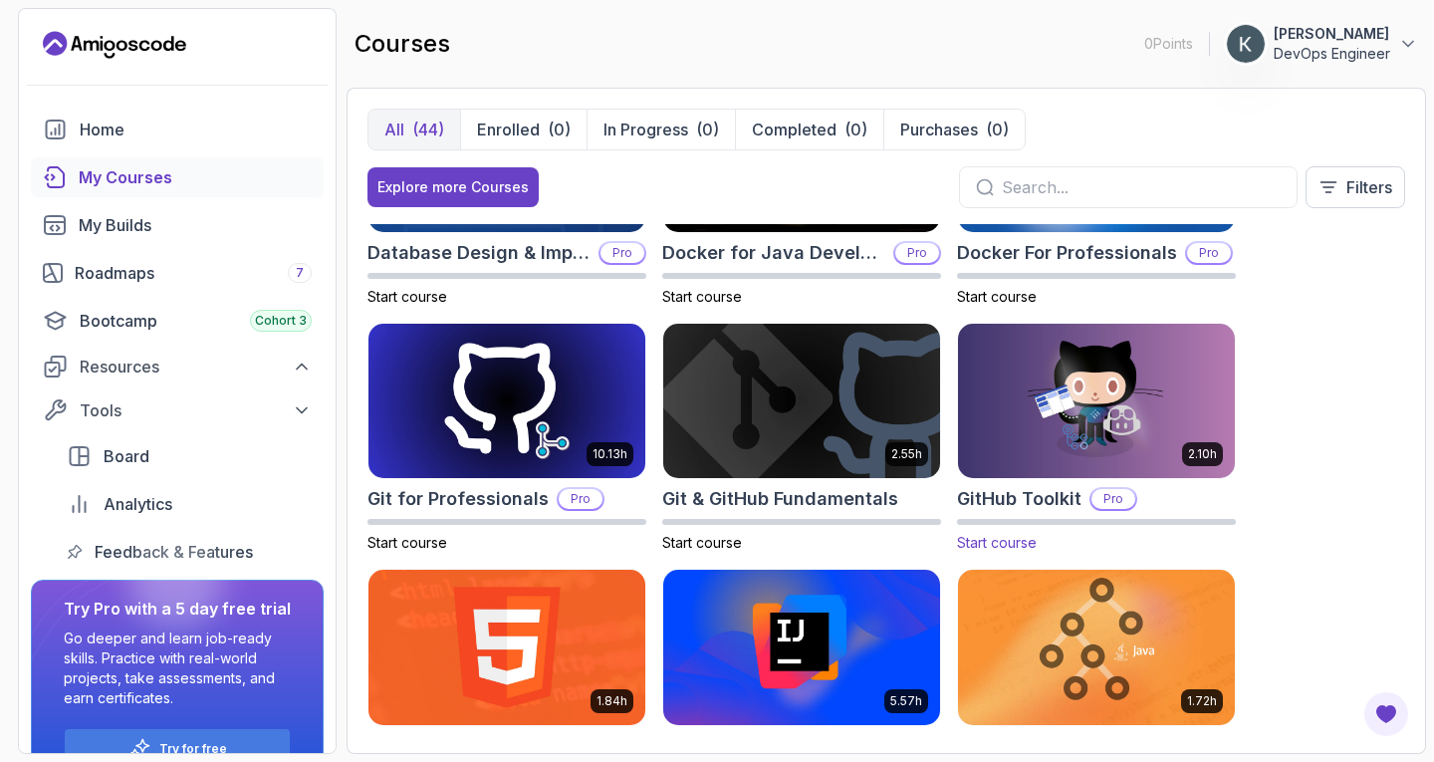
scroll to position [667, 0]
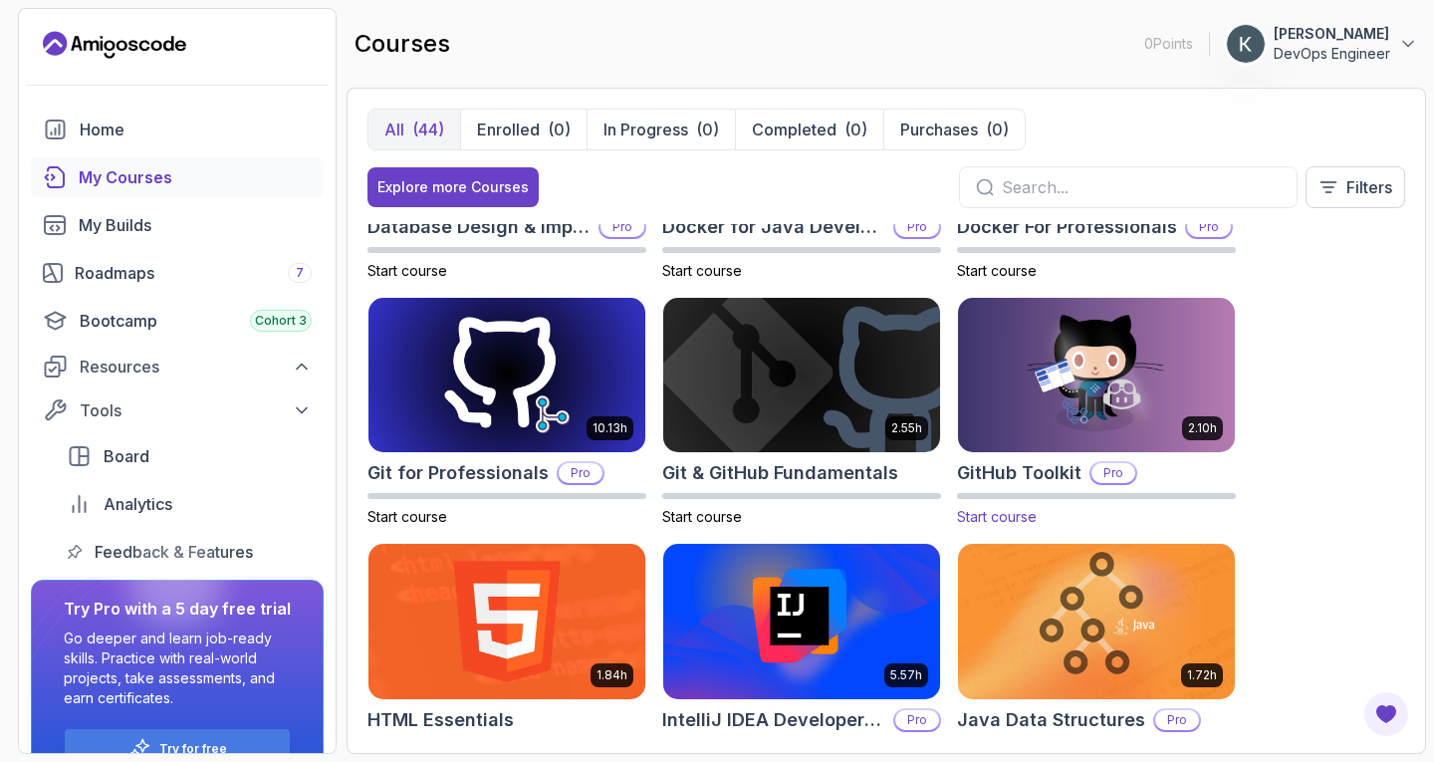
click at [1044, 423] on img at bounding box center [1096, 375] width 291 height 162
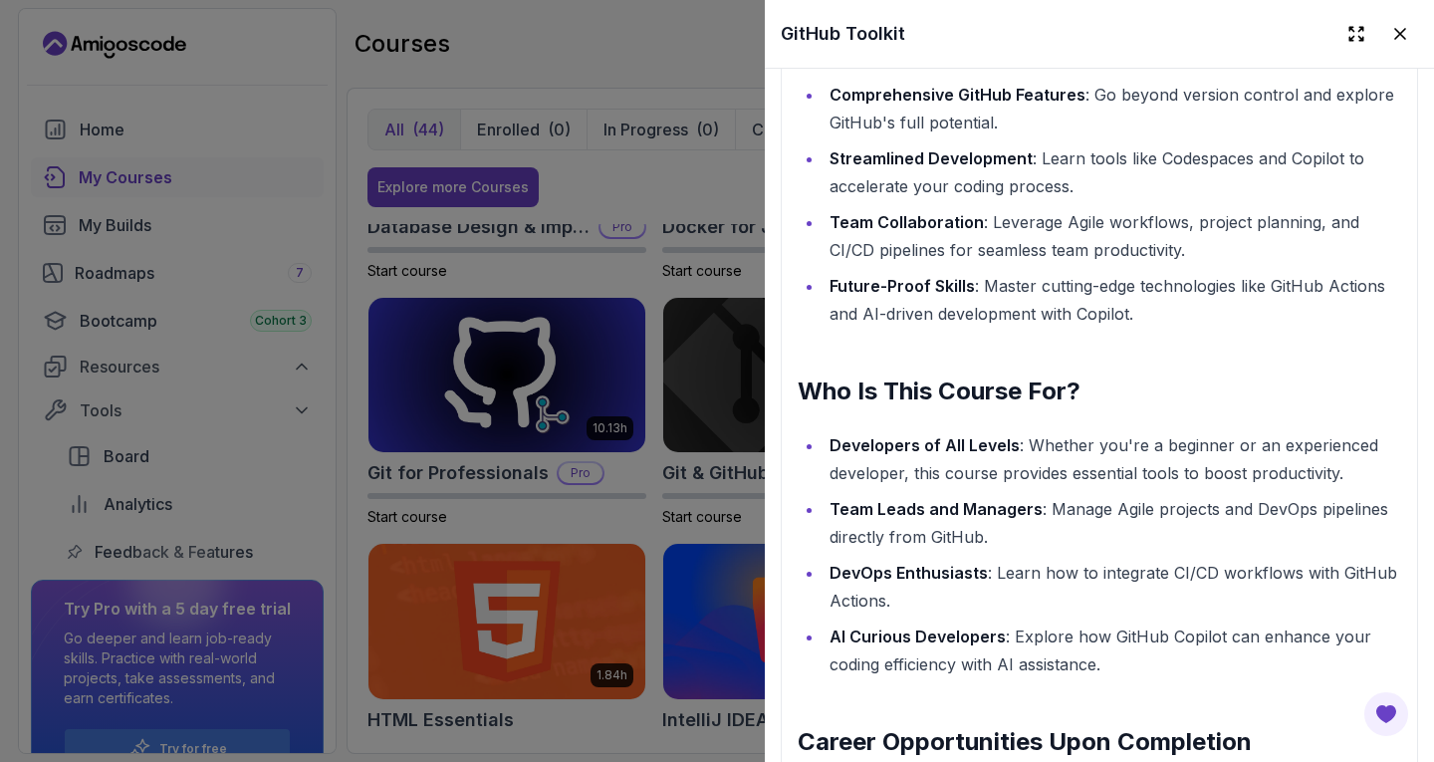
scroll to position [1991, 0]
click at [946, 595] on li "DevOps Enthusiasts : Learn how to integrate CI/CD workflows with GitHub Actions." at bounding box center [1113, 586] width 578 height 56
click at [709, 467] on div at bounding box center [717, 381] width 1434 height 762
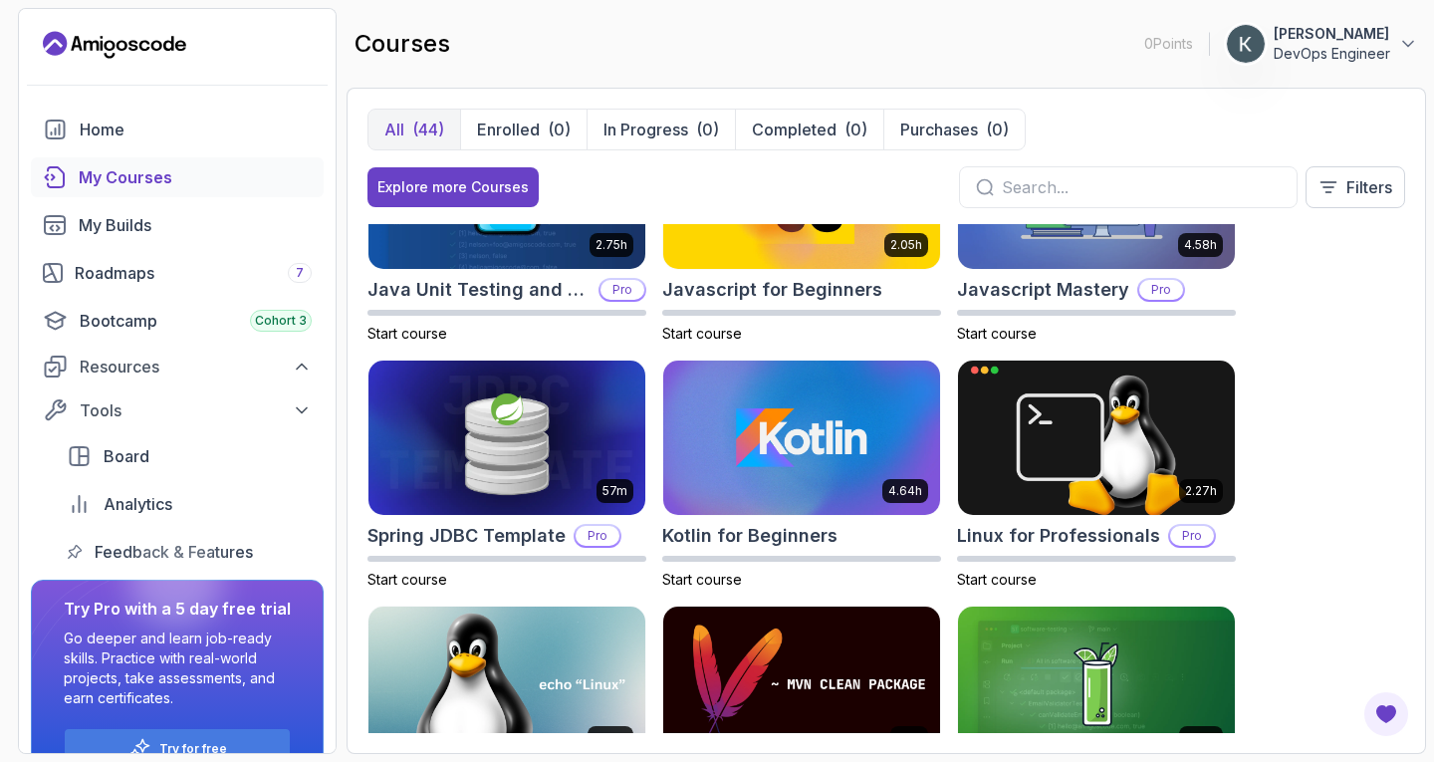
scroll to position [1961, 0]
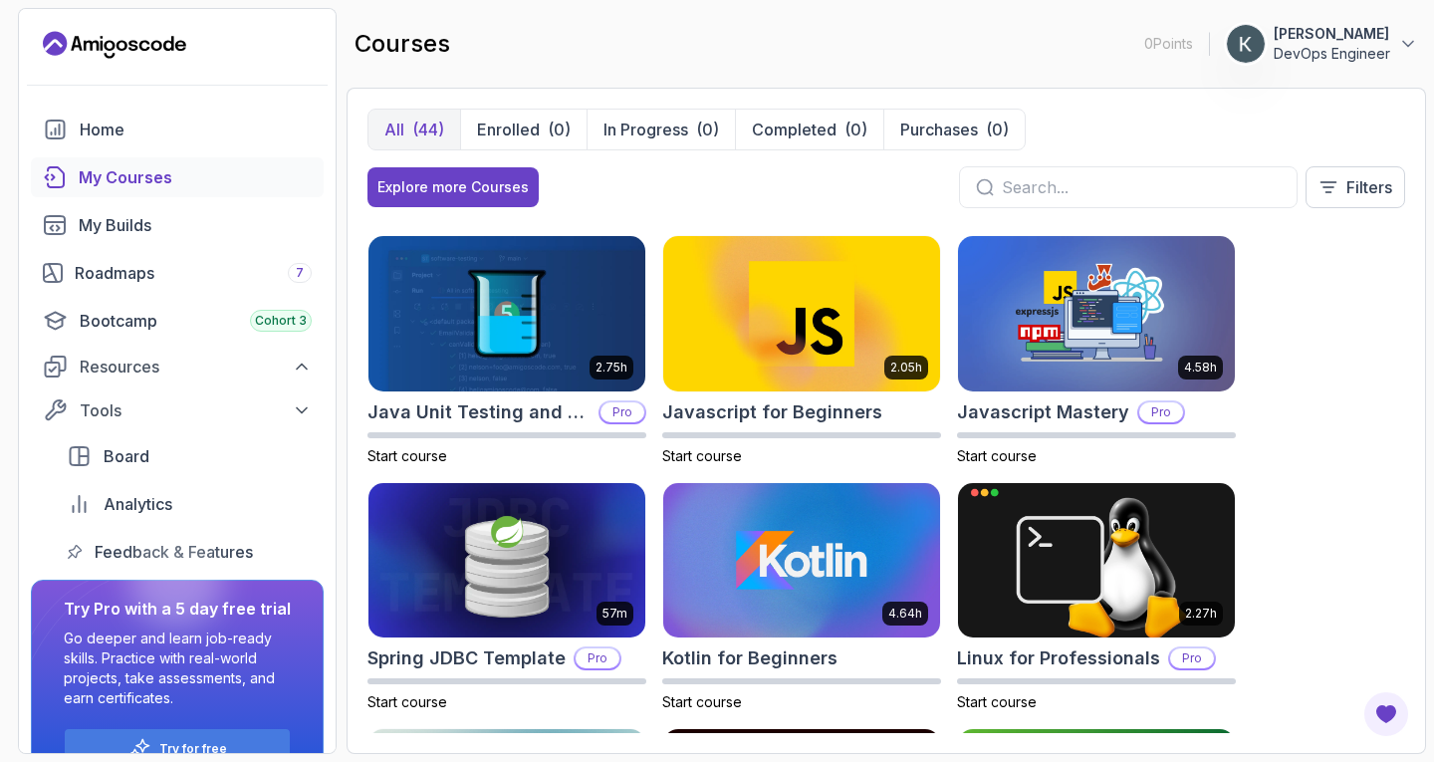
click at [791, 488] on img at bounding box center [801, 560] width 277 height 155
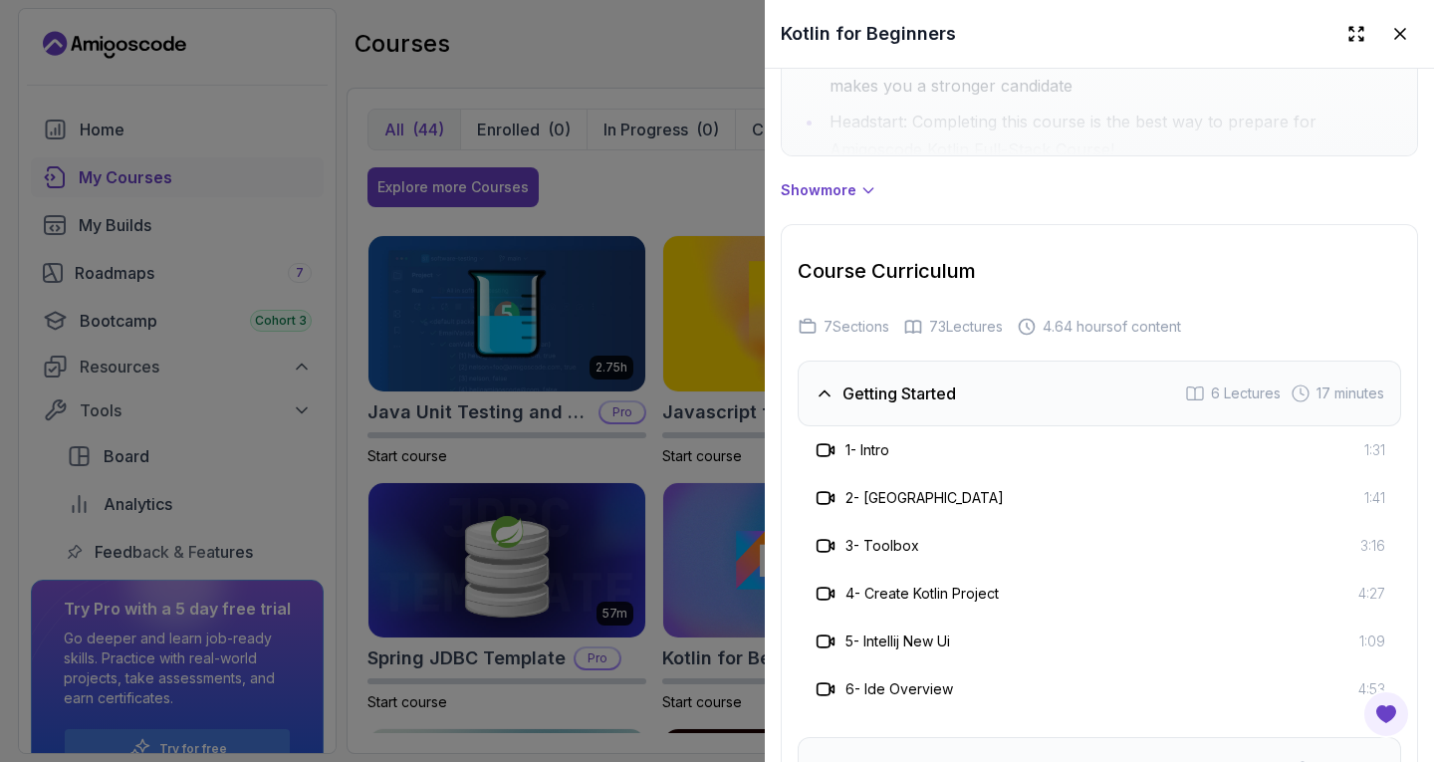
scroll to position [1979, 0]
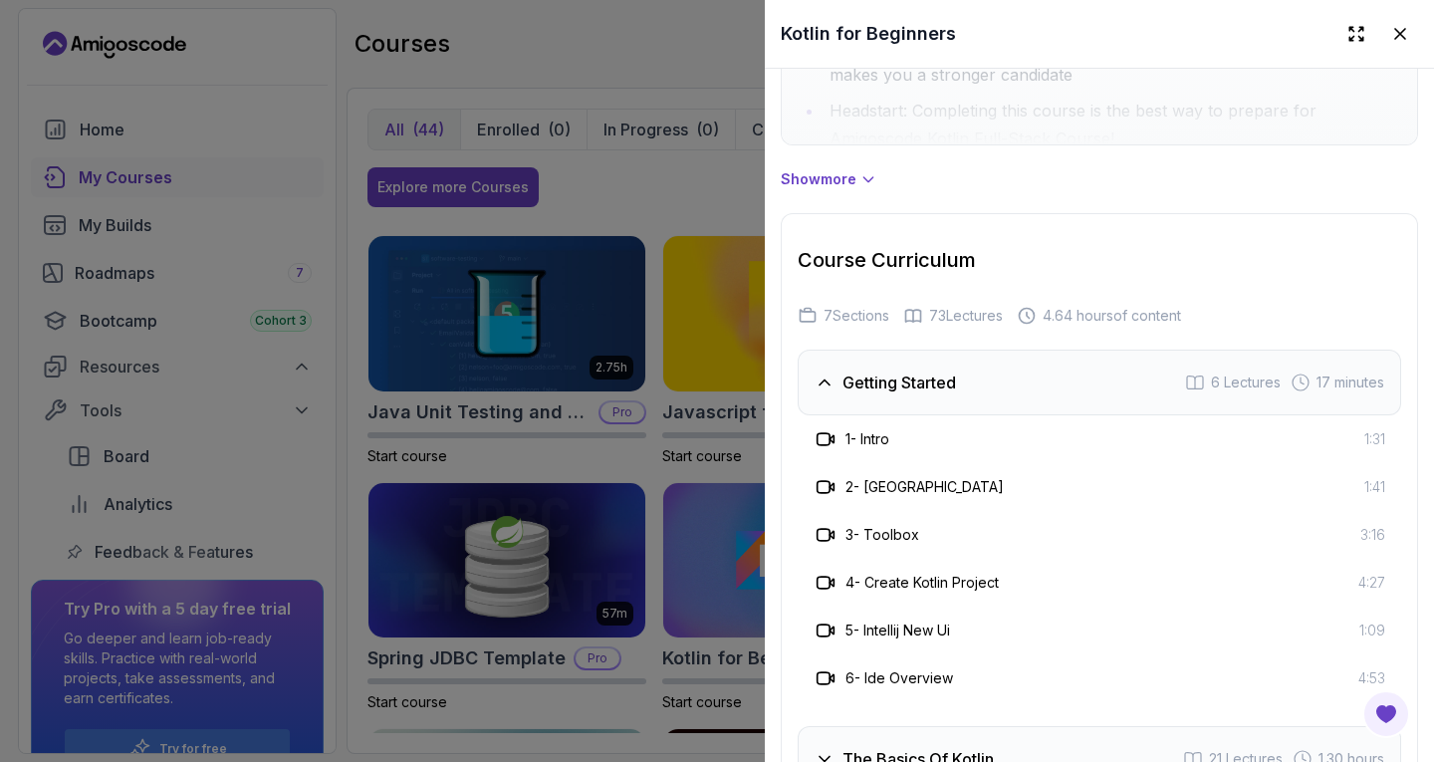
click at [684, 383] on div at bounding box center [717, 381] width 1434 height 762
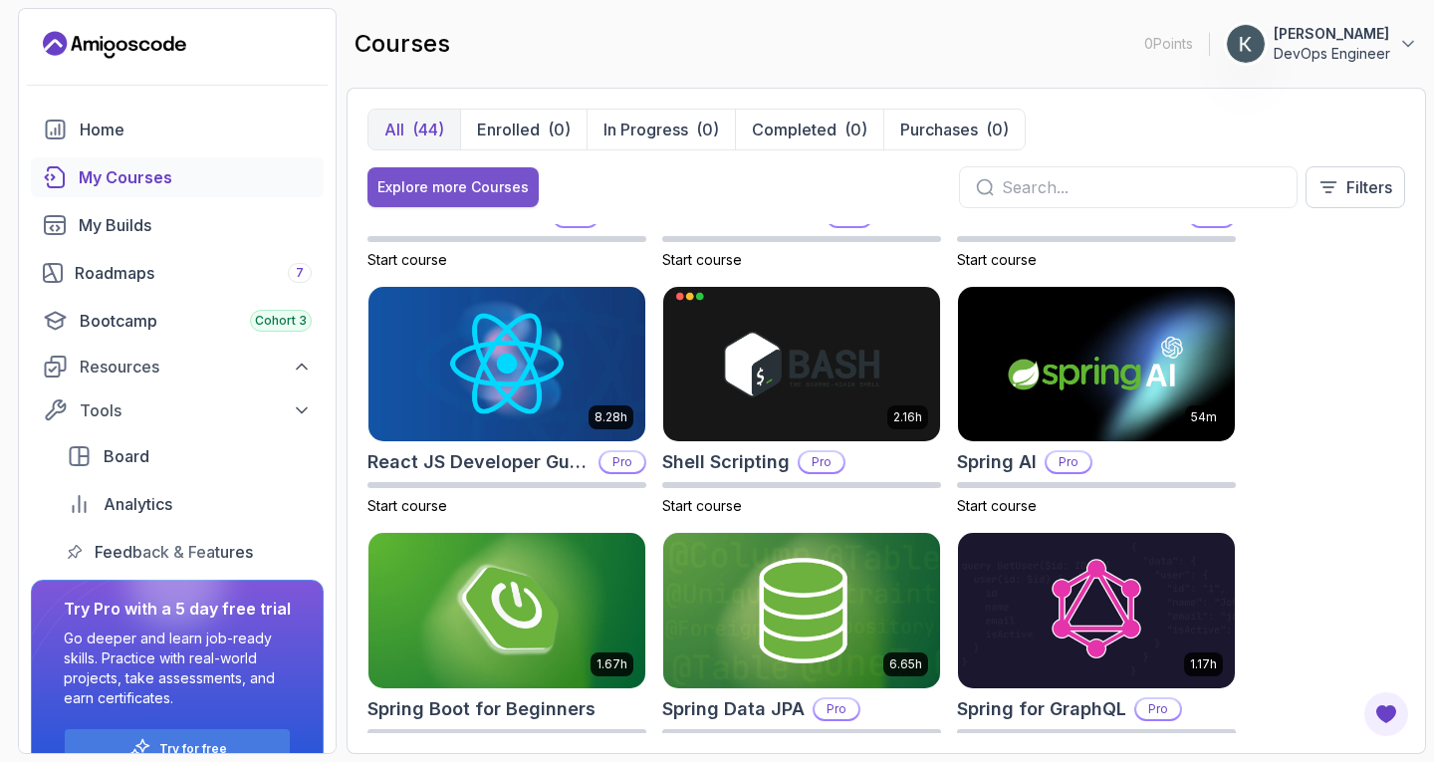
scroll to position [2646, 0]
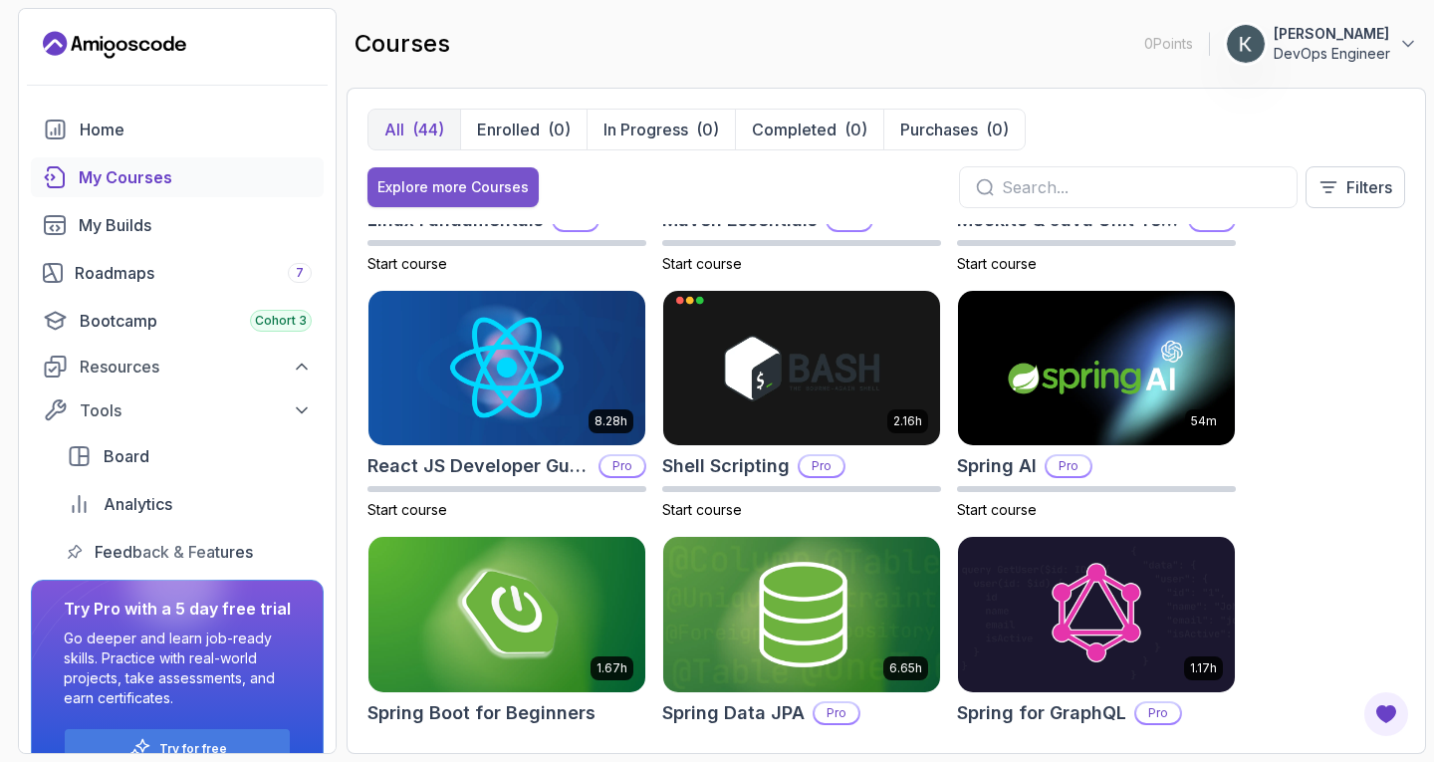
click at [489, 196] on div "Explore more Courses" at bounding box center [452, 187] width 151 height 20
